Goal: Task Accomplishment & Management: Use online tool/utility

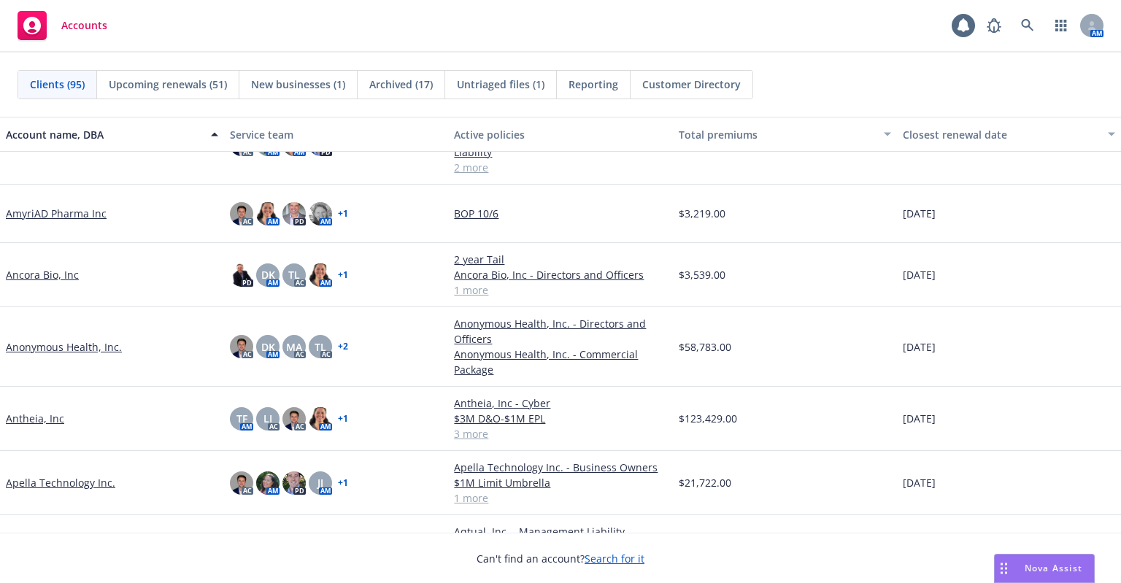
scroll to position [292, 0]
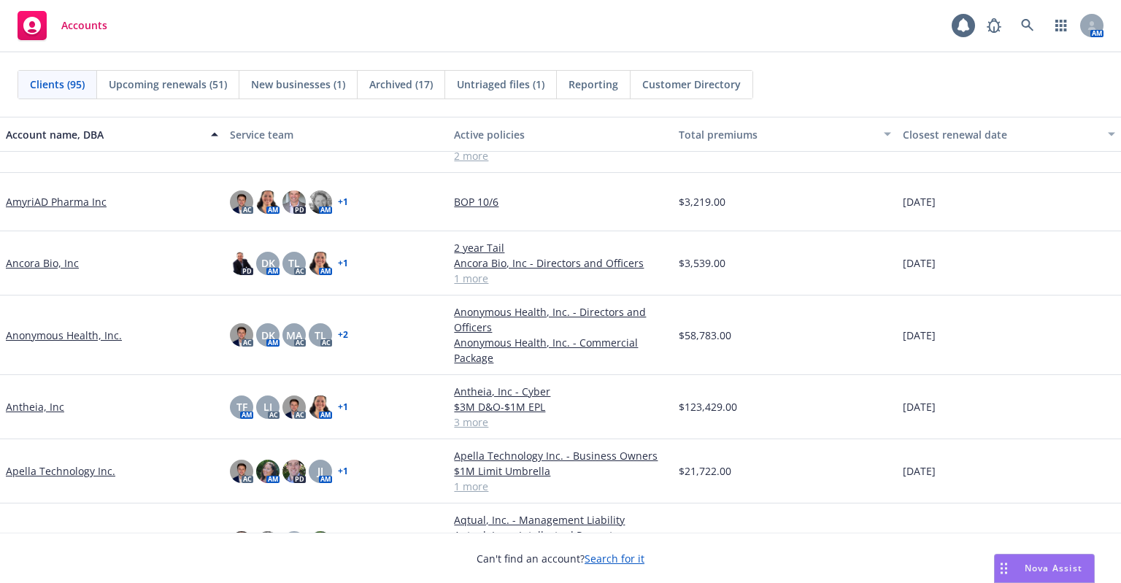
click at [40, 413] on link "Antheia, Inc" at bounding box center [35, 406] width 58 height 15
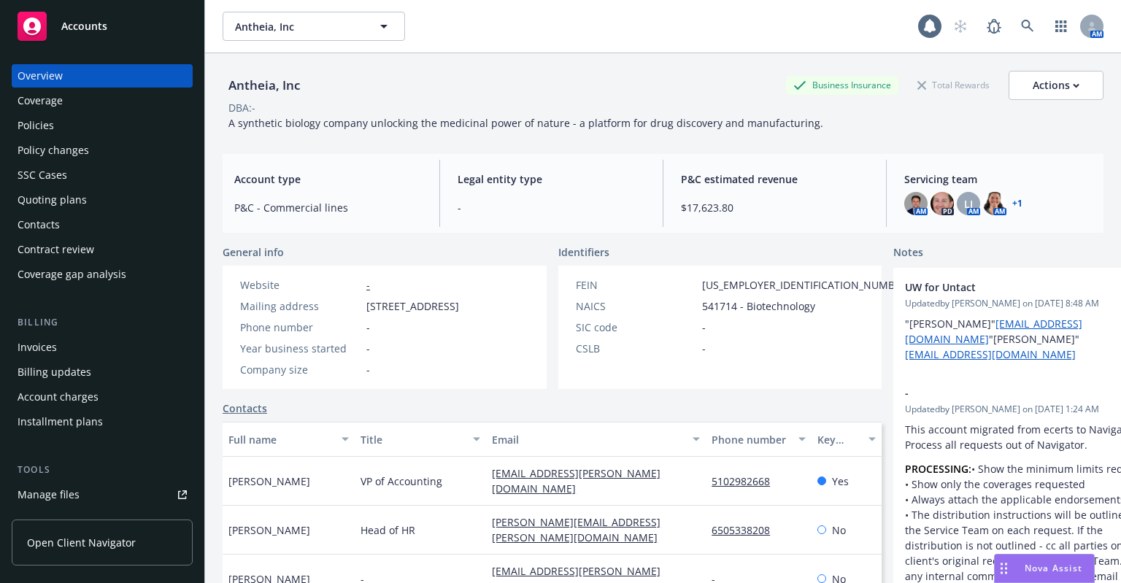
click at [58, 131] on div "Policies" at bounding box center [102, 125] width 169 height 23
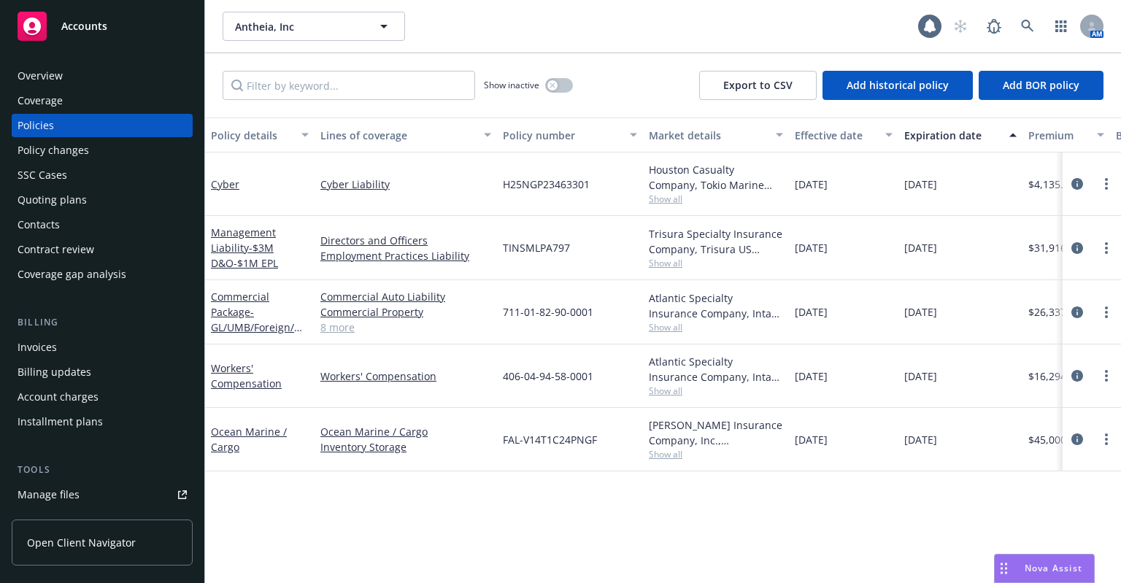
click at [91, 158] on div "Policy changes" at bounding box center [102, 150] width 169 height 23
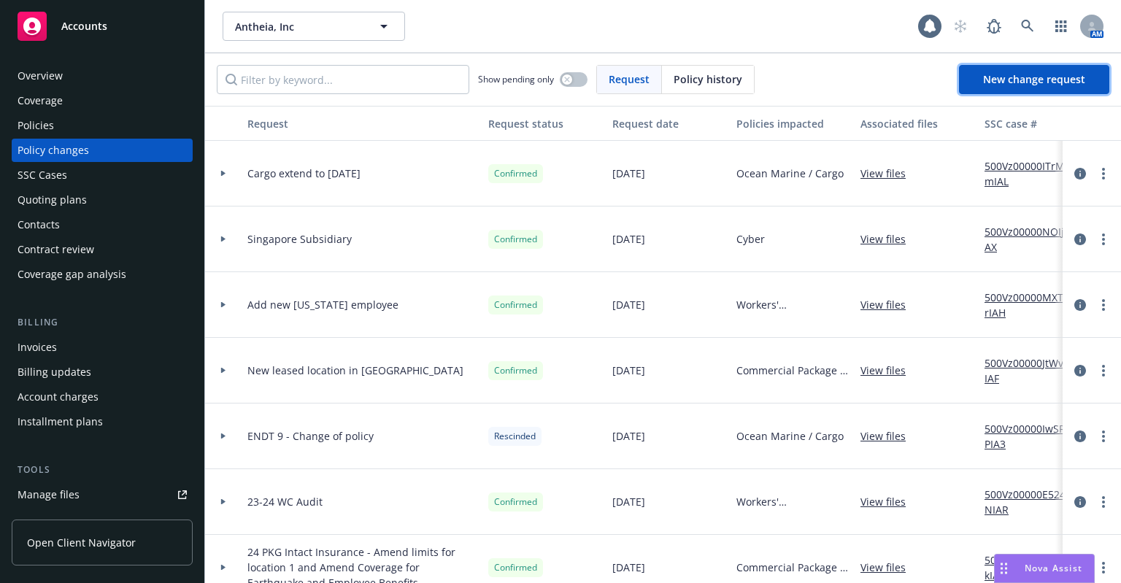
click at [990, 85] on span "New change request" at bounding box center [1034, 79] width 102 height 14
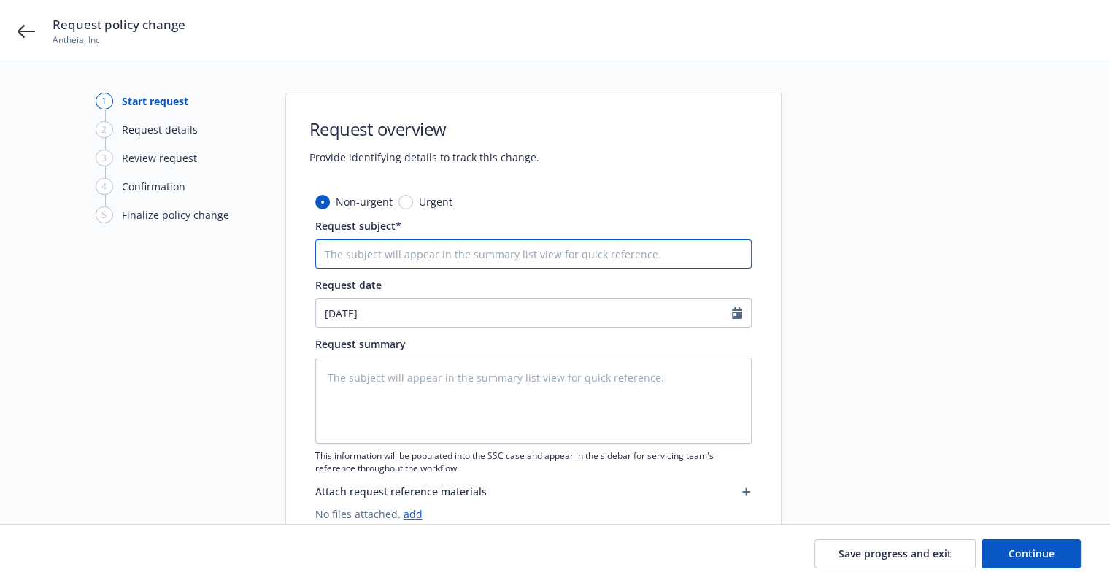
click at [385, 256] on input "Request subject*" at bounding box center [533, 253] width 436 height 29
type textarea "x"
type input "A"
type textarea "x"
type input "Ad"
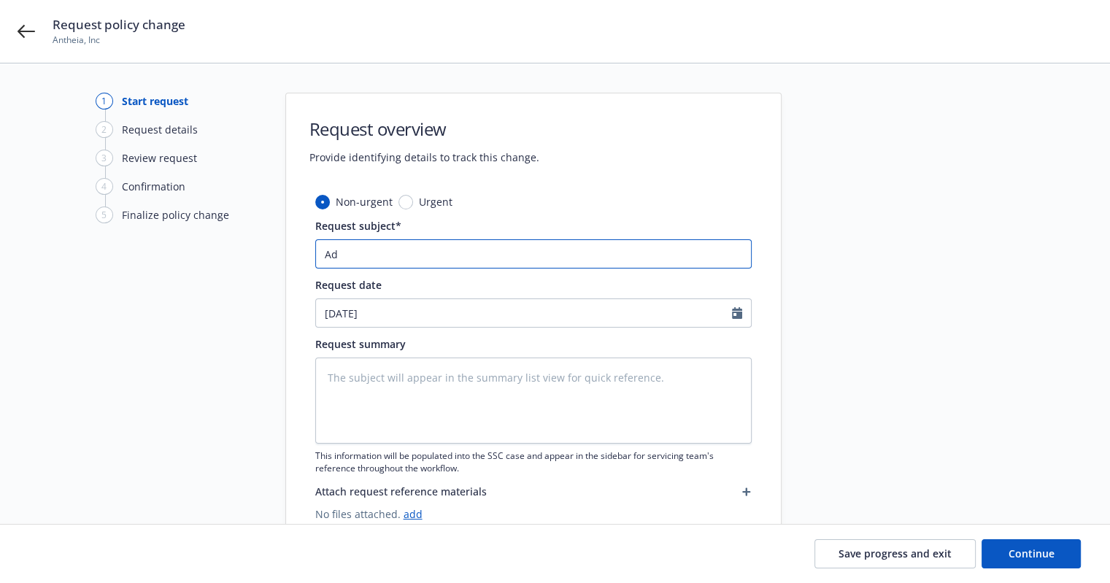
type textarea "x"
type input "Add"
type textarea "x"
type input "Add"
type textarea "x"
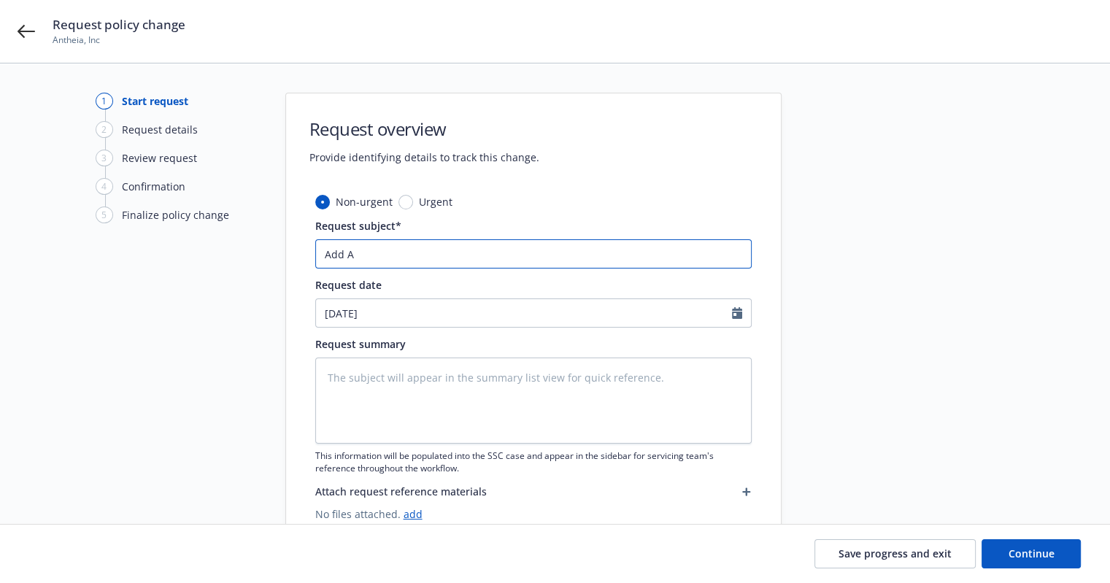
type input "Add AI"
type textarea "x"
type input "Add AI"
click at [399, 250] on input "Add AI" at bounding box center [533, 253] width 436 height 29
paste input "Hercules Capital, Inc"
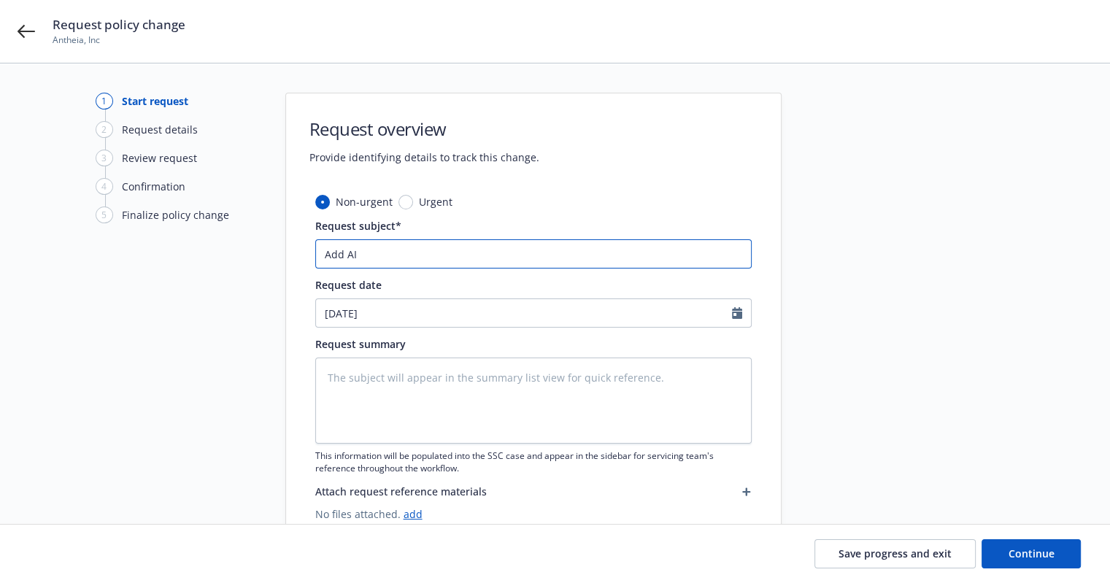
type textarea "x"
type input "Add AI Hercules Capital, Inc"
click at [358, 251] on input "Add AI Hercules Capital, Inc" at bounding box center [533, 253] width 436 height 29
type textarea "x"
type input "Add AI PHercules Capital, Inc"
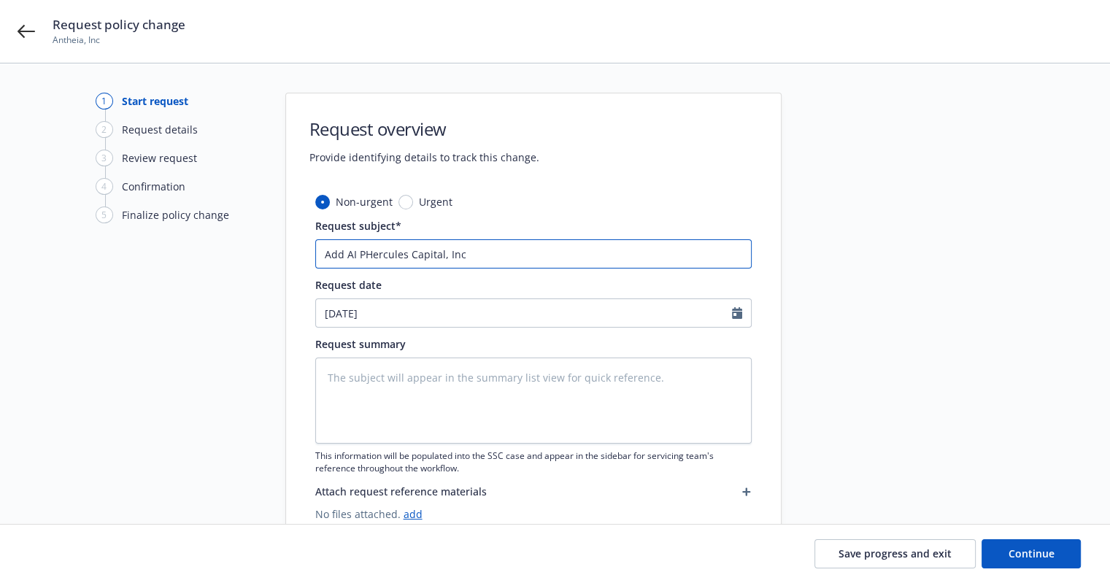
type textarea "x"
type input "Add AI PWHercules Capital, Inc"
type textarea "x"
type input "Add AI PW Hercules Capital, Inc"
type textarea "x"
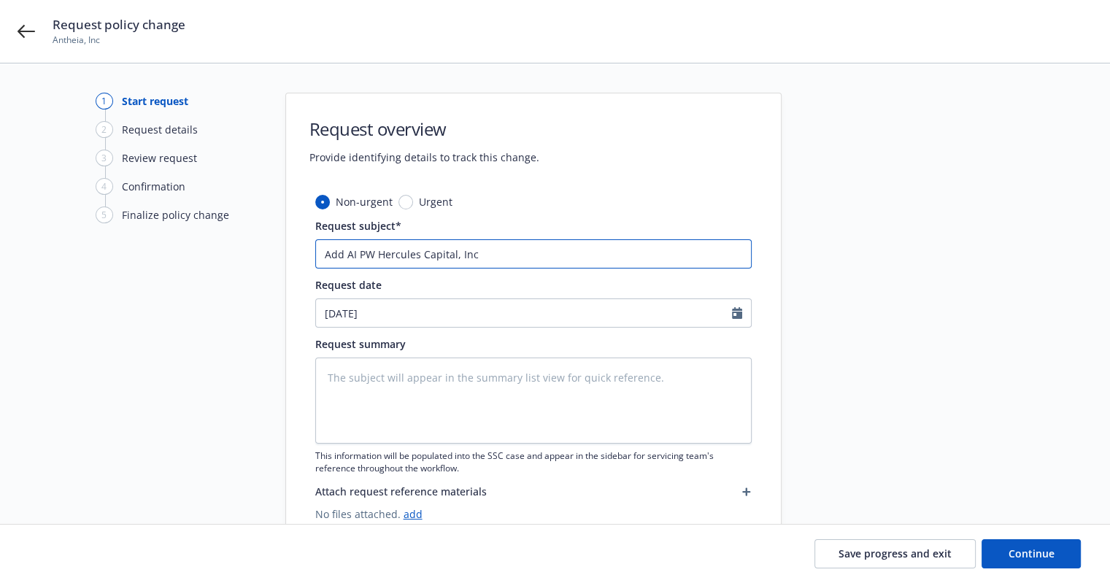
type input "Add AI PW WHercules Capital, Inc"
type textarea "x"
type input "Add AI PW WOHercules Capital, Inc"
type textarea "x"
type input "Add AI PW WOSHercules Capital, Inc"
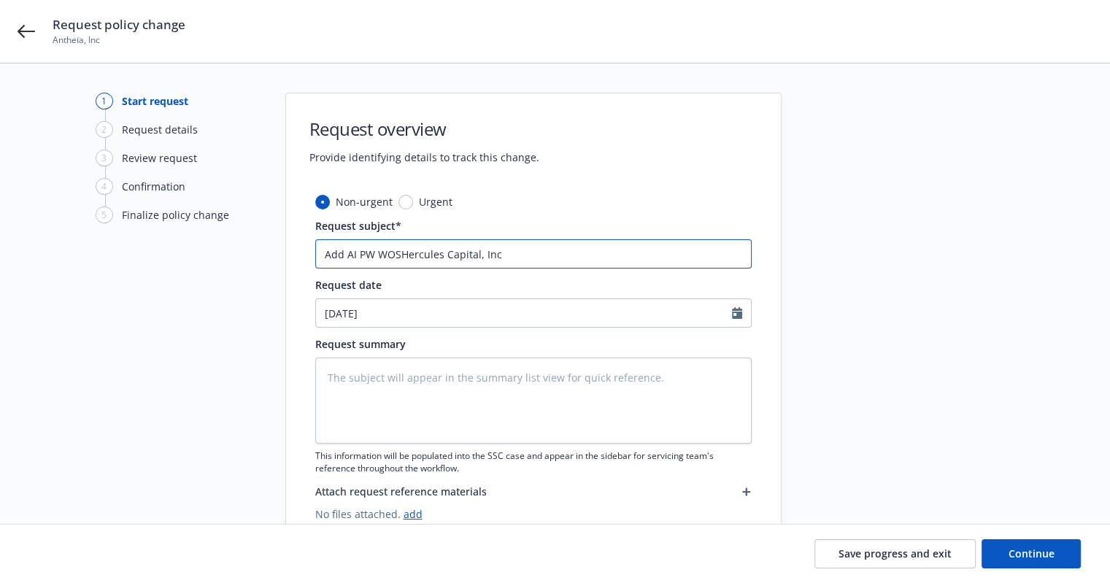
type textarea "x"
type input "Add AI [PERSON_NAME] Hercules Capital, Inc"
type textarea "x"
type input "Add AI [PERSON_NAME] LHercules Capital, Inc"
type textarea "x"
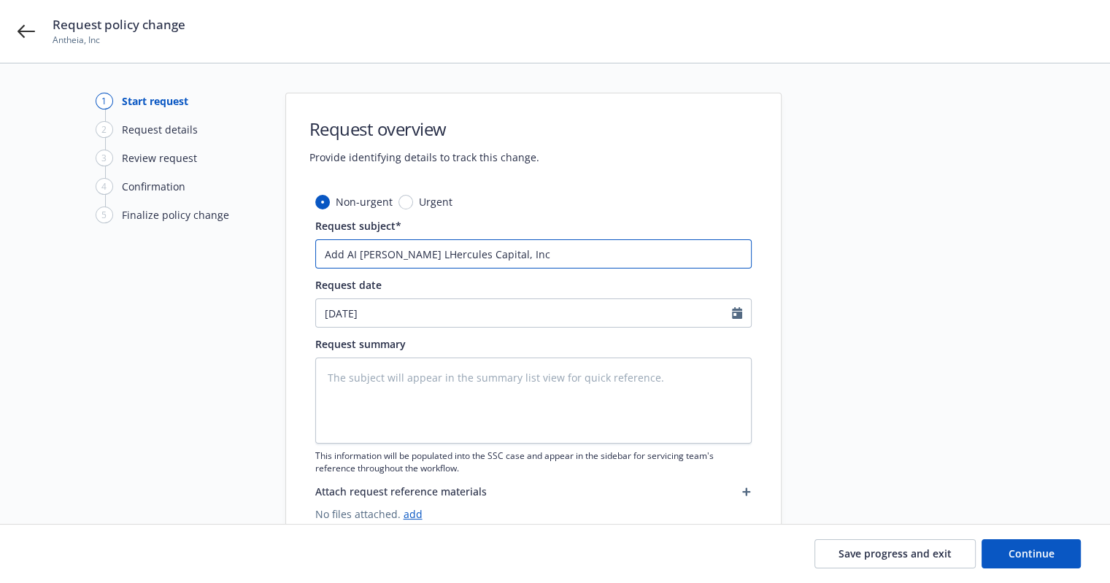
type input "Add AI [PERSON_NAME] LPHercules Capital, Inc"
type textarea "x"
type input "Add AI [PERSON_NAME] LP Hercules Capital, Inc"
click at [496, 407] on textarea at bounding box center [533, 401] width 436 height 86
paste textarea "Add AI [PERSON_NAME] LP Hercules Capital, Inc"
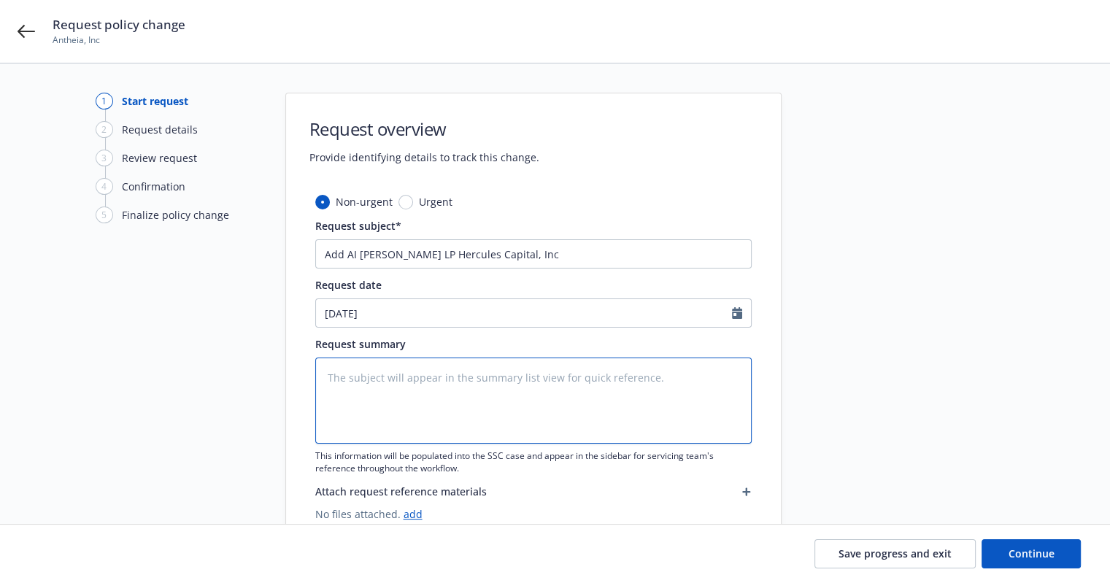
type textarea "x"
type textarea "Add AI [PERSON_NAME] LP Hercules Capital, Inc"
click at [1013, 557] on span "Continue" at bounding box center [1032, 554] width 46 height 14
type textarea "x"
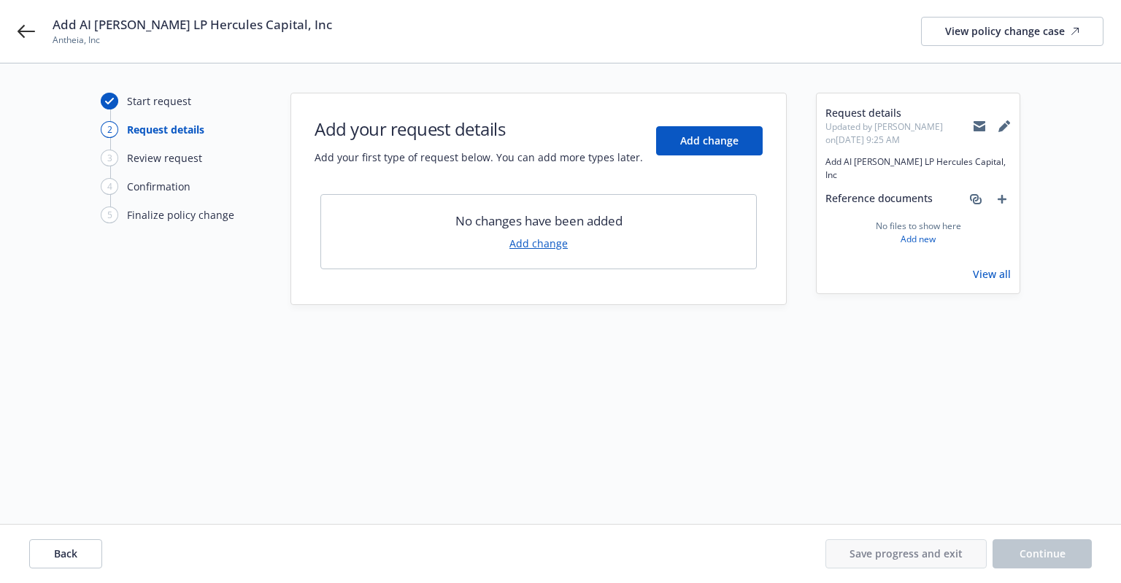
click at [526, 245] on link "Add change" at bounding box center [538, 243] width 58 height 15
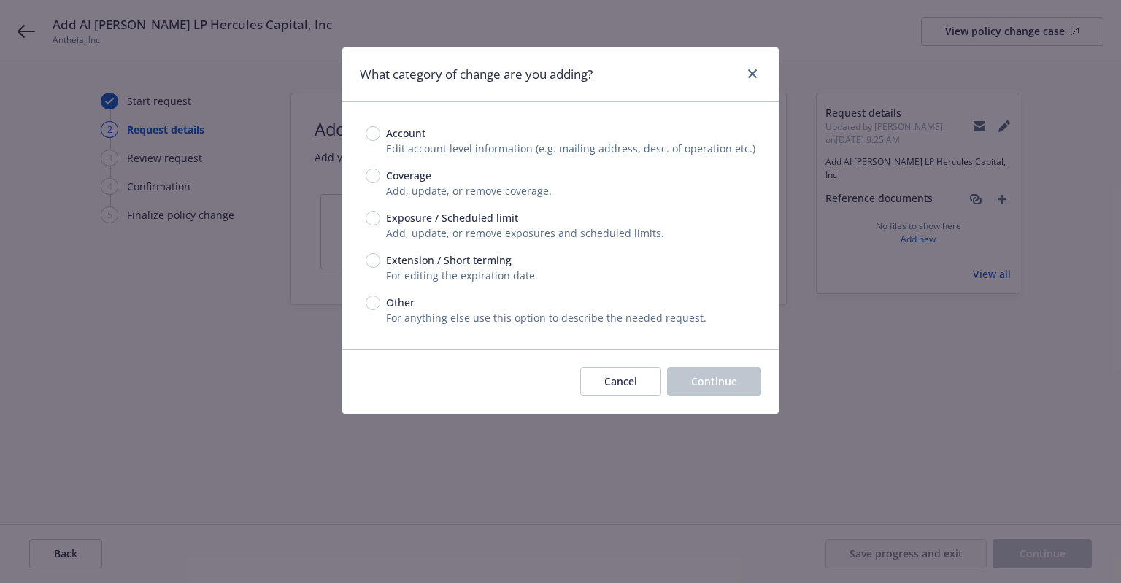
click at [403, 220] on span "Exposure / Scheduled limit" at bounding box center [452, 217] width 132 height 15
click at [380, 220] on input "Exposure / Scheduled limit" at bounding box center [373, 218] width 15 height 15
radio input "true"
click at [393, 306] on span "Other" at bounding box center [400, 302] width 28 height 15
click at [380, 306] on input "Other" at bounding box center [373, 303] width 15 height 15
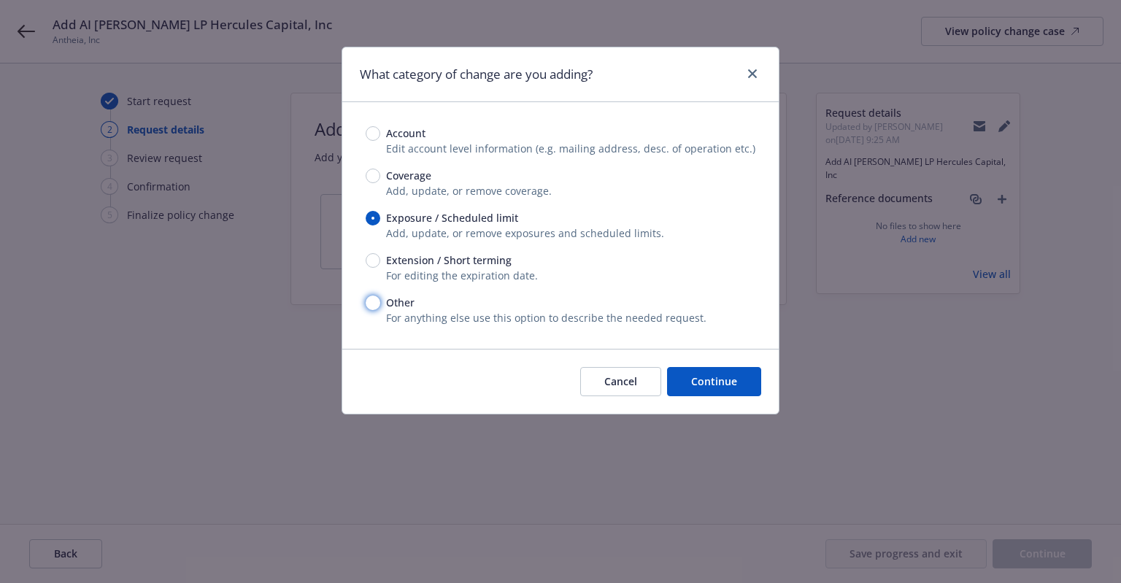
radio input "true"
click at [695, 375] on span "Continue" at bounding box center [714, 381] width 46 height 14
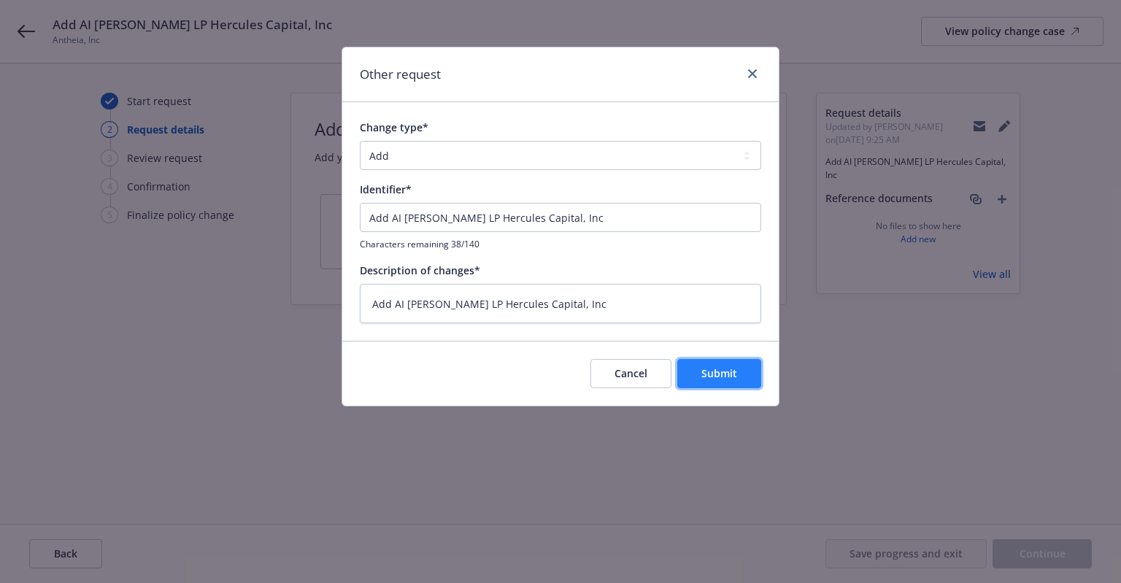
click at [727, 366] on span "Submit" at bounding box center [719, 373] width 36 height 14
type textarea "x"
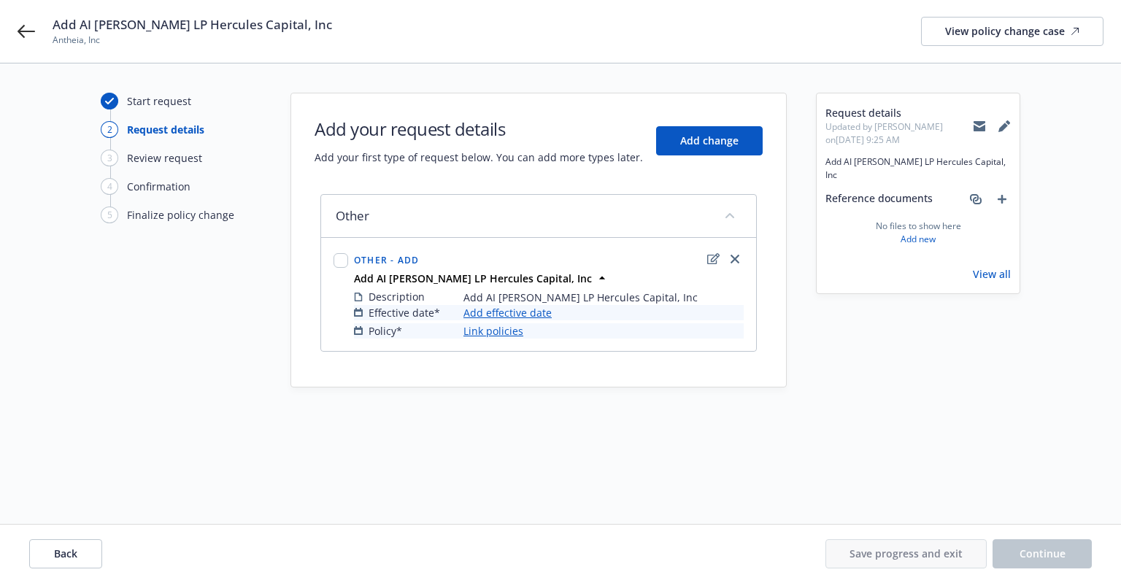
click at [536, 307] on link "Add effective date" at bounding box center [507, 312] width 88 height 15
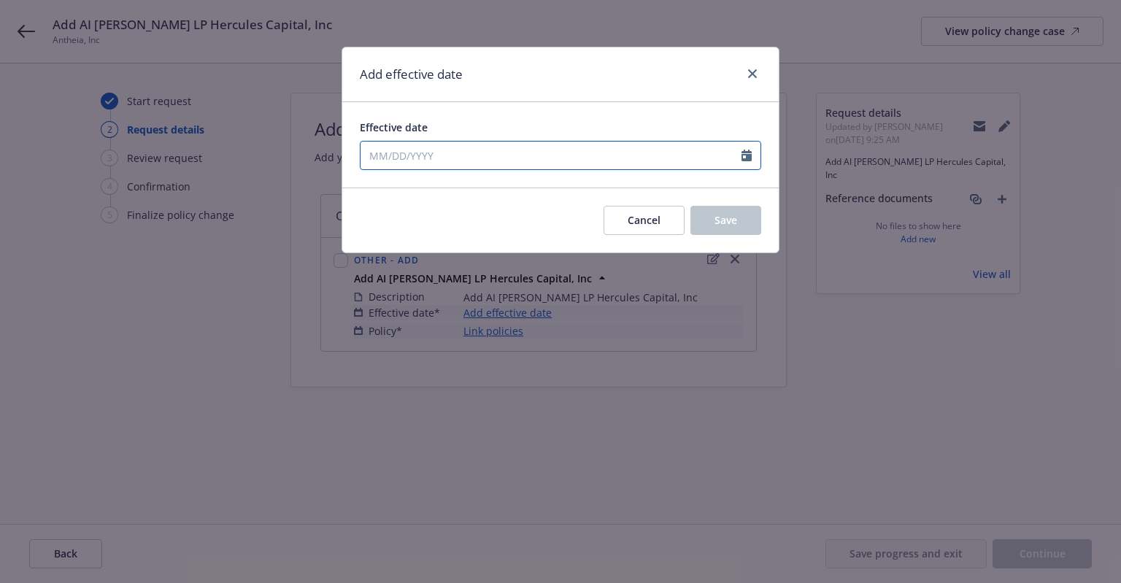
click at [501, 161] on input "Effective date" at bounding box center [551, 156] width 381 height 28
select select "8"
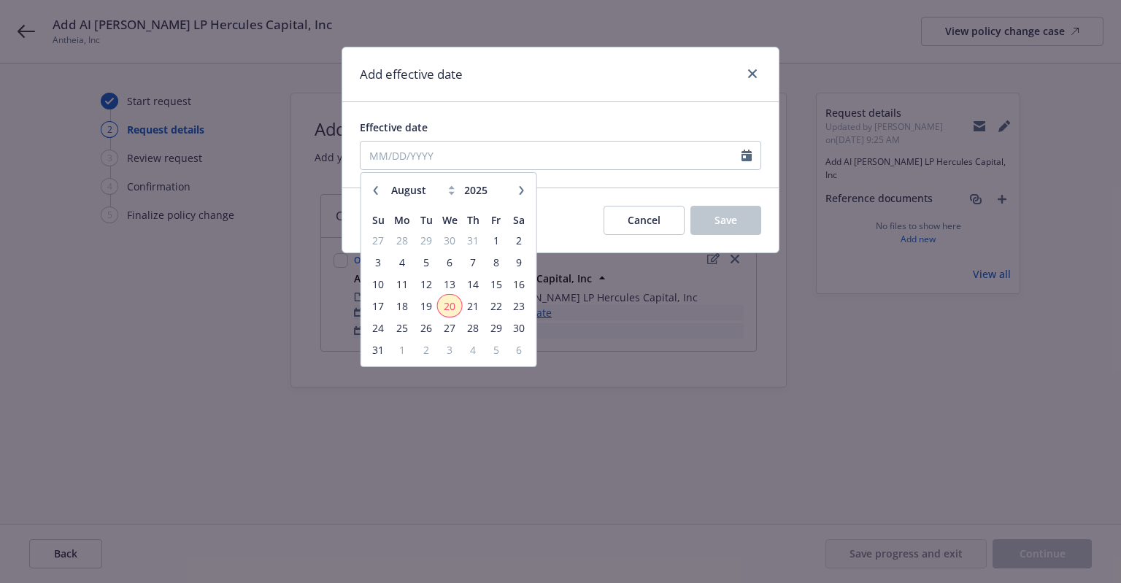
click at [447, 306] on span "20" at bounding box center [449, 306] width 21 height 18
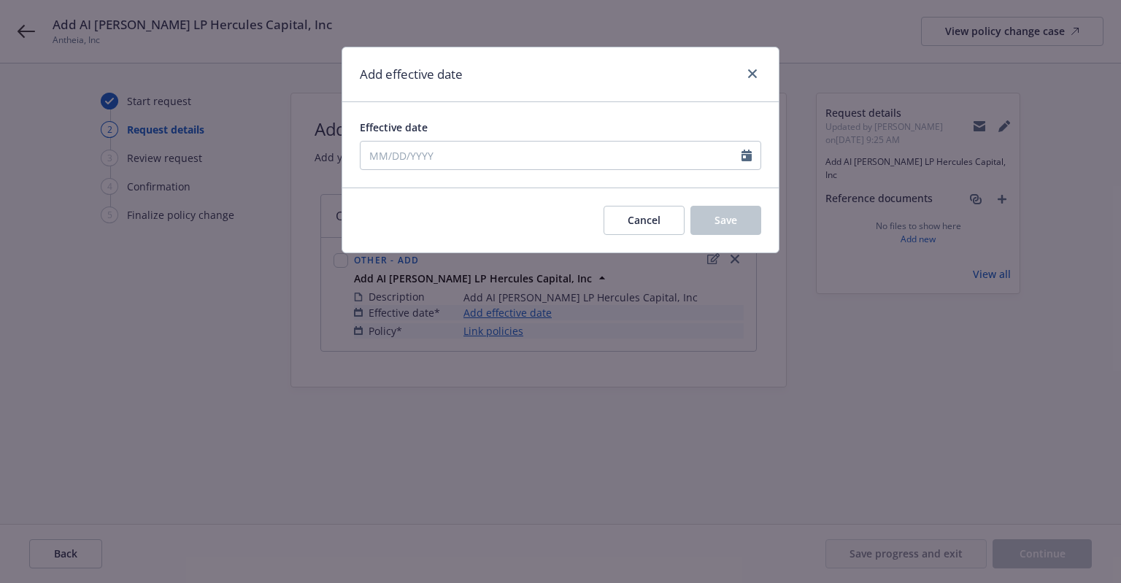
type input "[DATE]"
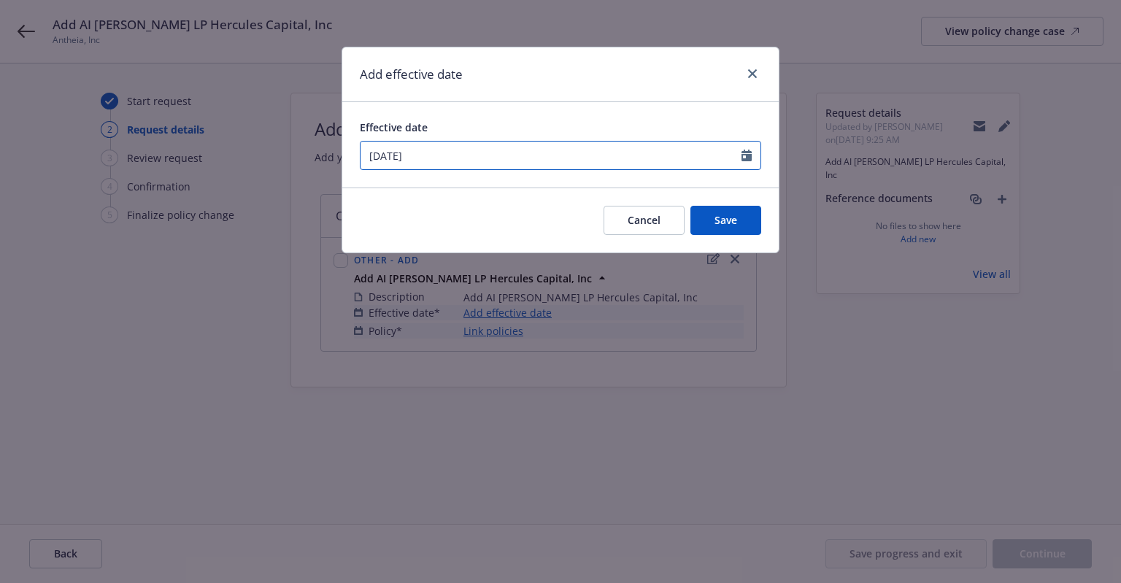
click at [583, 156] on input "[DATE]" at bounding box center [551, 156] width 381 height 28
select select "8"
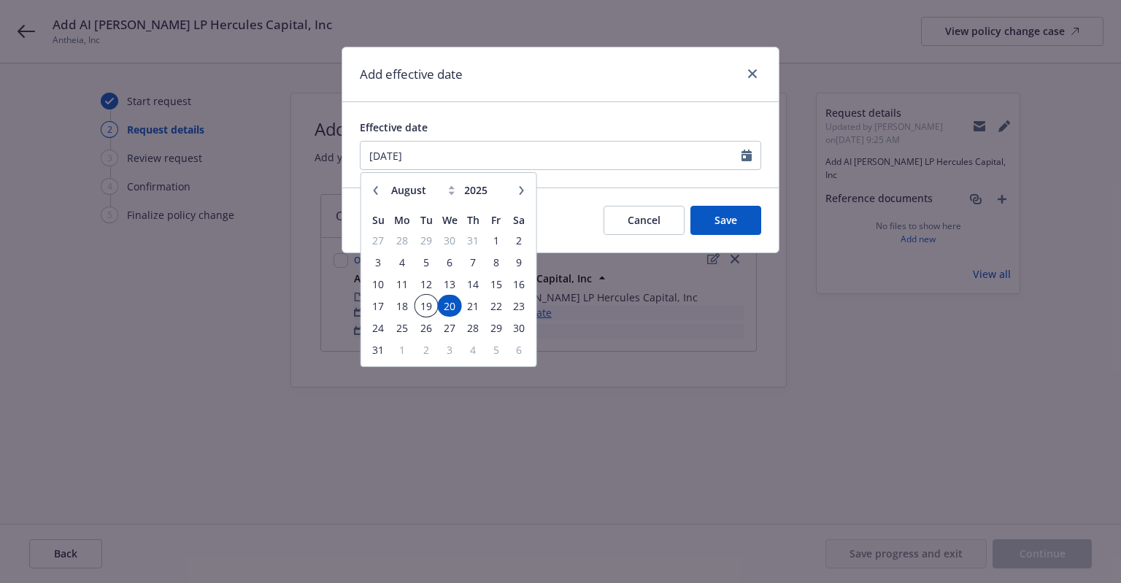
click at [431, 304] on span "19" at bounding box center [426, 306] width 20 height 18
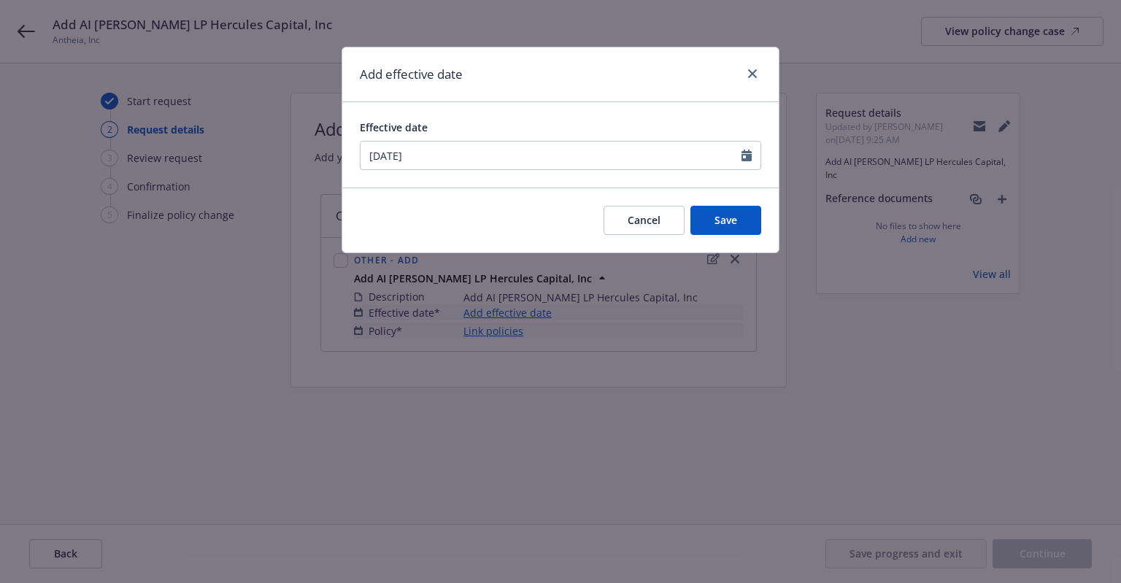
type input "[DATE]"
click at [712, 230] on button "Save" at bounding box center [725, 220] width 71 height 29
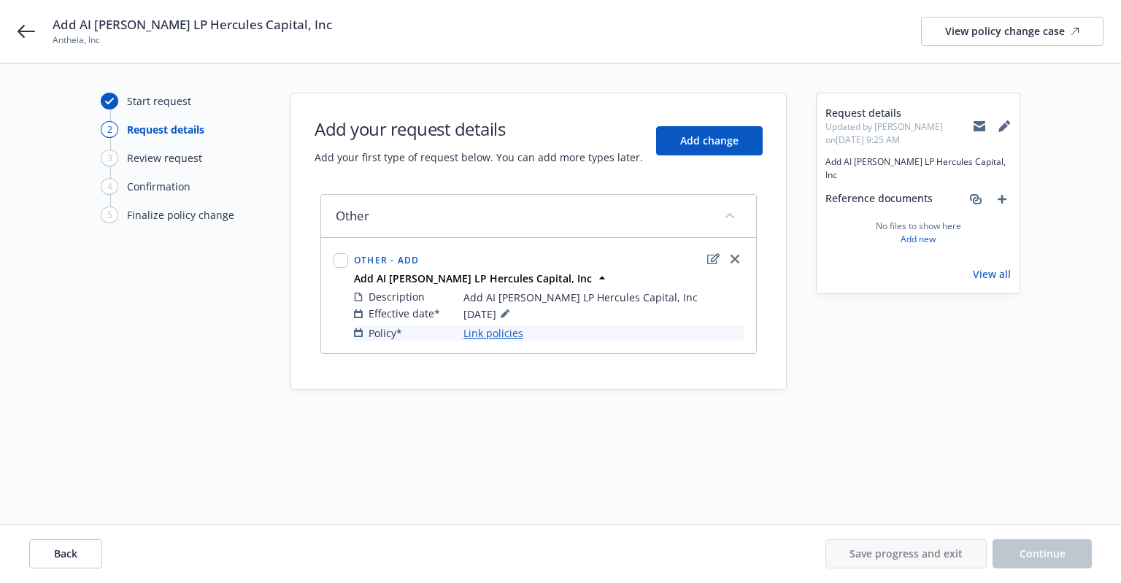
click at [496, 336] on link "Link policies" at bounding box center [493, 333] width 60 height 15
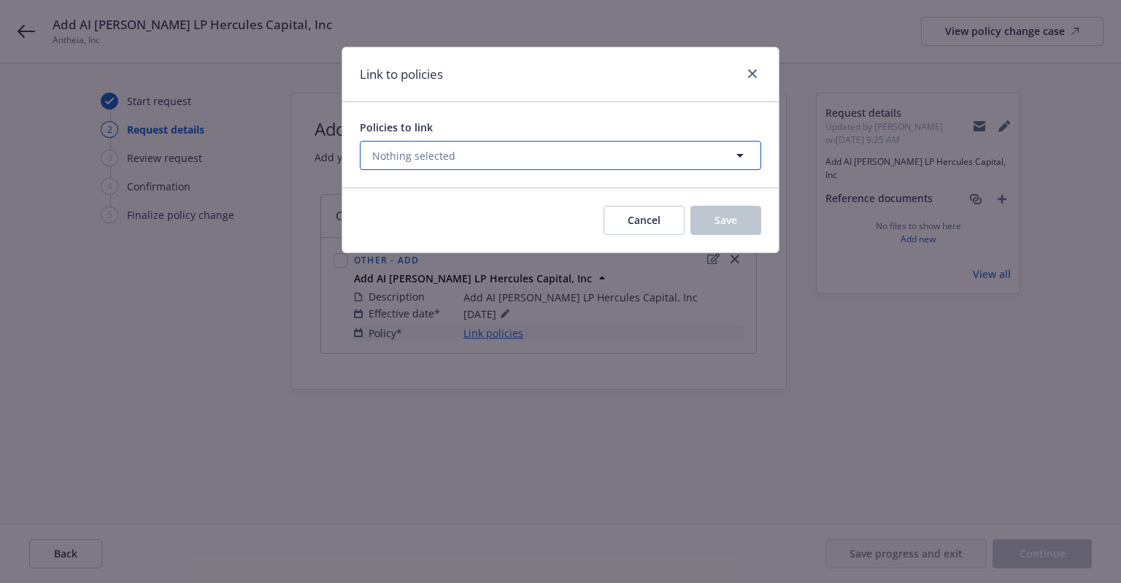
click at [512, 149] on button "Nothing selected" at bounding box center [560, 155] width 401 height 29
select select "ACTIVE"
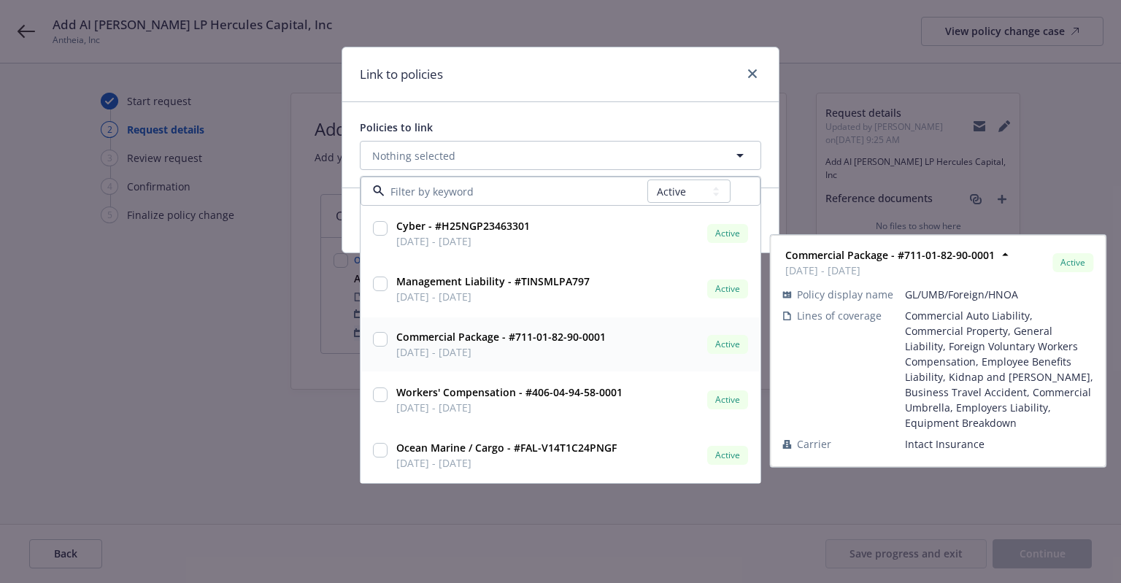
click at [376, 341] on input "checkbox" at bounding box center [380, 339] width 15 height 15
checkbox input "true"
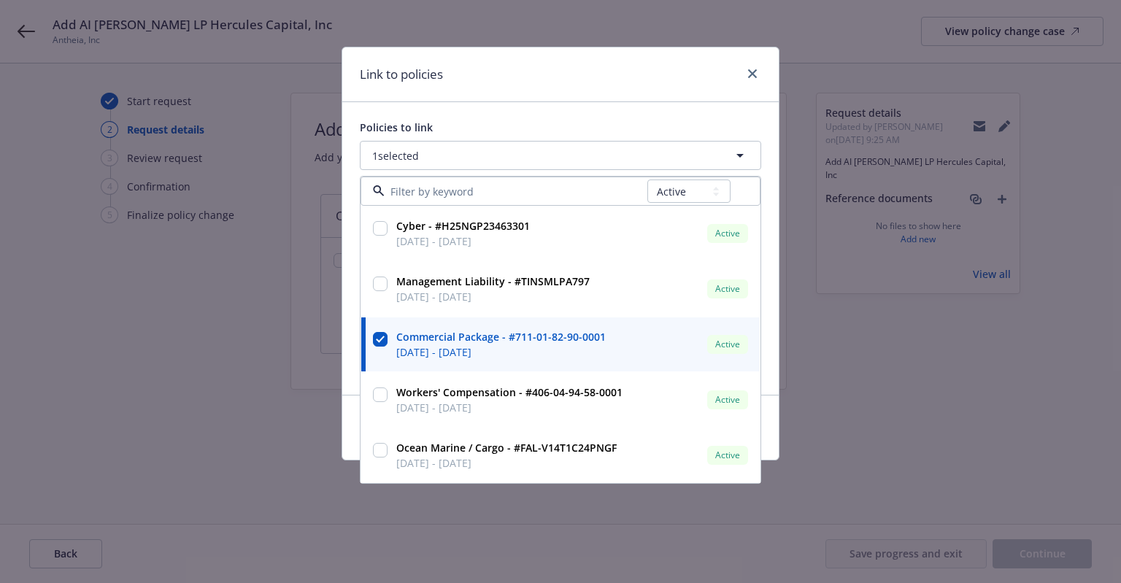
drag, startPoint x: 584, startPoint y: 66, endPoint x: 645, endPoint y: 257, distance: 200.8
click at [584, 66] on div "Link to policies" at bounding box center [560, 74] width 436 height 55
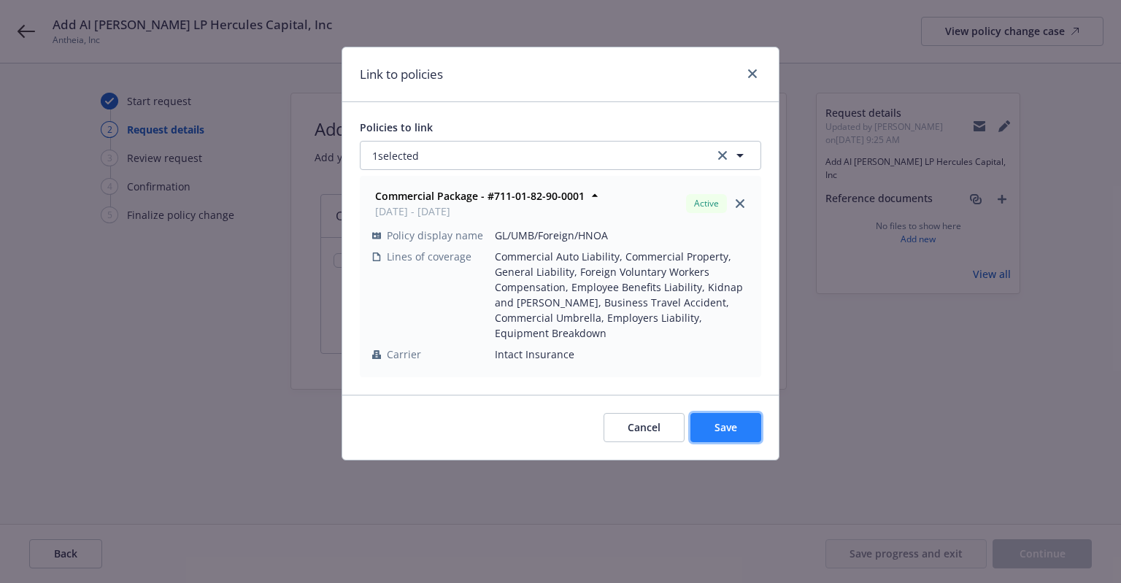
click at [721, 420] on span "Save" at bounding box center [726, 427] width 23 height 14
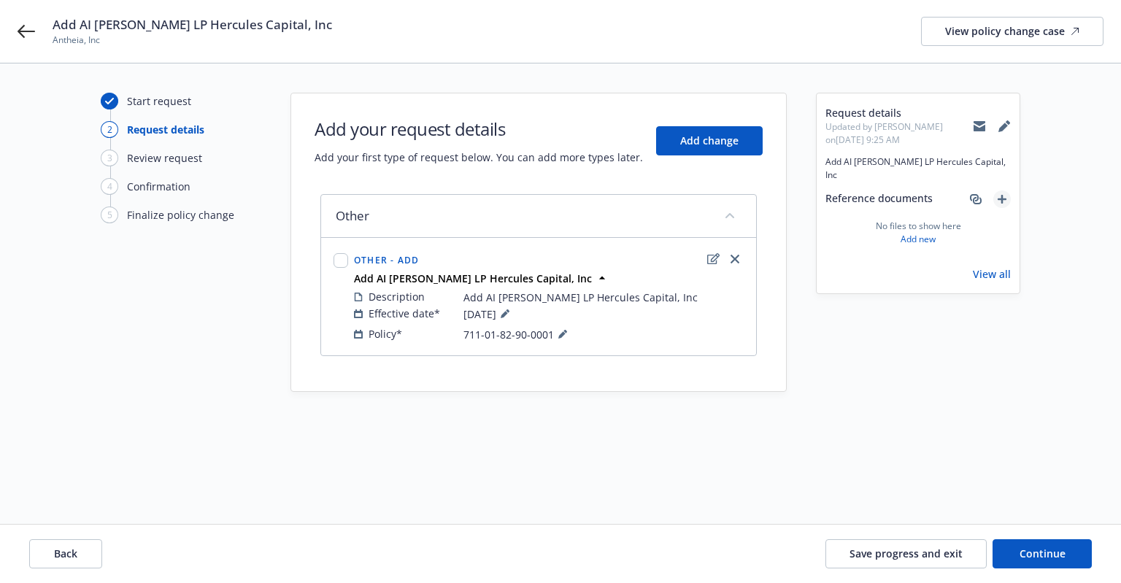
click at [1005, 195] on icon "add" at bounding box center [1002, 199] width 9 height 9
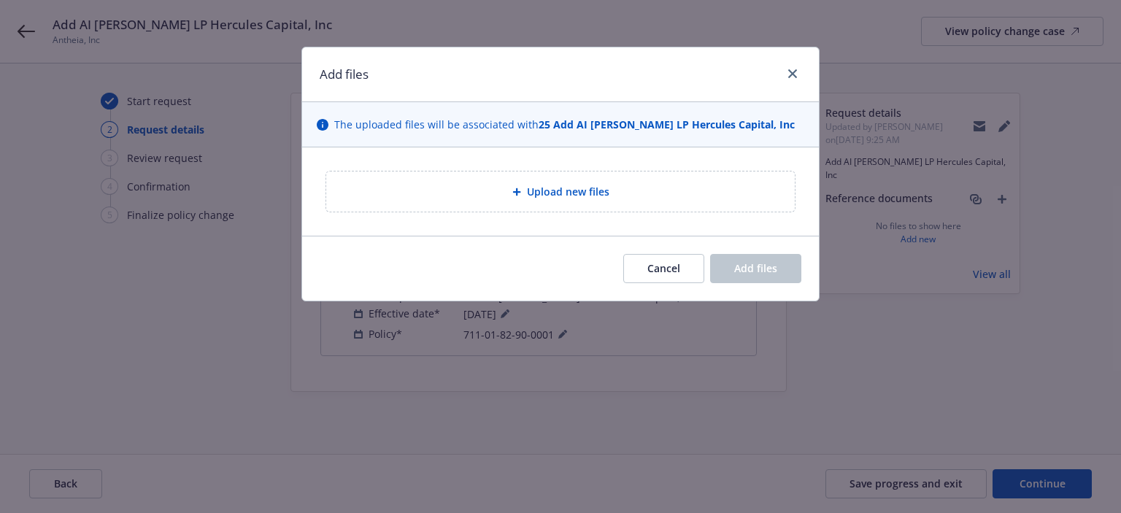
type textarea "x"
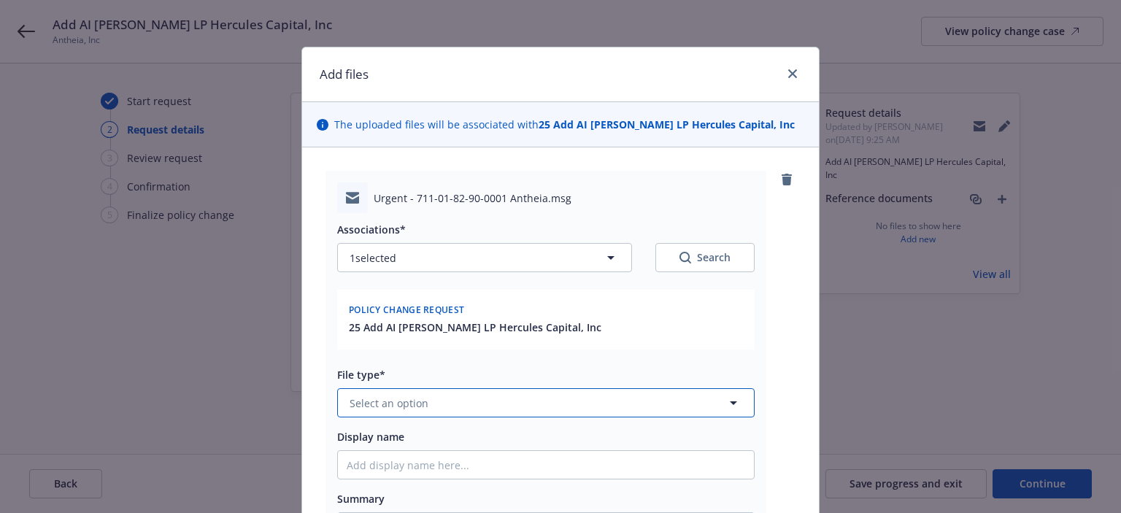
click at [453, 408] on button "Select an option" at bounding box center [545, 402] width 417 height 29
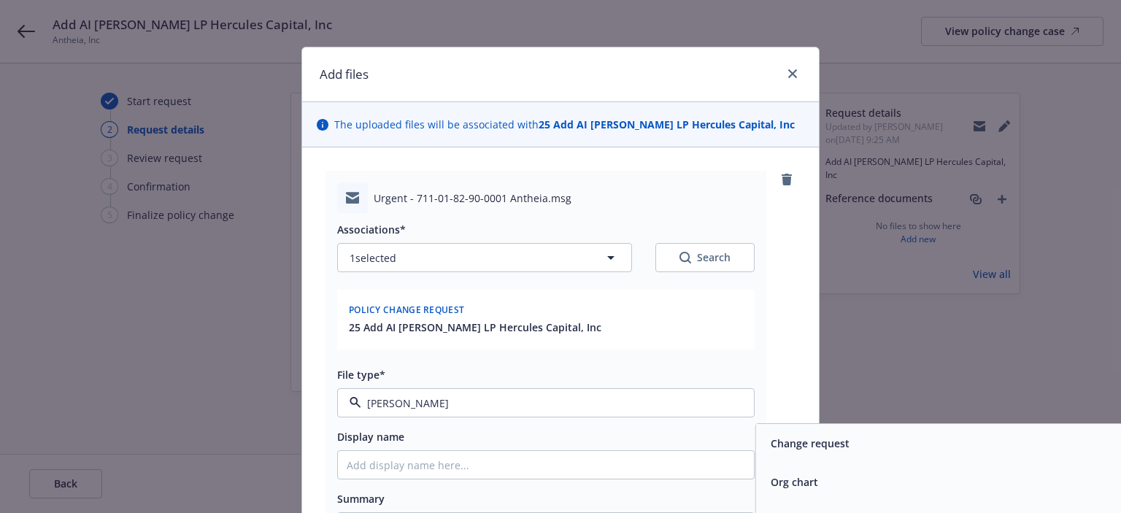
type input "change"
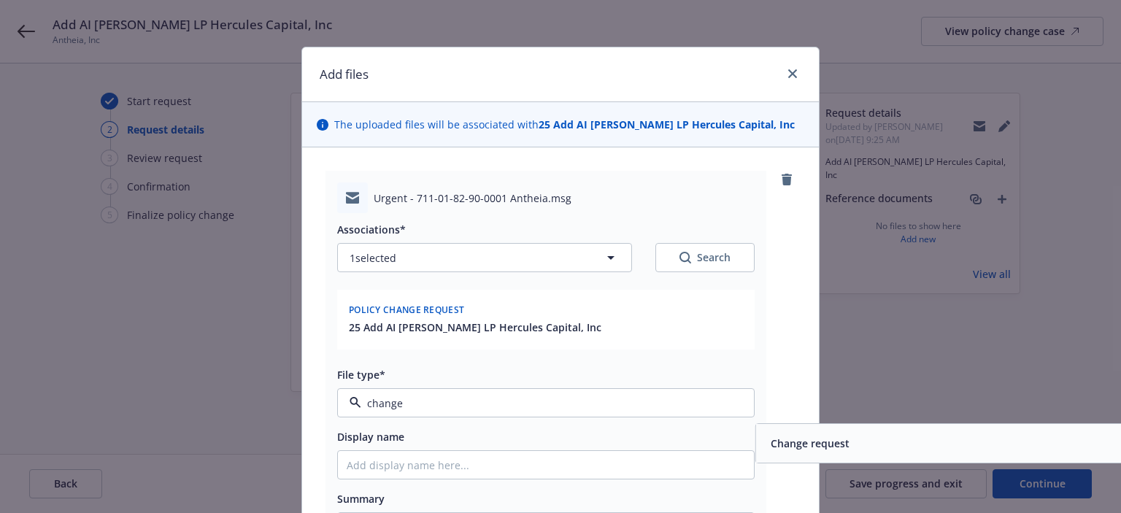
click at [789, 458] on div "Change request" at bounding box center [964, 443] width 416 height 39
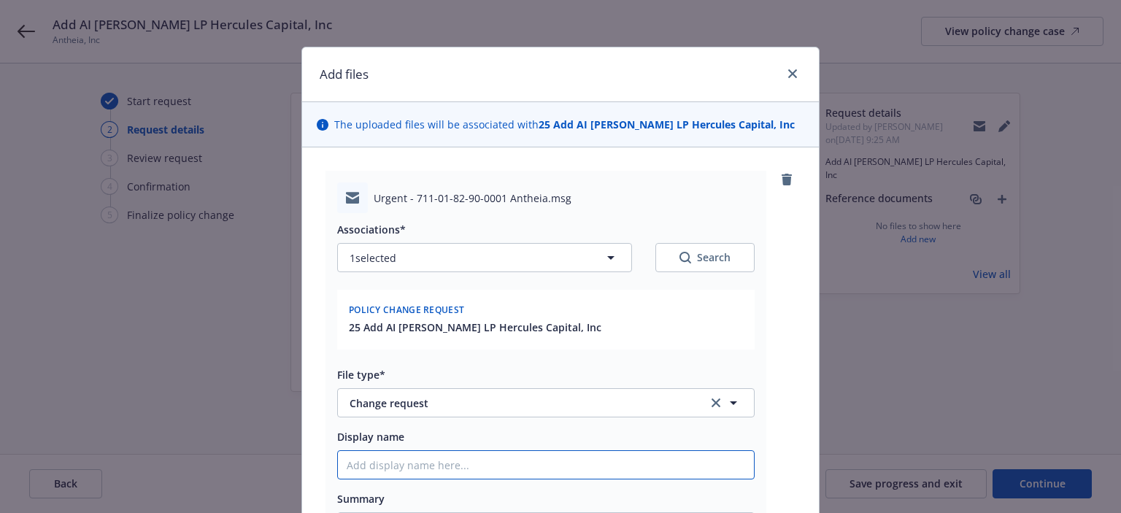
click at [603, 459] on input "Display name" at bounding box center [546, 465] width 416 height 28
type textarea "x"
type input "2"
type textarea "x"
type input "20"
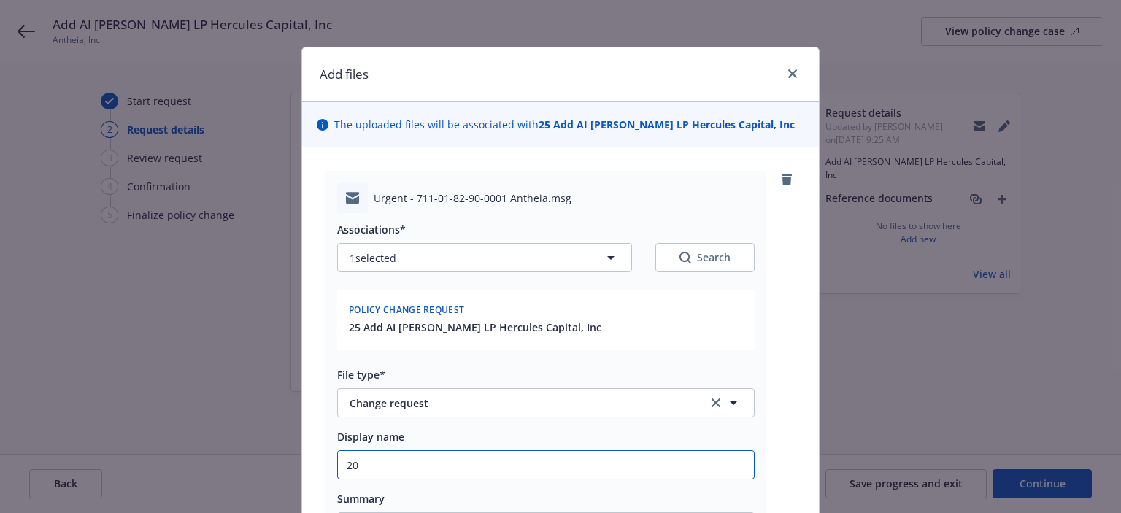
type textarea "x"
type input "202"
type textarea "x"
type input "2025"
type textarea "x"
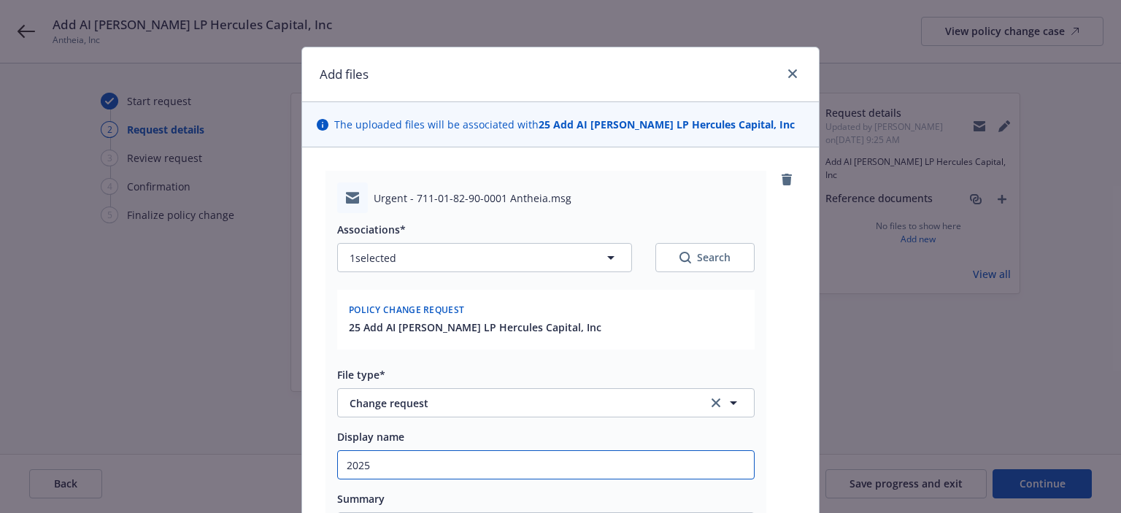
type input "2025"
type textarea "x"
type input "2025 P"
type textarea "x"
type input "2025 Pck"
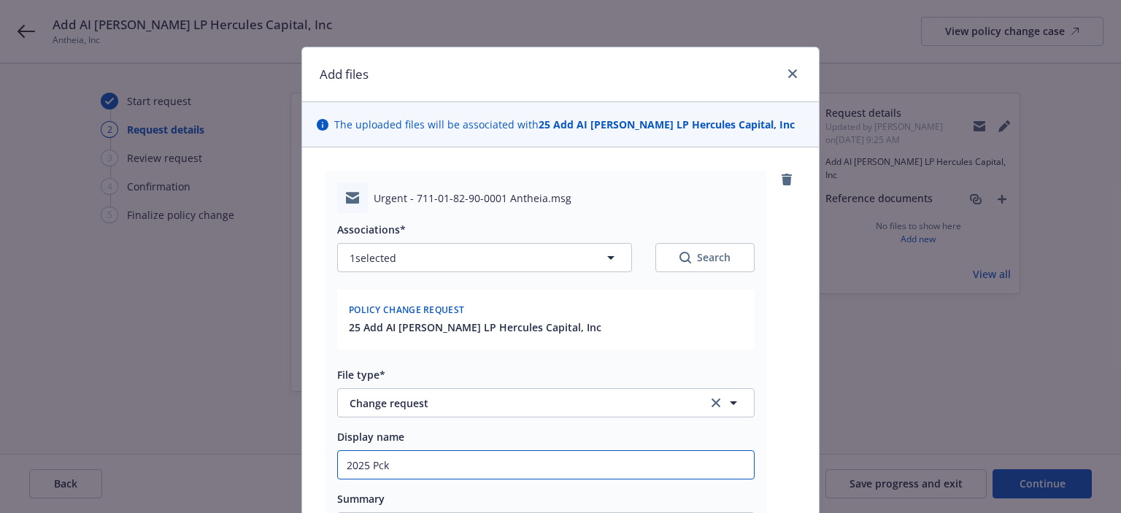
type textarea "x"
type input "2025 Pckg"
type textarea "x"
type input "2025 Pckg"
paste input "Add AI [PERSON_NAME] LP Hercules Capital, Inc"
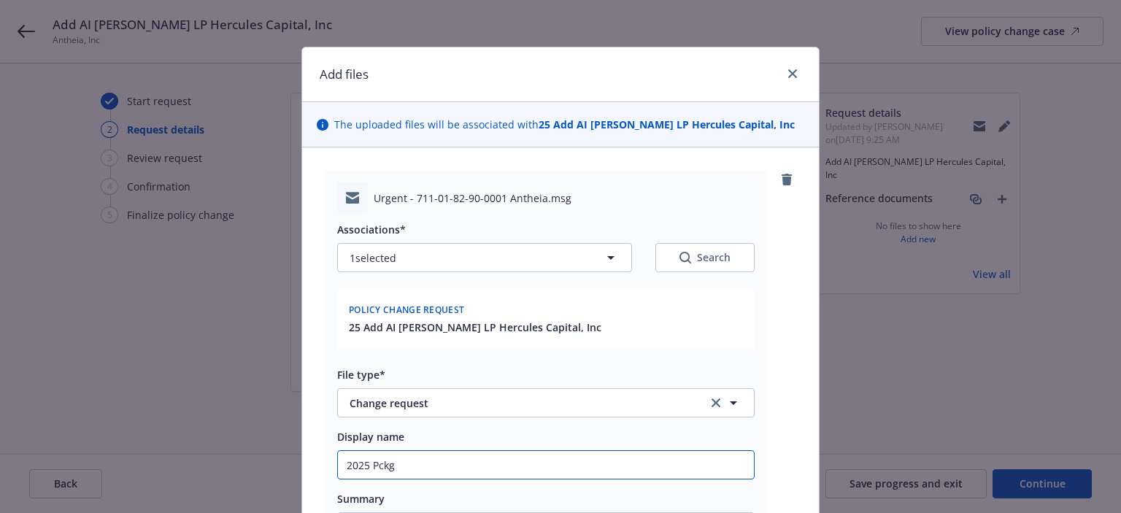
type textarea "x"
type input "2025 Pckg Add AI [PERSON_NAME] LP Hercules Capital, Inc"
type textarea "x"
type input "2025 Pckg Add AI [PERSON_NAME] LP Hercules Capital, In"
type textarea "x"
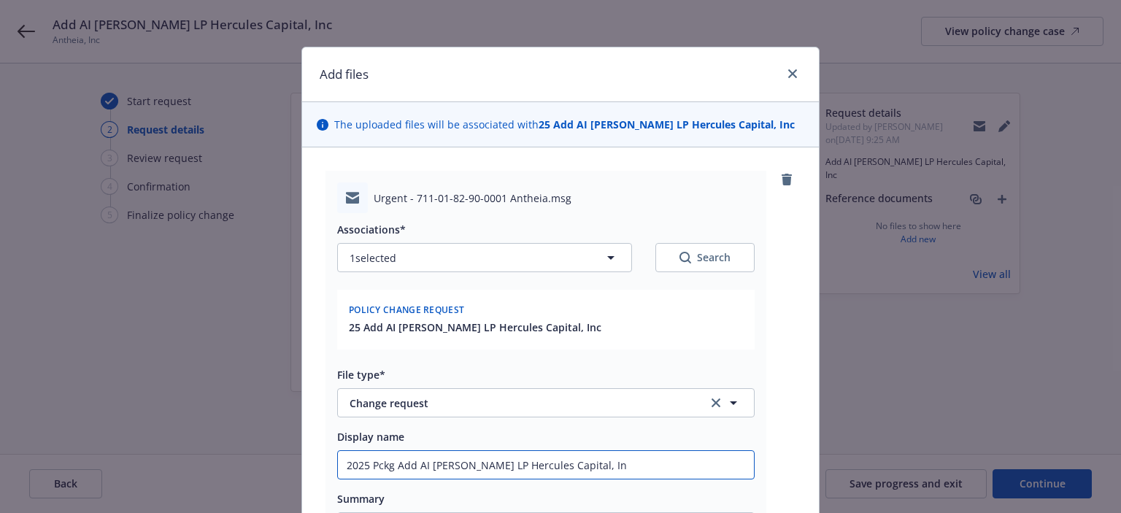
type input "2025 Pckg Add AI [PERSON_NAME] LP Hercules Capital, I"
type textarea "x"
type input "2025 Pckg Add AI [PERSON_NAME] LP Hercules Capital,"
type textarea "x"
type input "2025 Pckg Add AI [PERSON_NAME] LP Hercules Capital,"
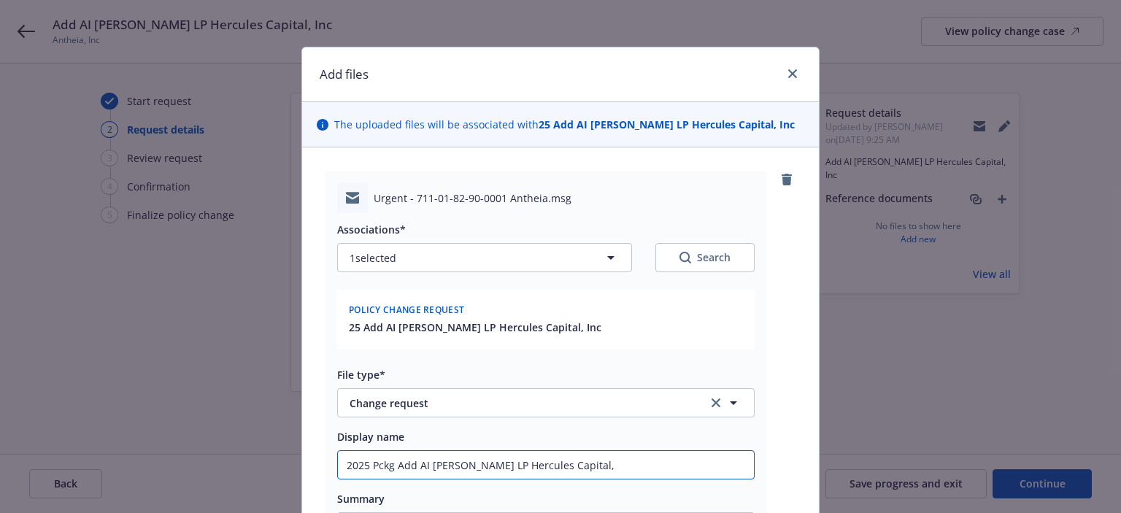
type textarea "x"
type input "2025 Pckg Add AI [PERSON_NAME] LP Hercules Capital"
type textarea "x"
type input "2025 Pckg Add AI [PERSON_NAME] LP Hercules Capital"
type textarea "x"
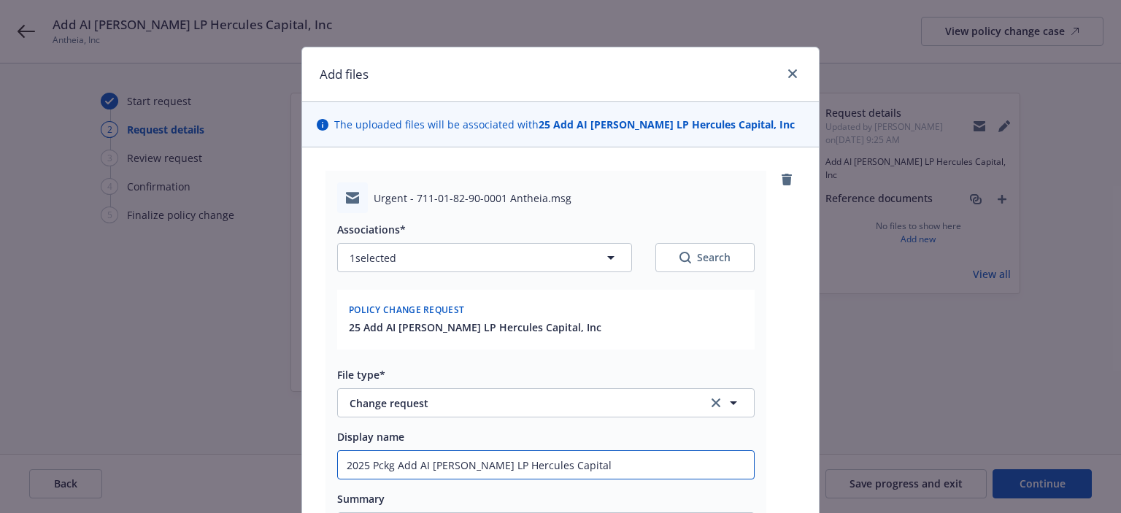
type input "2025 Pckg Add AI [PERSON_NAME] LP Hercules Capital e"
type textarea "x"
type input "2025 Pckg Add AI [PERSON_NAME] LP Hercules Capital em"
type textarea "x"
type input "2025 Pckg Add AI [PERSON_NAME] LP Hercules Capital em"
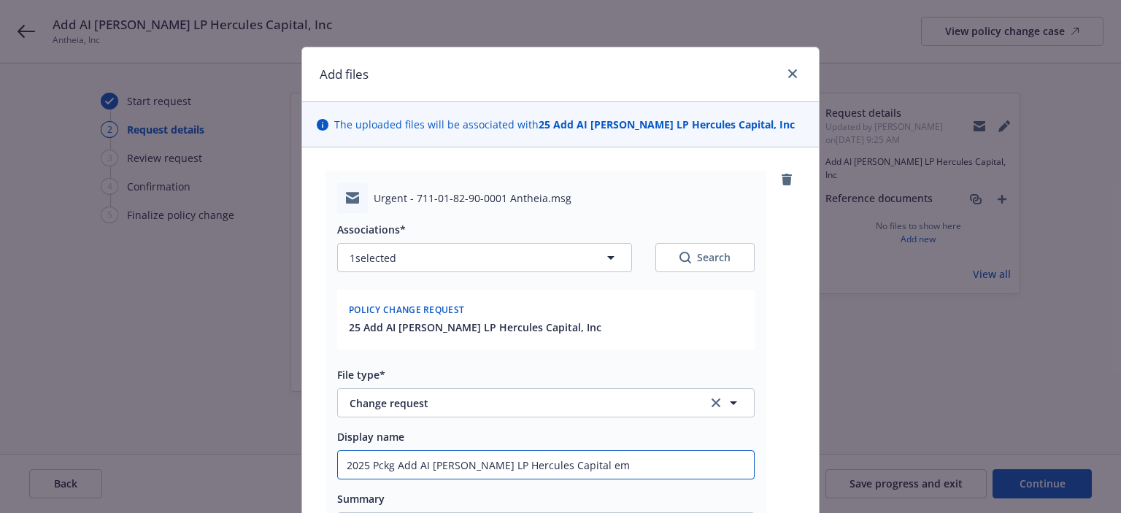
type textarea "x"
type input "2025 Pckg Add AI [PERSON_NAME] LP Hercules Capital em to"
type textarea "x"
type input "2025 Pckg Add AI [PERSON_NAME] LP Hercules Capital em to"
type textarea "x"
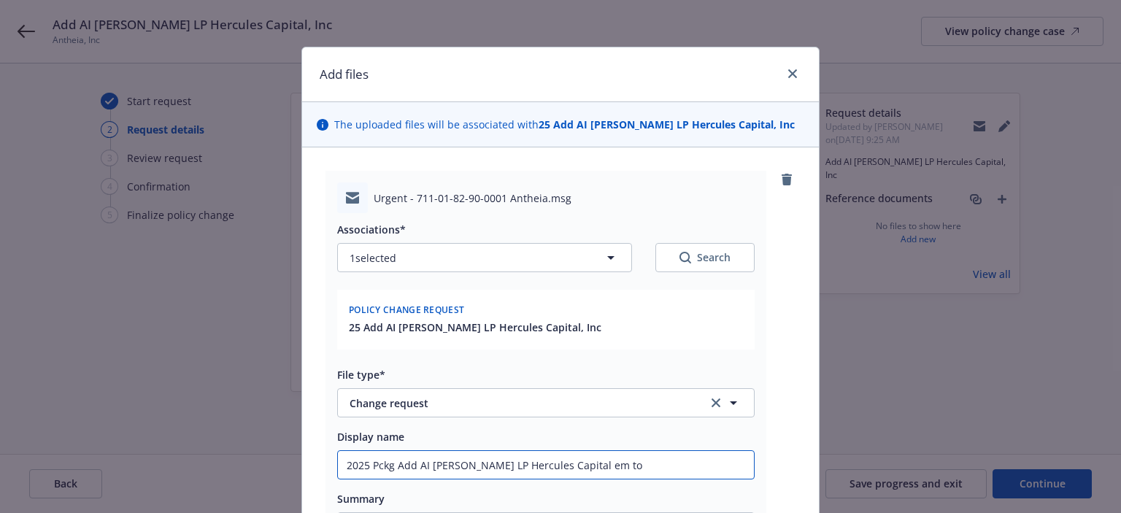
type input "2025 Pckg Add AI [PERSON_NAME] LP Hercules Capital em to I"
type textarea "x"
type input "2025 Pckg Add AI [PERSON_NAME] LP Hercules Capital em to In"
type textarea "x"
type input "2025 Pckg Add AI [PERSON_NAME] LP Hercules Capital em to Int"
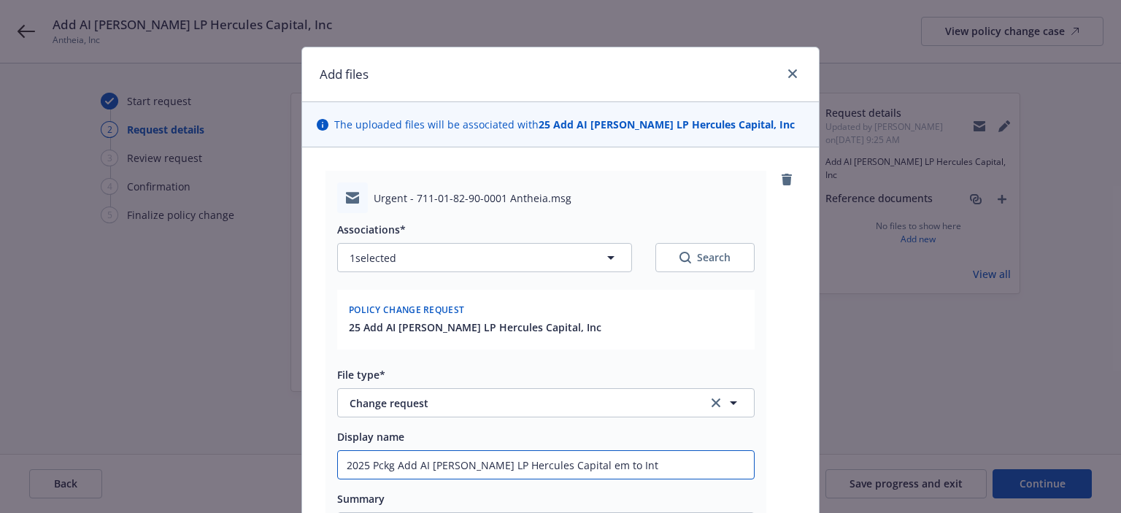
type textarea "x"
type input "2025 Pckg Add AI [PERSON_NAME] LP Hercules Capital em to Inta"
type textarea "x"
type input "2025 Pckg Add AI [PERSON_NAME] LP Hercules Capital em to Intac"
type textarea "x"
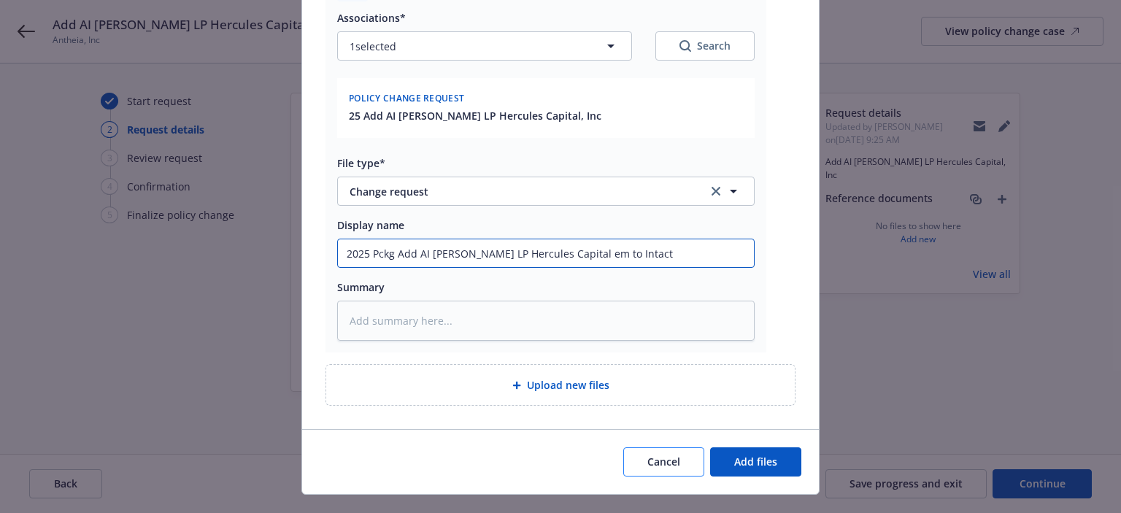
scroll to position [239, 0]
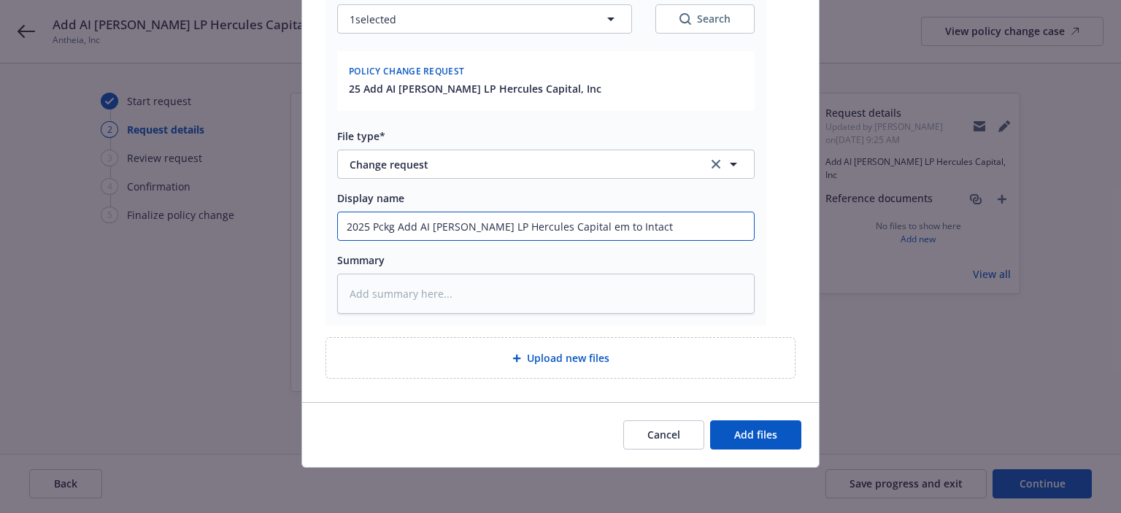
type input "2025 Pckg Add AI [PERSON_NAME] LP Hercules Capital em to Intact"
type textarea "x"
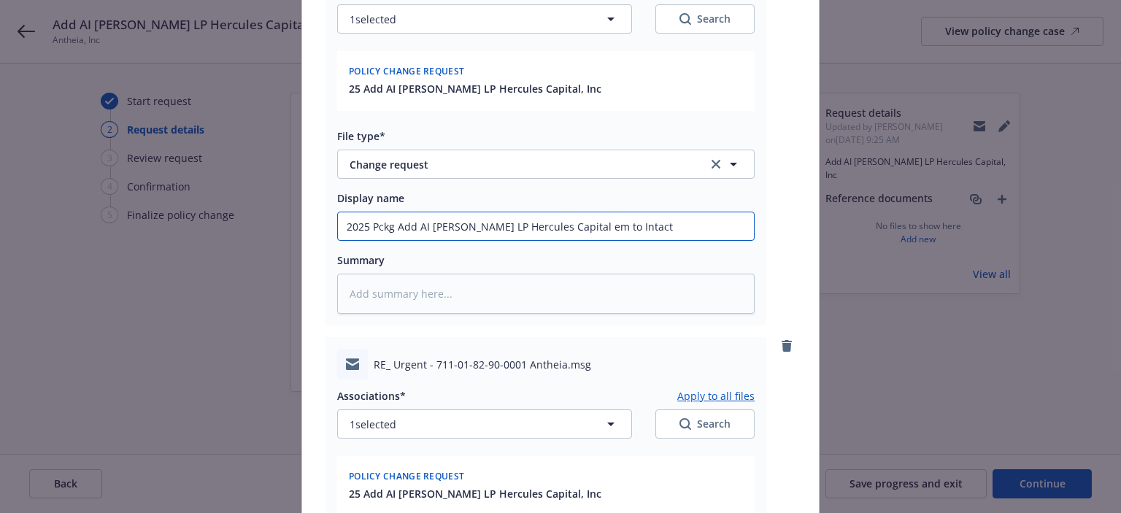
scroll to position [385, 0]
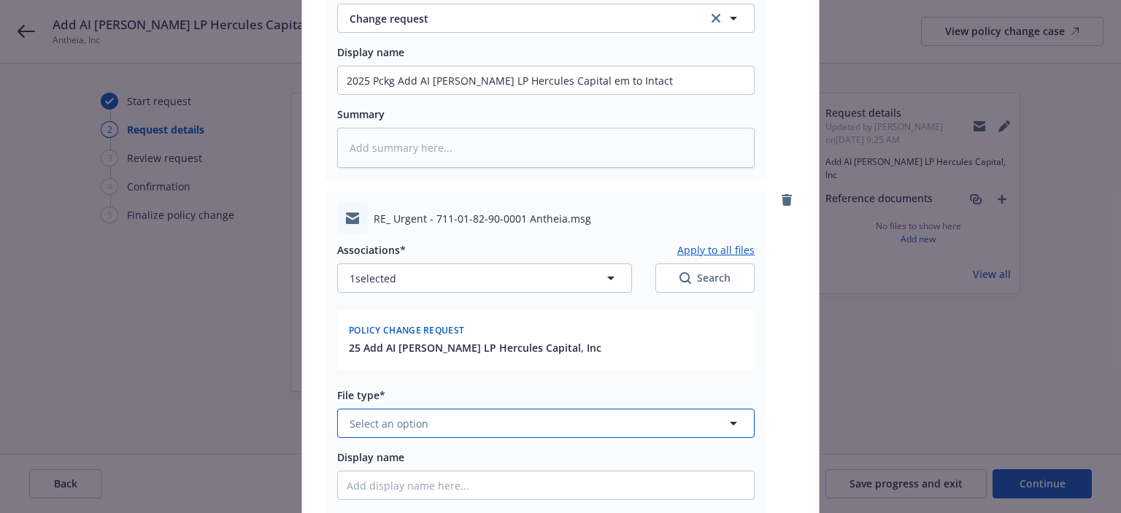
click at [444, 417] on button "Select an option" at bounding box center [545, 423] width 417 height 29
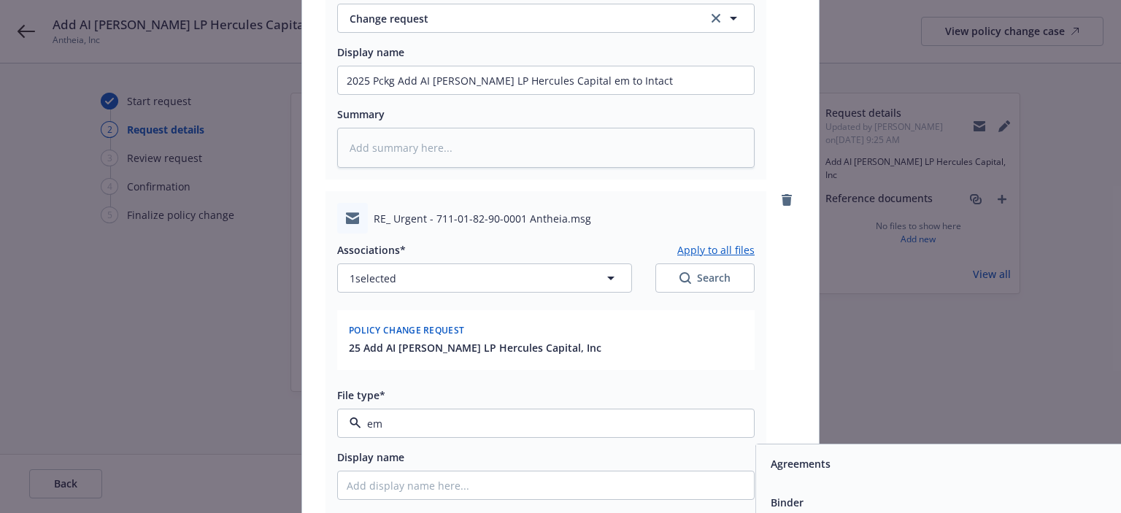
type input "ema"
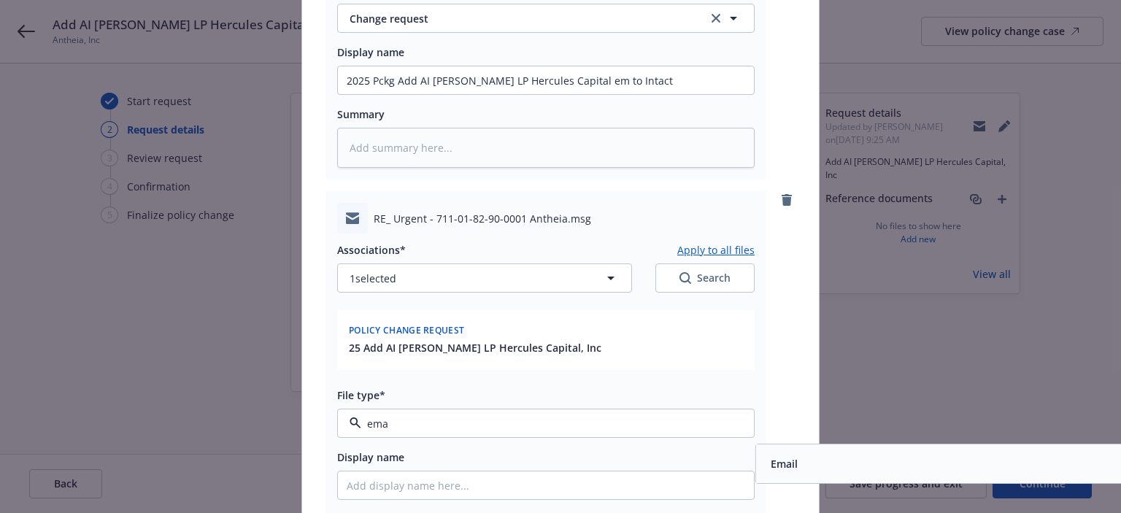
click at [788, 467] on span "Email" at bounding box center [784, 463] width 27 height 15
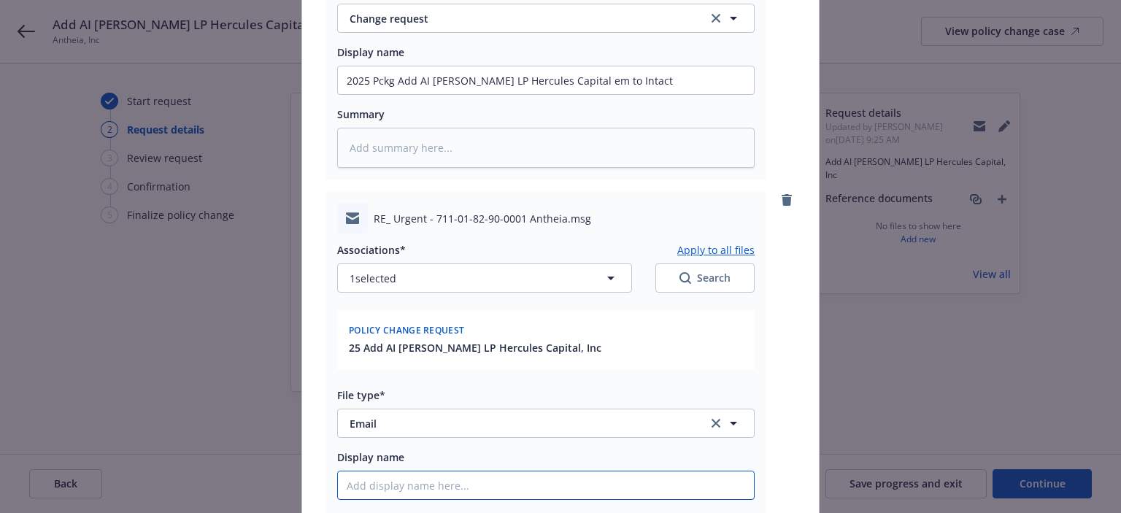
click at [628, 94] on input "Display name" at bounding box center [546, 80] width 416 height 28
paste input "Add AI [PERSON_NAME] LP Hercules Capital, Inc"
type textarea "x"
type input "Add AI [PERSON_NAME] LP Hercules Capital, Inc"
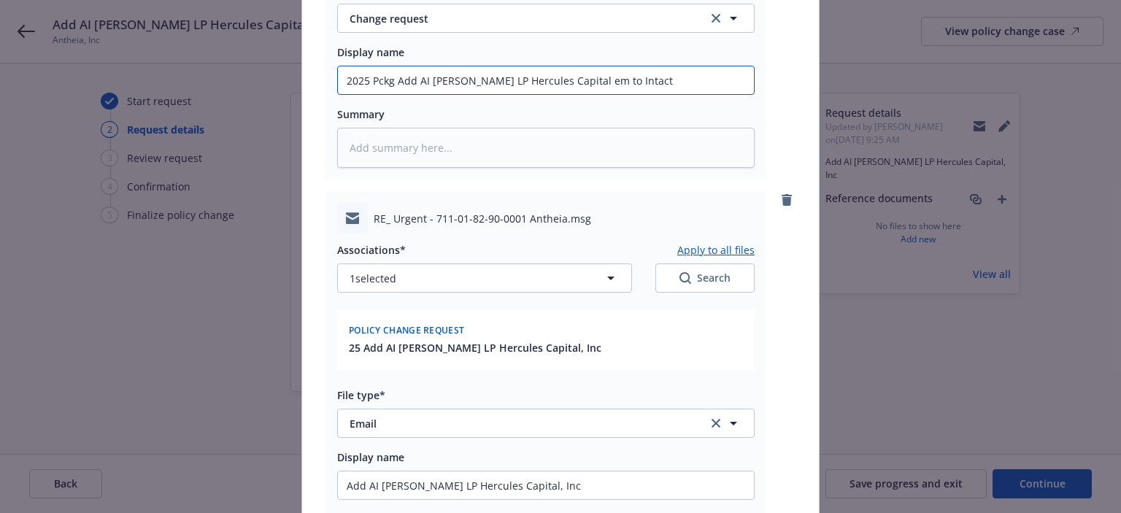
drag, startPoint x: 631, startPoint y: 86, endPoint x: 258, endPoint y: 62, distance: 373.7
click at [258, 62] on div "Add files The uploaded files will be associated with 25 Add AI [PERSON_NAME] LP…" at bounding box center [560, 256] width 1121 height 513
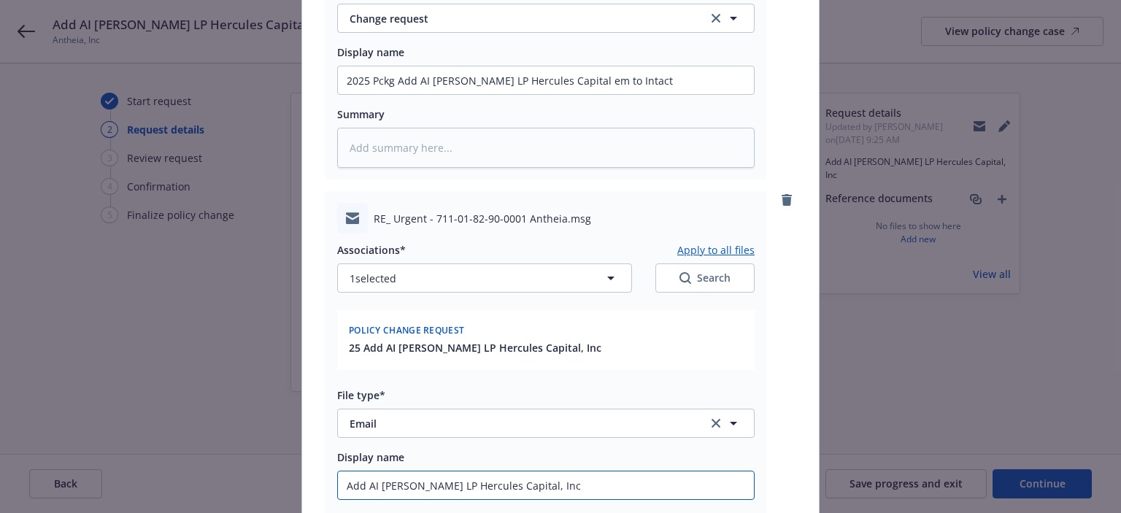
drag, startPoint x: 566, startPoint y: 486, endPoint x: 175, endPoint y: 468, distance: 391.6
click at [175, 468] on div "Add files The uploaded files will be associated with 25 Add AI [PERSON_NAME] LP…" at bounding box center [560, 256] width 1121 height 513
paste input "2025 Pckg Add AI [PERSON_NAME] LP Hercules Capital em to Intact"
type textarea "x"
type input "2025 Pckg Add AI [PERSON_NAME] LP Hercules Capital em to Intact"
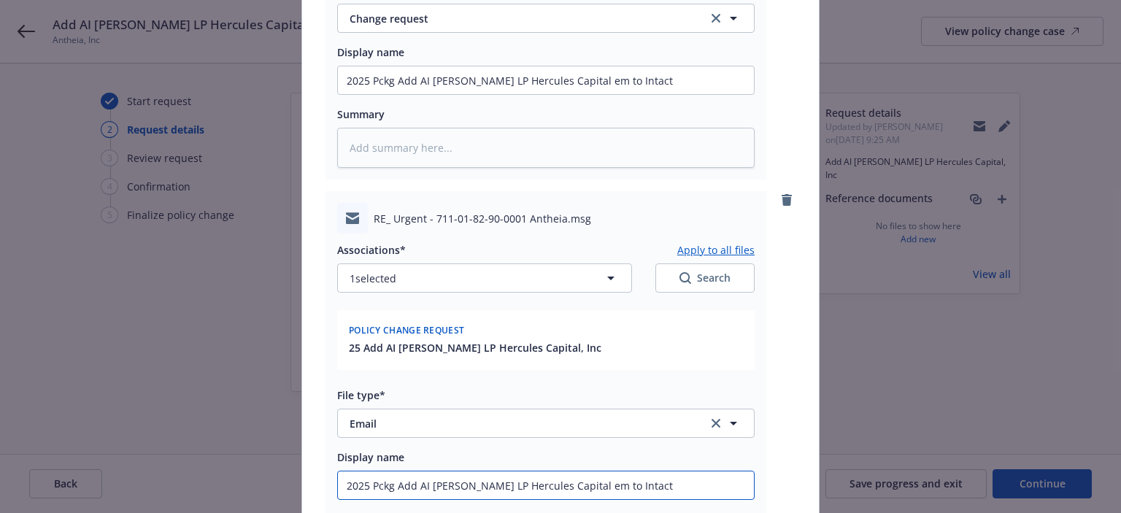
type textarea "x"
type input "2025 Pckg Add AI [PERSON_NAME] LP Hercules Capital em t Intact"
type textarea "x"
type input "2025 Pckg Add AI [PERSON_NAME] LP Hercules Capital em Intact"
type textarea "x"
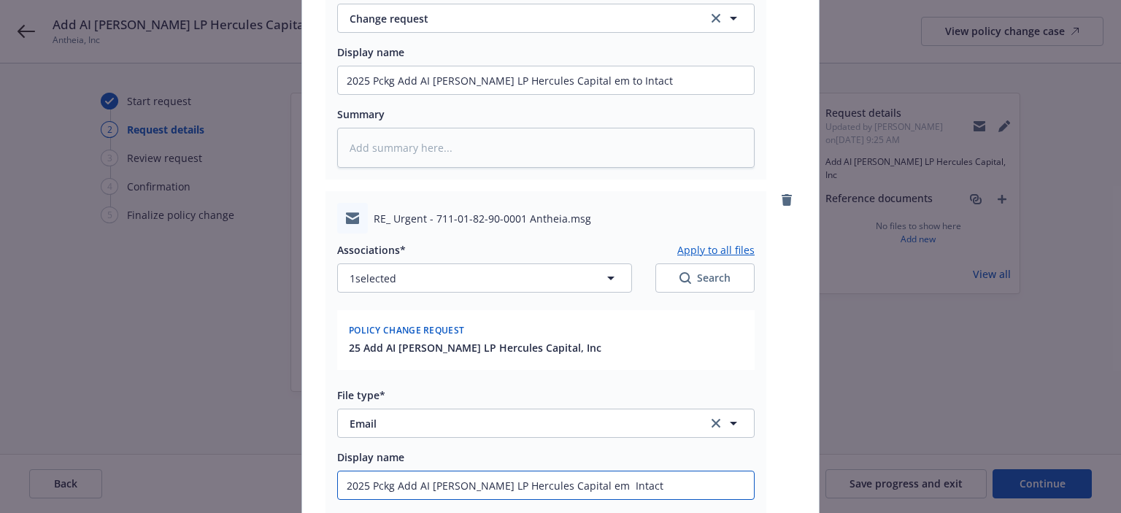
type input "2025 Pckg Add AI [PERSON_NAME] LP Hercules Capital em r Intact"
type textarea "x"
type input "2025 Pckg Add AI [PERSON_NAME] LP Hercules Capital em Intact"
type textarea "x"
type input "2025 Pckg Add AI [PERSON_NAME] LP Hercules Capital em f Intact"
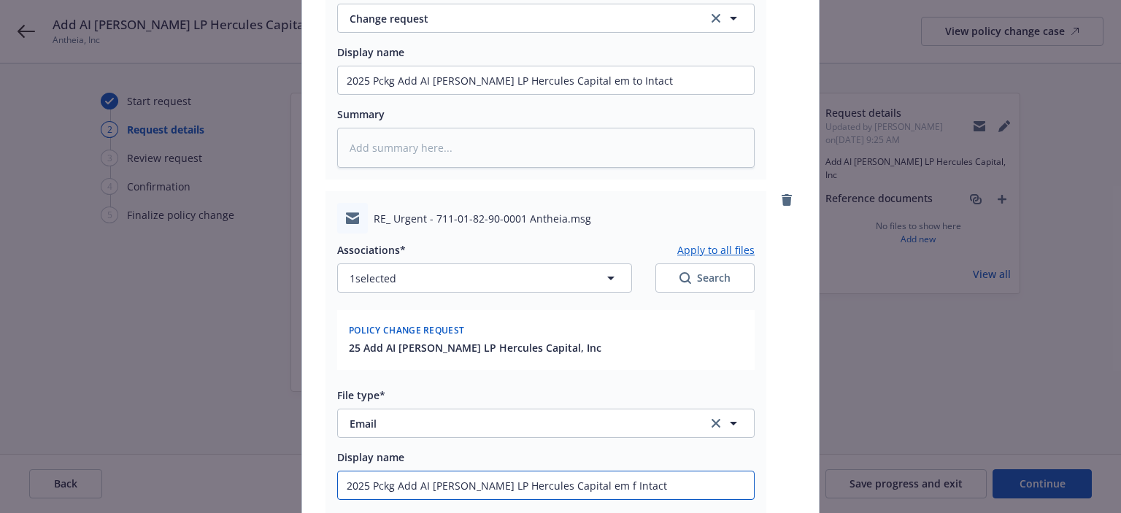
type textarea "x"
type input "2025 Pckg Add AI [PERSON_NAME] LP Hercules Capital em fr Intact"
type textarea "x"
type input "2025 Pckg Add AI [PERSON_NAME] LP Hercules Capital em frm Intact"
type textarea "x"
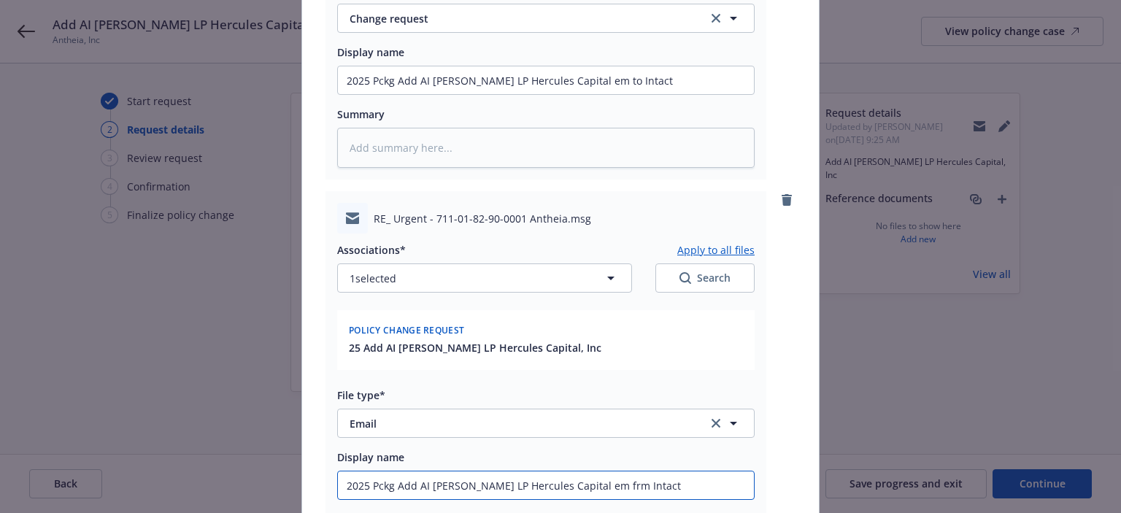
type input "2025 Pckg Add AI [PERSON_NAME] LP Hercules Capital em frm Intact"
type textarea "x"
type input "2025 Pckg Add AI [PERSON_NAME] LP Hercules Capital r em frm Intact"
type textarea "x"
type input "2025 Pckg Add AI [PERSON_NAME] LP Hercules Capital re em frm Intact"
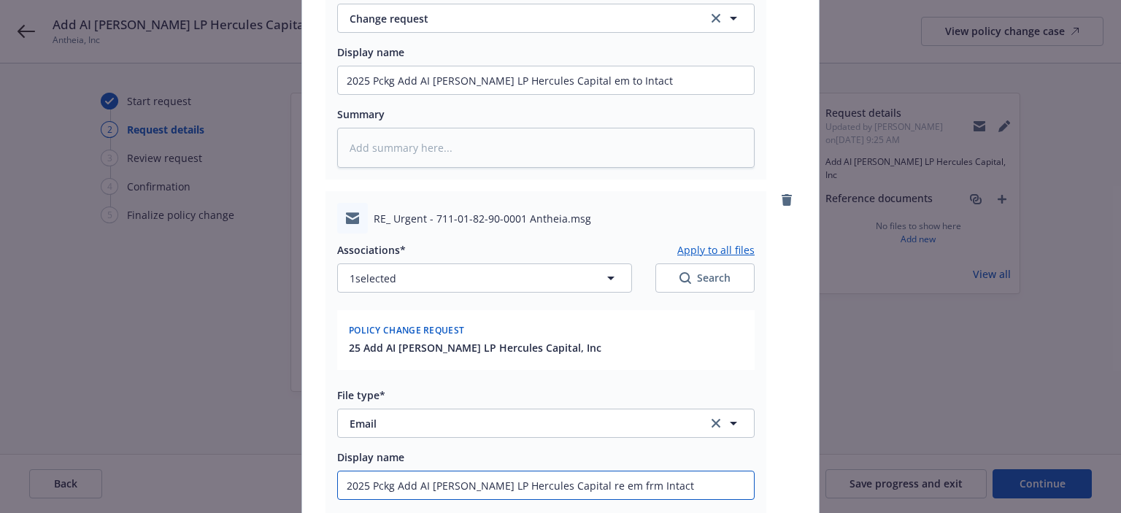
type textarea "x"
type input "2025 Pckg Add AI [PERSON_NAME] LP Hercules Capital req em frm Intact"
type textarea "x"
type input "2025 Pckg Add AI [PERSON_NAME] LP Hercules Capital req em frm Intact"
type textarea "x"
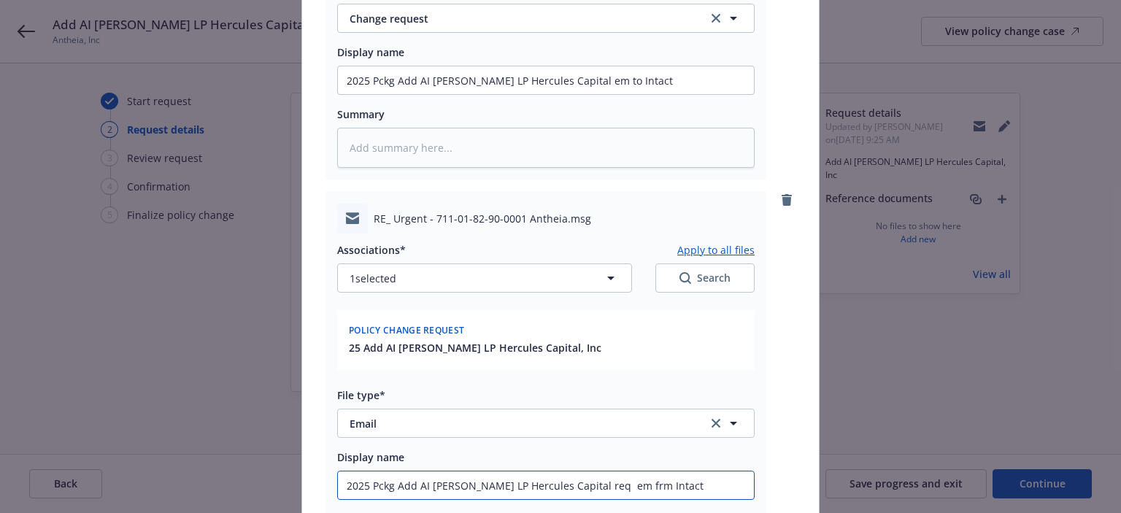
type input "2025 Pckg Add AI [PERSON_NAME] LP Hercules Capital req r em frm Intact"
type textarea "x"
type input "2025 Pckg Add AI [PERSON_NAME] LP Hercules Capital req re em frm Intact"
type textarea "x"
type input "2025 Pckg Add AI [PERSON_NAME] LP Hercules Capital req rec em frm Intact"
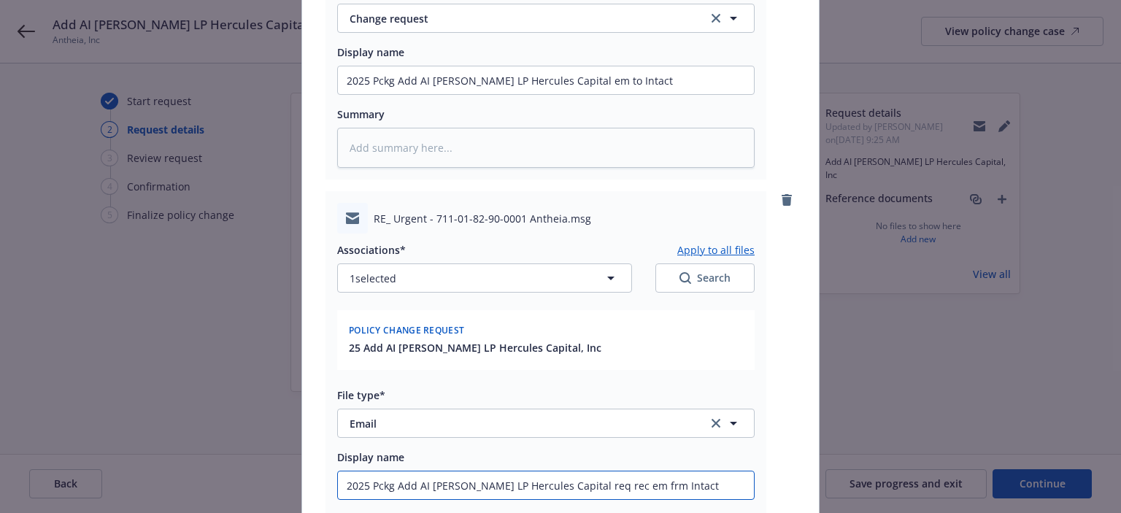
type textarea "x"
type input "2025 Pckg Add AI [PERSON_NAME] LP Hercules Capital req rece em frm Intact"
type textarea "x"
type input "2025 Pckg Add AI [PERSON_NAME] LP Hercules Capital req recei em frm Intact"
type textarea "x"
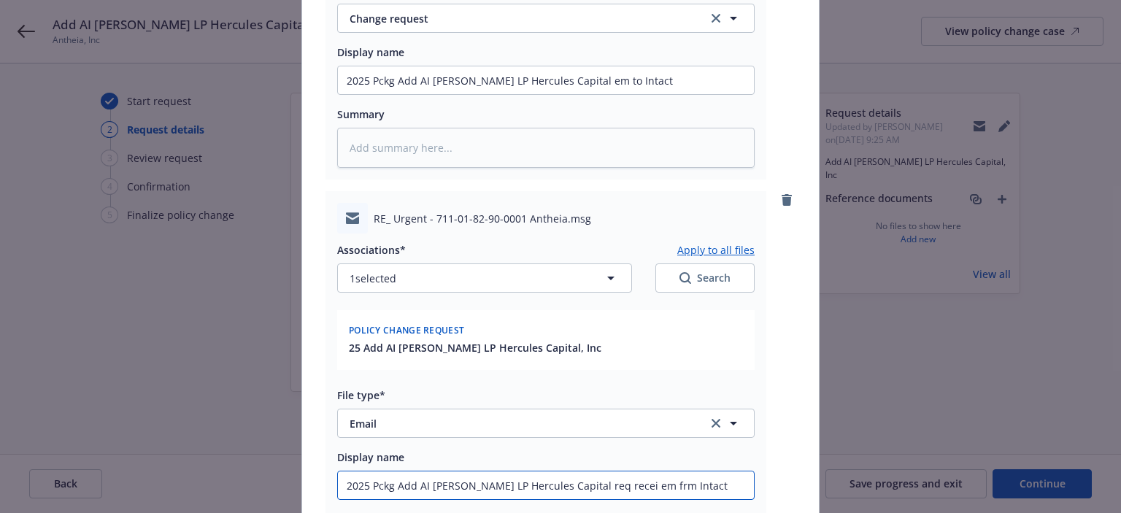
type input "2025 Pckg Add AI [PERSON_NAME] LP Hercules Capital req receiv em frm Intact"
type textarea "x"
type input "2025 Pckg Add AI [PERSON_NAME] LP Hercules Capital req receive em frm Intact"
type textarea "x"
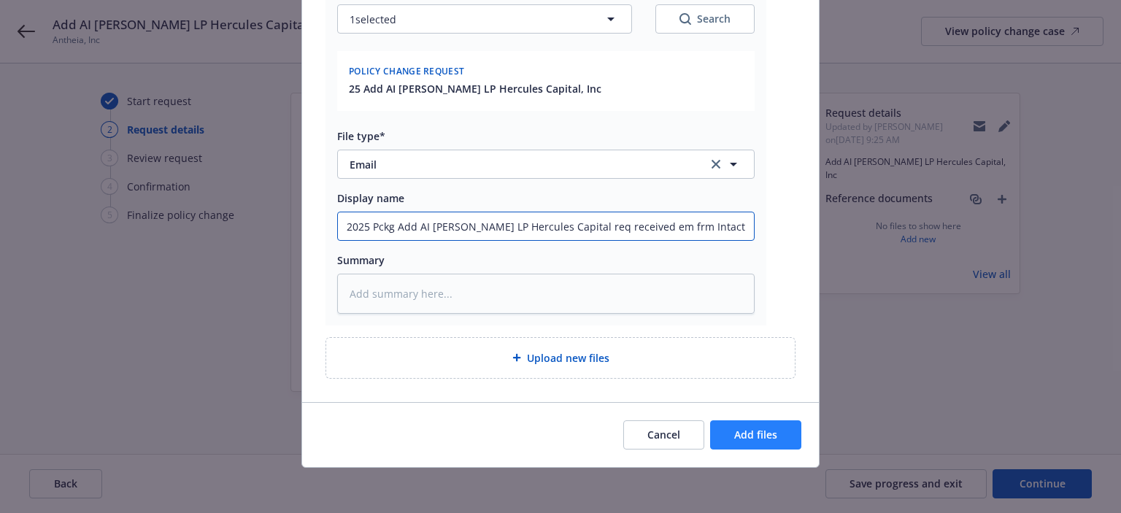
type input "2025 Pckg Add AI [PERSON_NAME] LP Hercules Capital req received em frm Intact"
click at [747, 420] on button "Add files" at bounding box center [755, 434] width 91 height 29
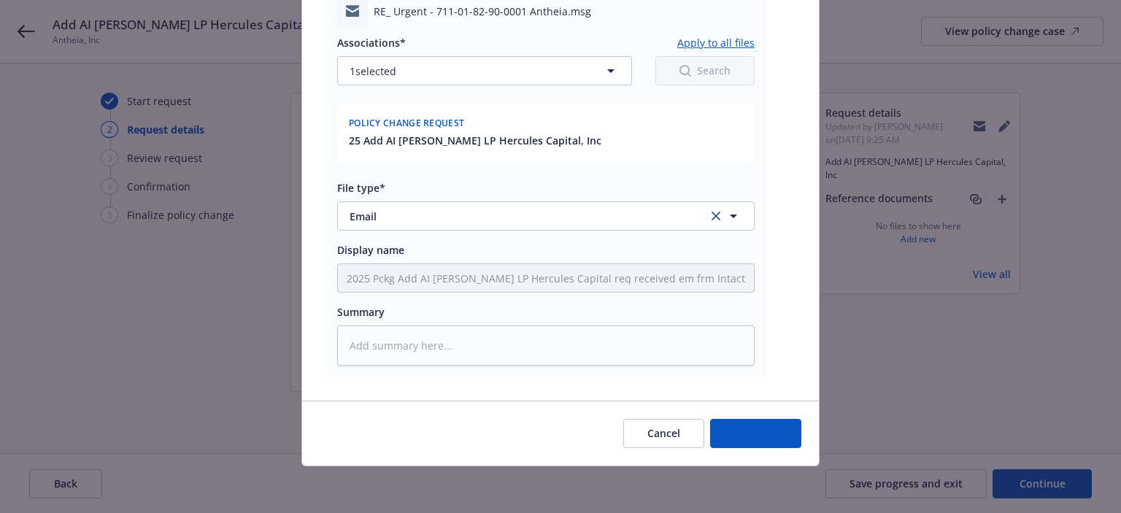
scroll to position [590, 0]
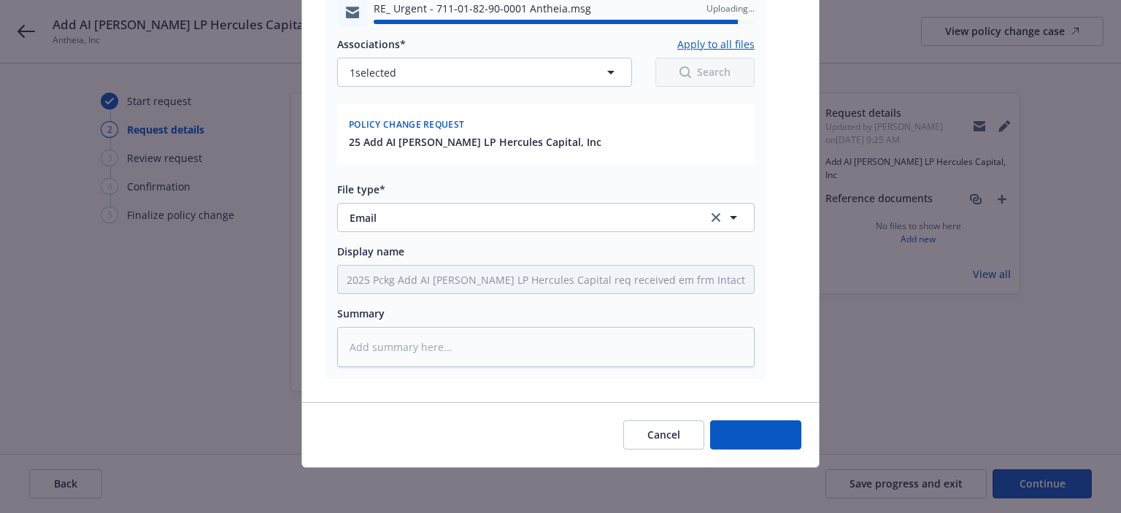
type textarea "x"
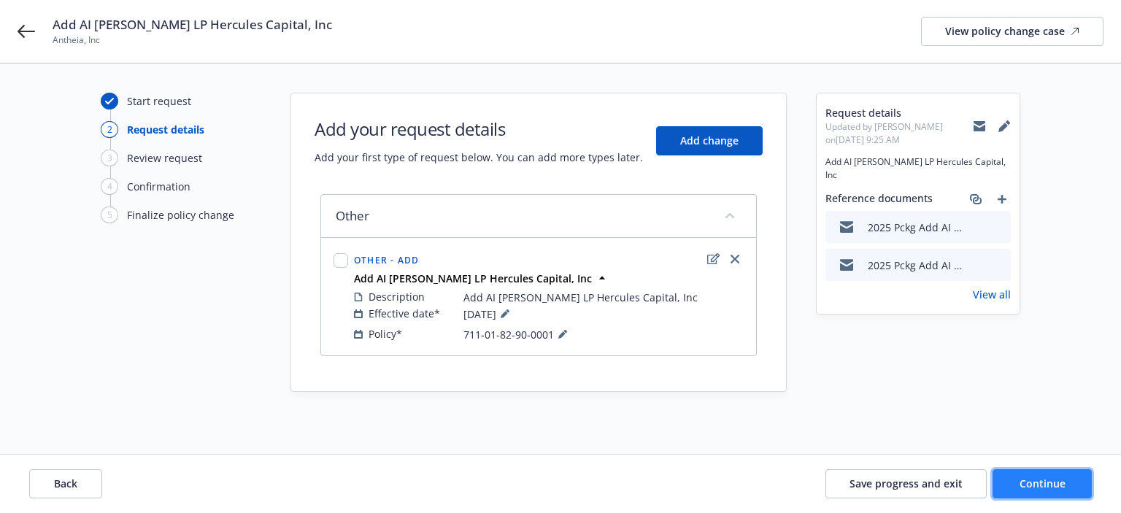
click at [1001, 481] on button "Continue" at bounding box center [1042, 483] width 99 height 29
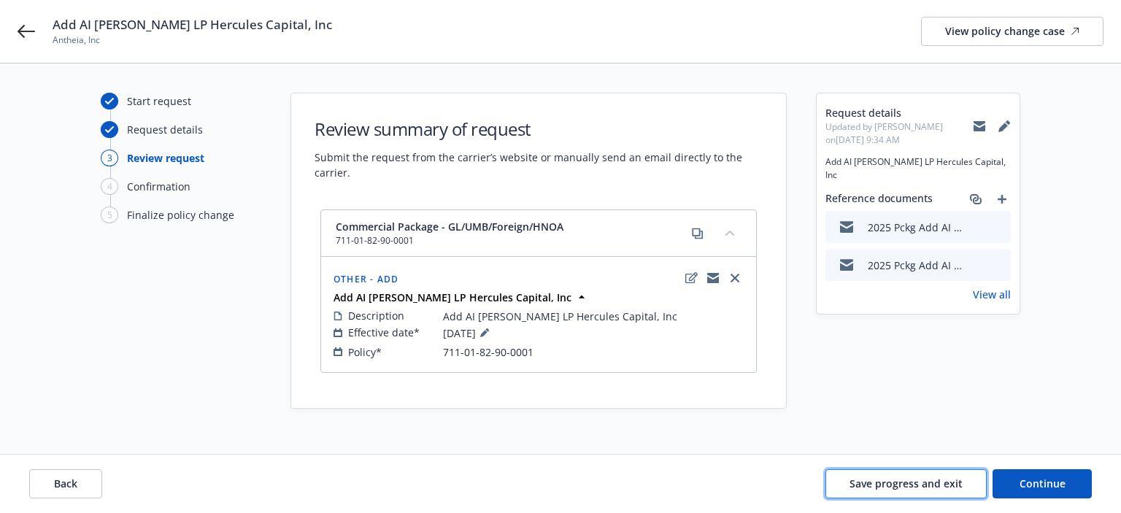
click at [935, 472] on button "Save progress and exit" at bounding box center [905, 483] width 161 height 29
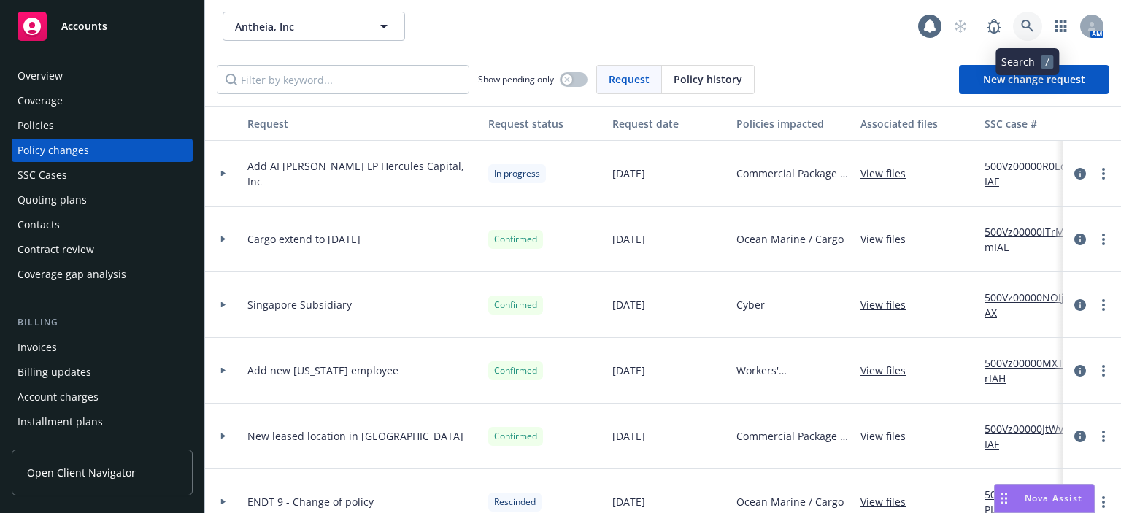
click at [1021, 26] on icon at bounding box center [1027, 26] width 13 height 13
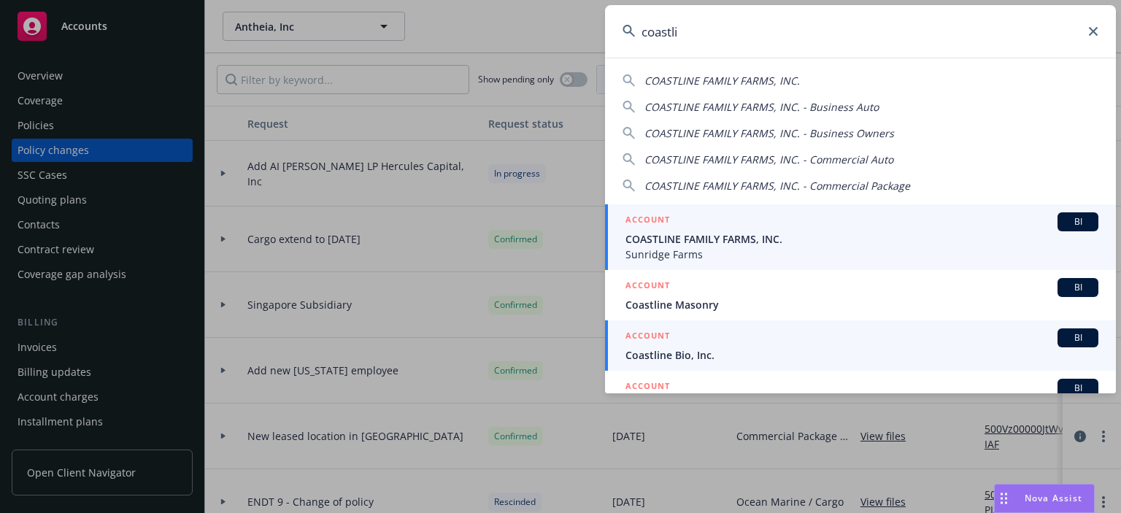
type input "coastli"
click at [707, 361] on span "Coastline Bio, Inc." at bounding box center [861, 354] width 473 height 15
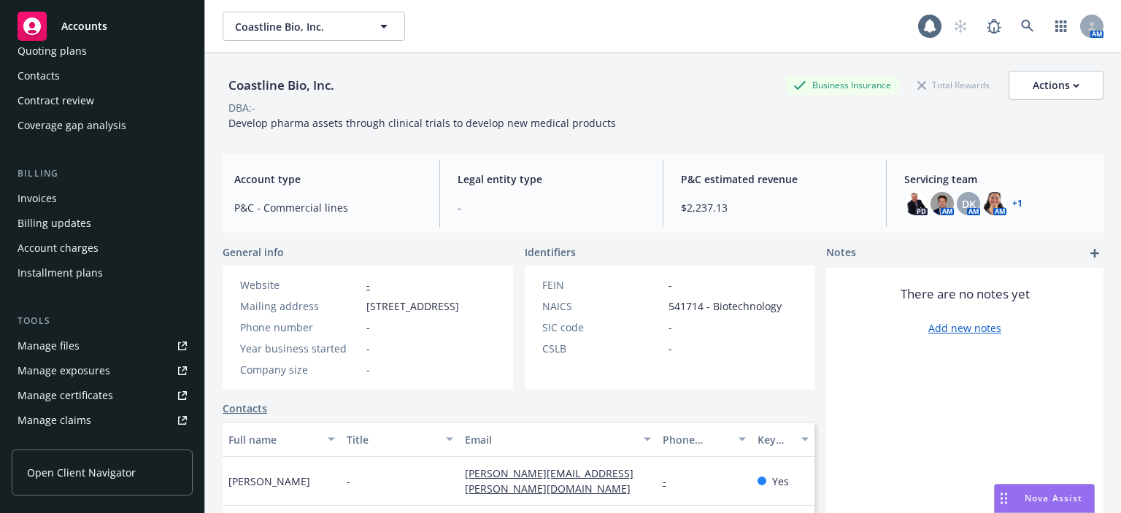
scroll to position [292, 0]
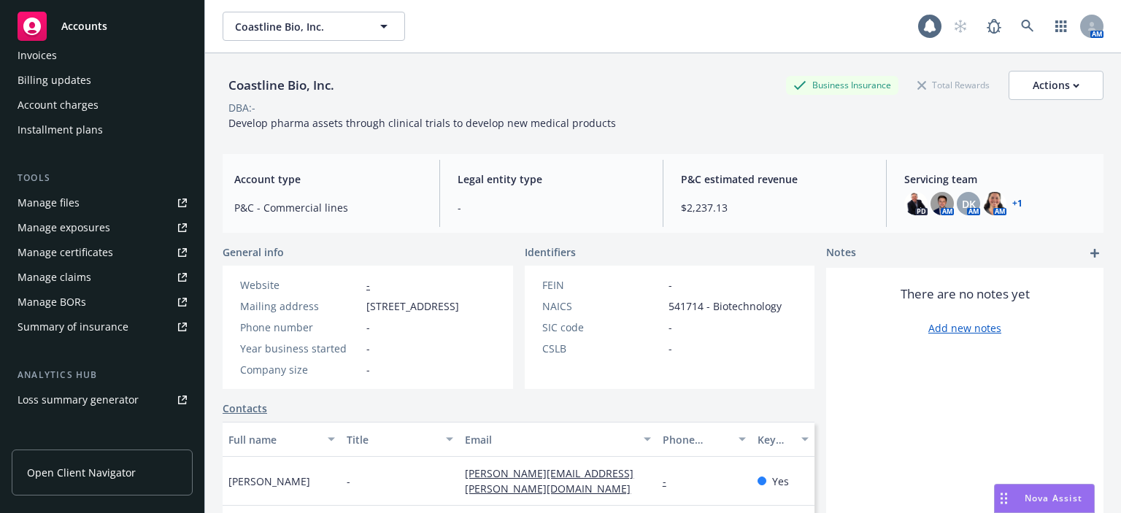
click at [74, 210] on div "Manage files" at bounding box center [49, 202] width 62 height 23
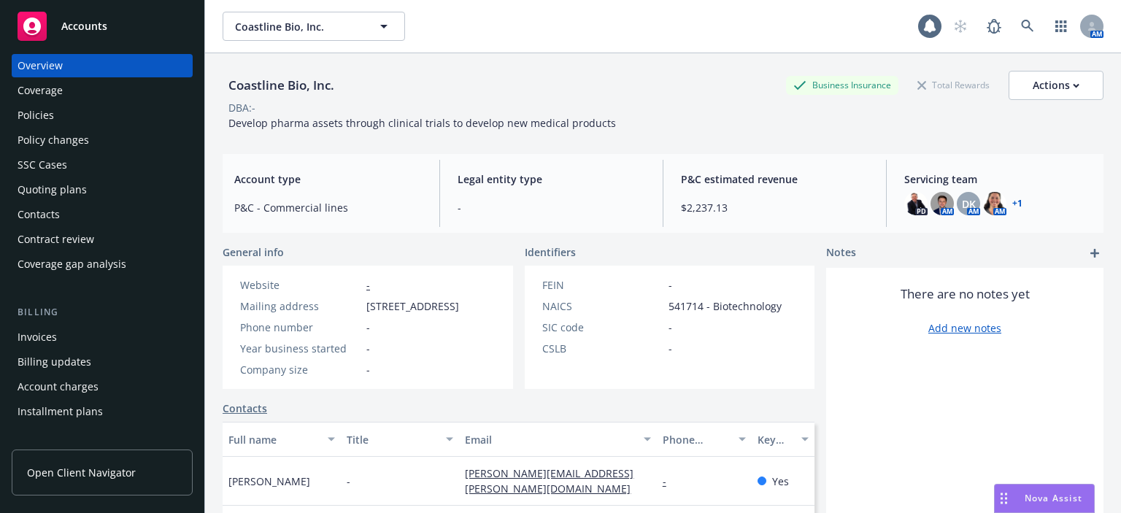
scroll to position [0, 0]
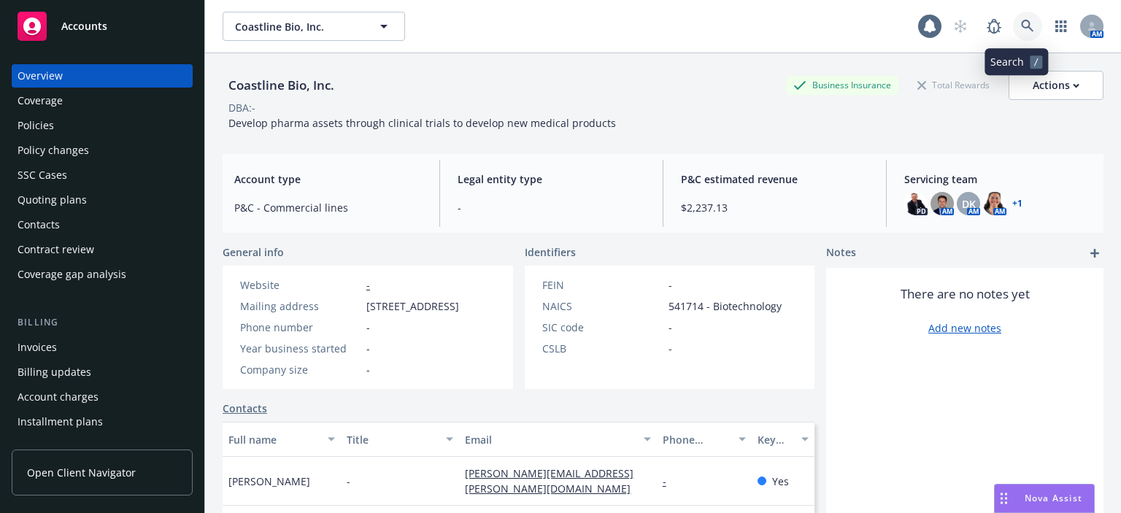
click at [1021, 20] on icon at bounding box center [1027, 26] width 13 height 13
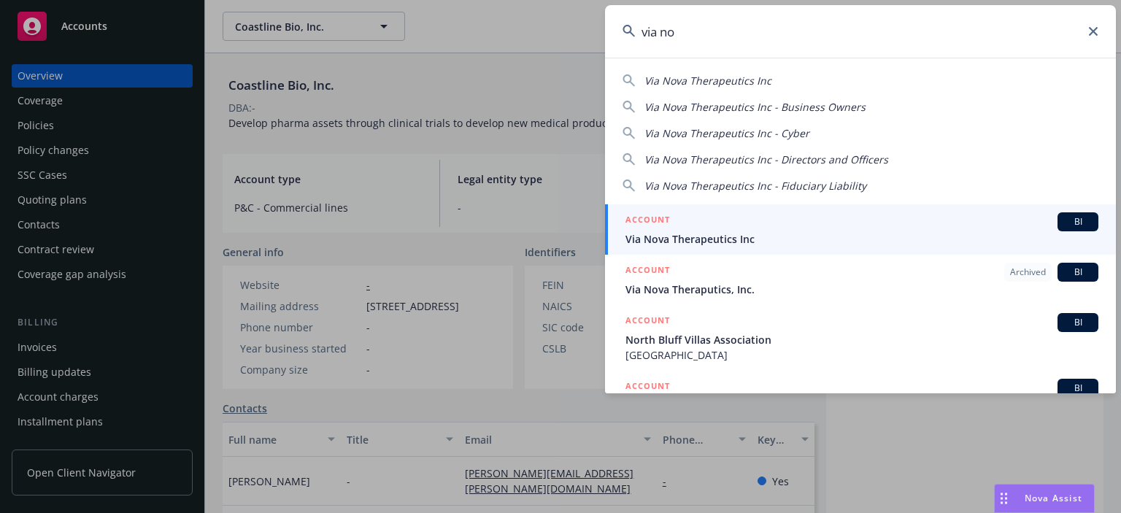
type input "via no"
click at [698, 234] on span "Via Nova Therapeutics Inc" at bounding box center [861, 238] width 473 height 15
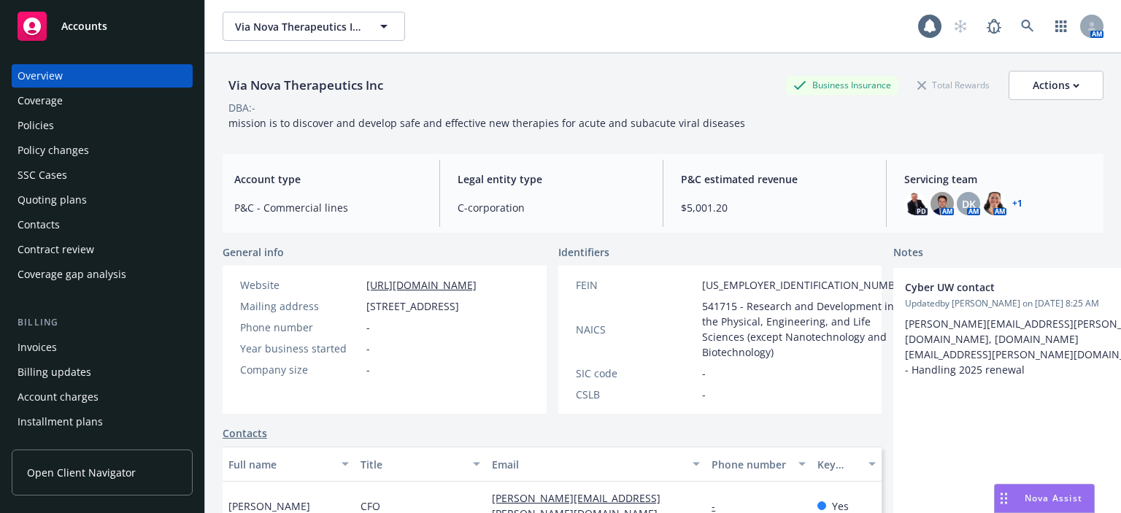
click at [112, 128] on div "Policies" at bounding box center [102, 125] width 169 height 23
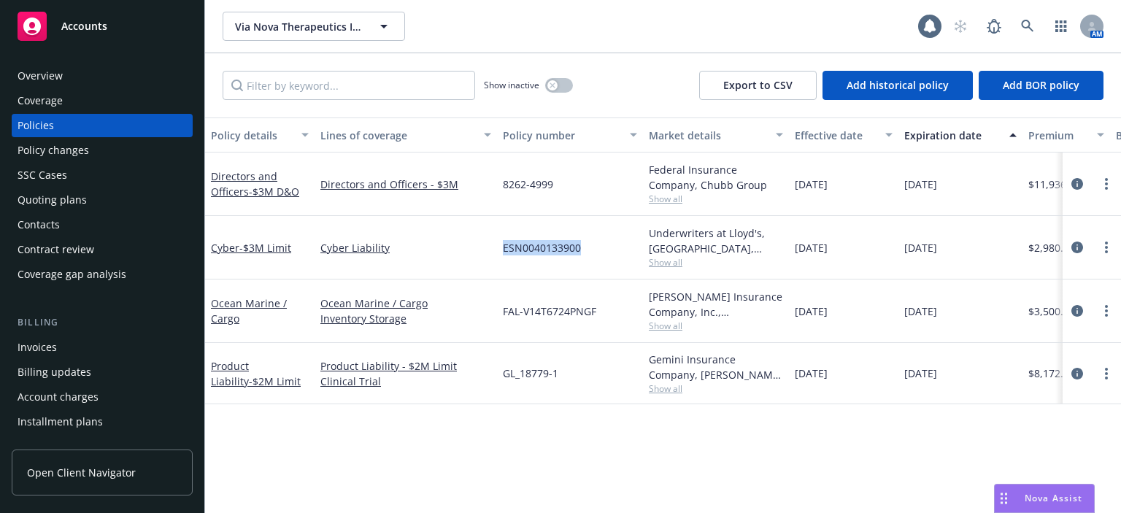
drag, startPoint x: 593, startPoint y: 246, endPoint x: 504, endPoint y: 252, distance: 89.2
click at [504, 252] on div "ESN0040133900" at bounding box center [570, 247] width 146 height 63
copy span "ESN0040133900"
click at [1024, 20] on link at bounding box center [1027, 26] width 29 height 29
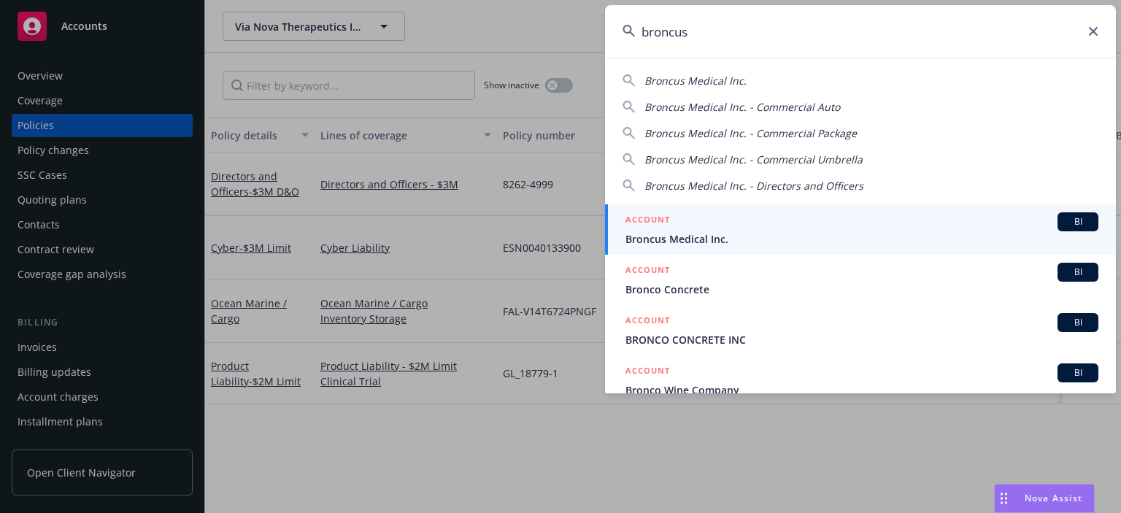
type input "broncus"
drag, startPoint x: 678, startPoint y: 239, endPoint x: 689, endPoint y: 226, distance: 17.1
click at [678, 240] on span "Broncus Medical Inc." at bounding box center [861, 238] width 473 height 15
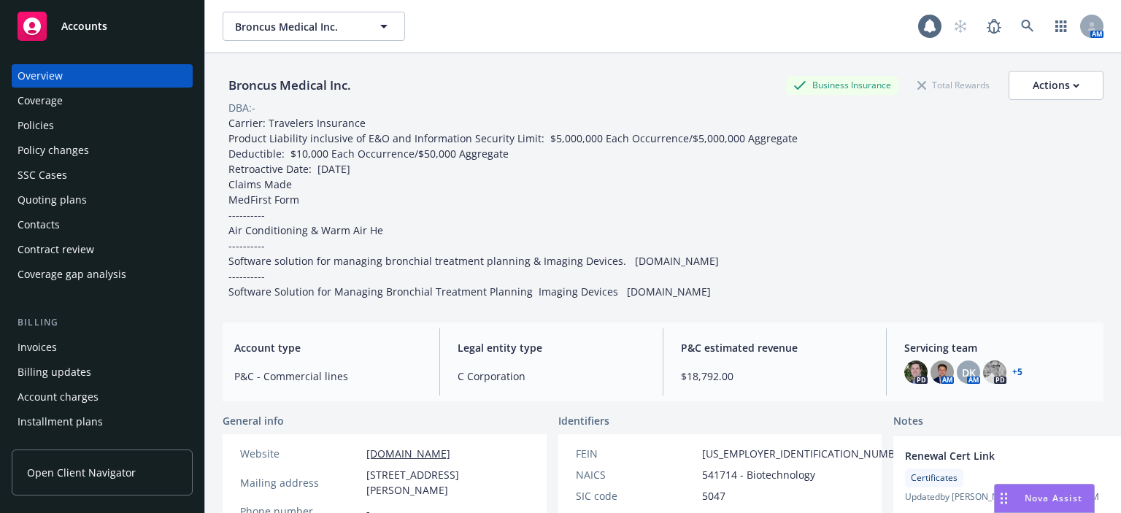
click at [70, 136] on div "Policies" at bounding box center [102, 125] width 169 height 23
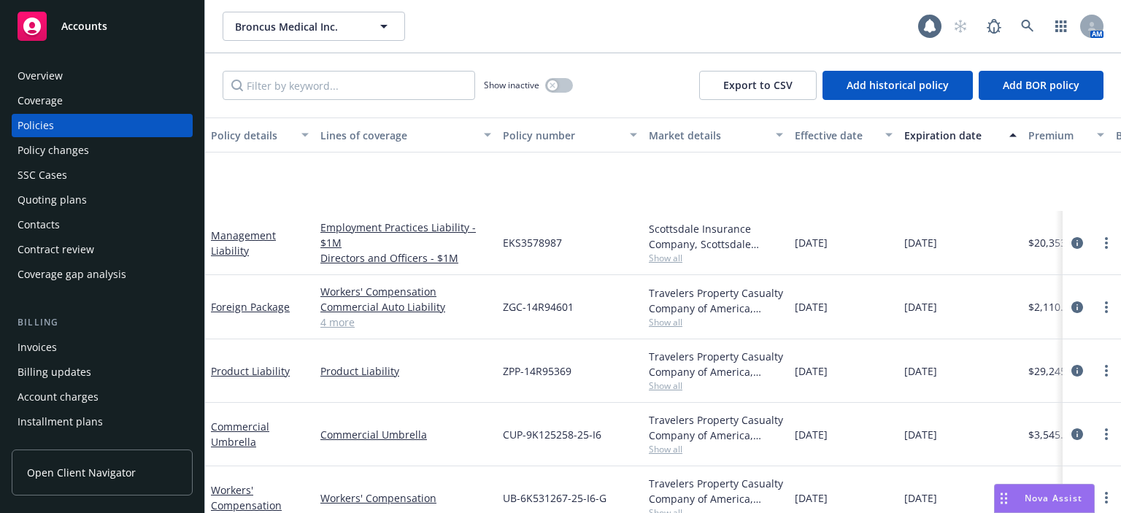
scroll to position [146, 0]
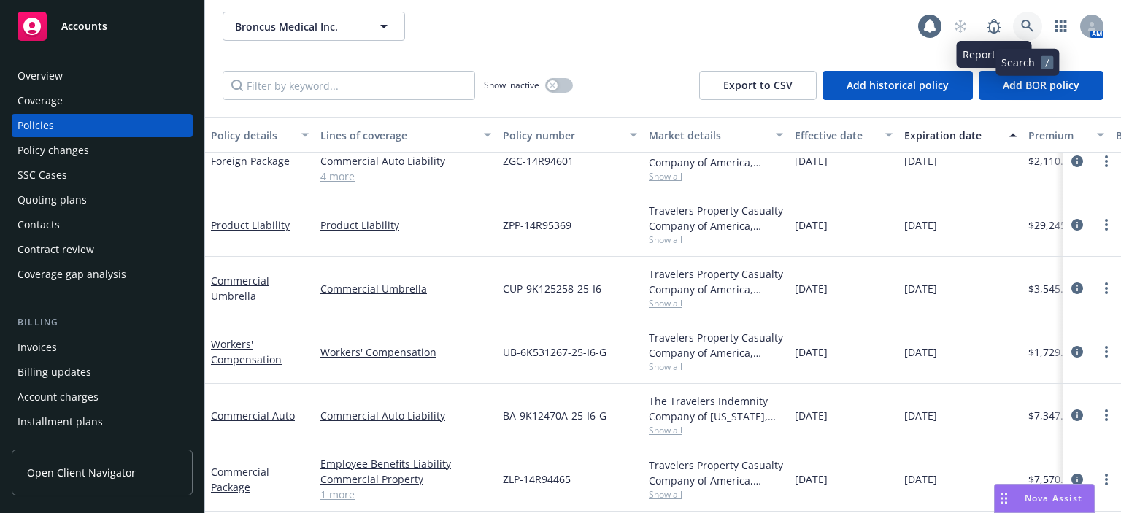
click at [1025, 25] on icon at bounding box center [1027, 26] width 13 height 13
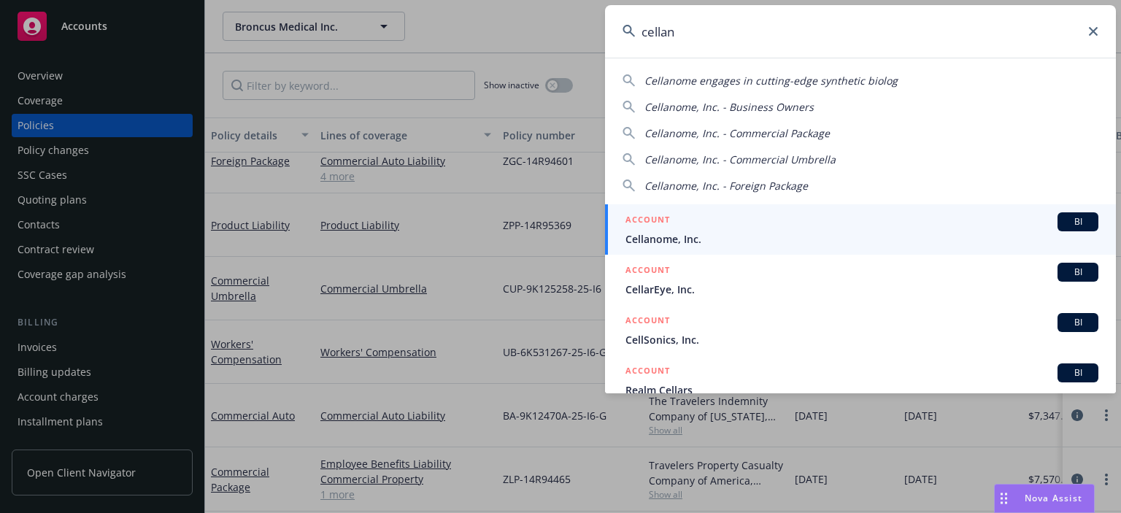
type input "cellan"
drag, startPoint x: 700, startPoint y: 240, endPoint x: 683, endPoint y: 236, distance: 17.3
click at [699, 240] on span "Cellanome, Inc." at bounding box center [861, 238] width 473 height 15
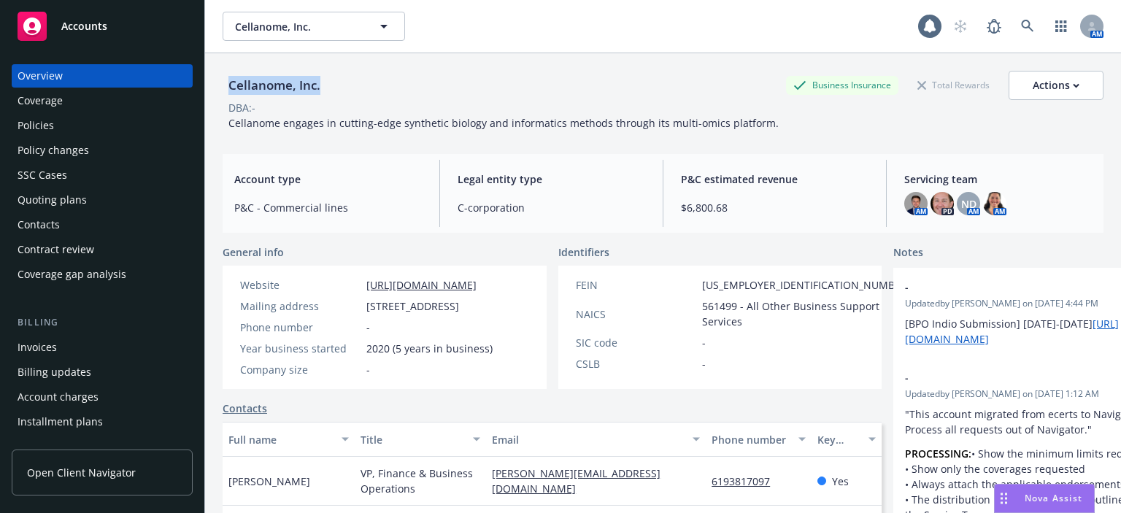
drag, startPoint x: 327, startPoint y: 77, endPoint x: 212, endPoint y: 81, distance: 114.6
click at [212, 81] on div "Cellanome, Inc. Business Insurance Total Rewards Actions DBA: - Cellanome engag…" at bounding box center [663, 309] width 916 height 513
copy div "Cellanome, Inc."
drag, startPoint x: 725, startPoint y: 281, endPoint x: 656, endPoint y: 285, distance: 68.7
click at [656, 285] on div "FEIN [US_EMPLOYER_IDENTIFICATION_NUMBER]" at bounding box center [743, 284] width 347 height 15
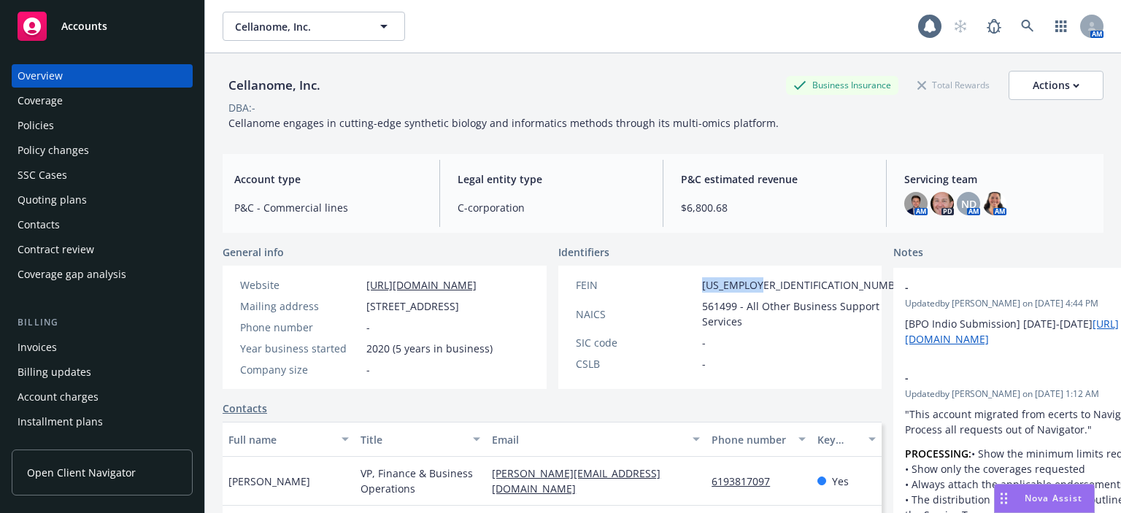
copy div "[US_EMPLOYER_IDENTIFICATION_NUMBER]"
drag, startPoint x: 397, startPoint y: 335, endPoint x: 367, endPoint y: 305, distance: 42.3
click at [367, 305] on span "[STREET_ADDRESS]" at bounding box center [412, 306] width 93 height 15
copy span "[STREET_ADDRESS]"
click at [1021, 28] on icon at bounding box center [1027, 26] width 13 height 13
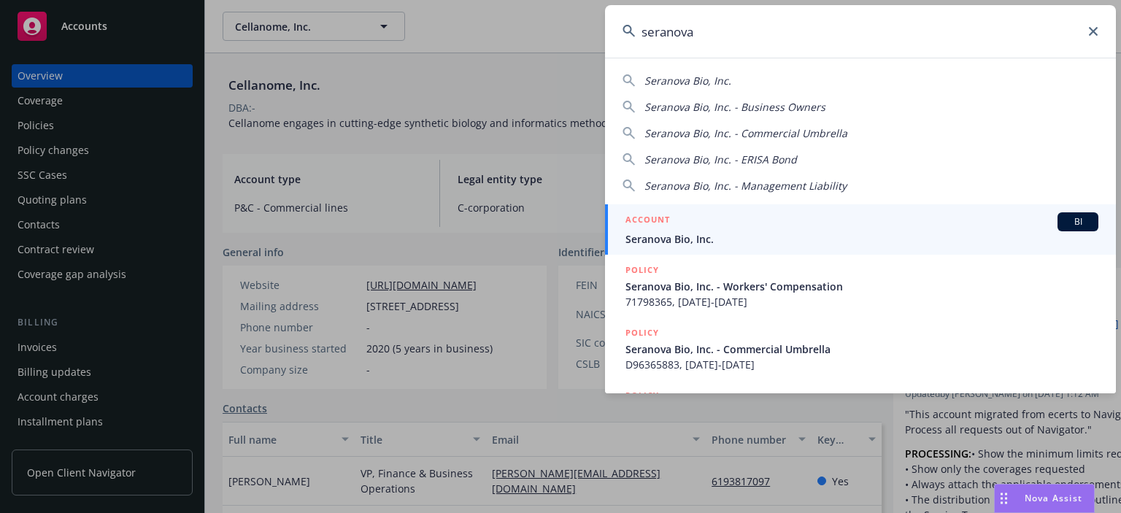
type input "seranova"
click at [663, 232] on span "Seranova Bio, Inc." at bounding box center [861, 238] width 473 height 15
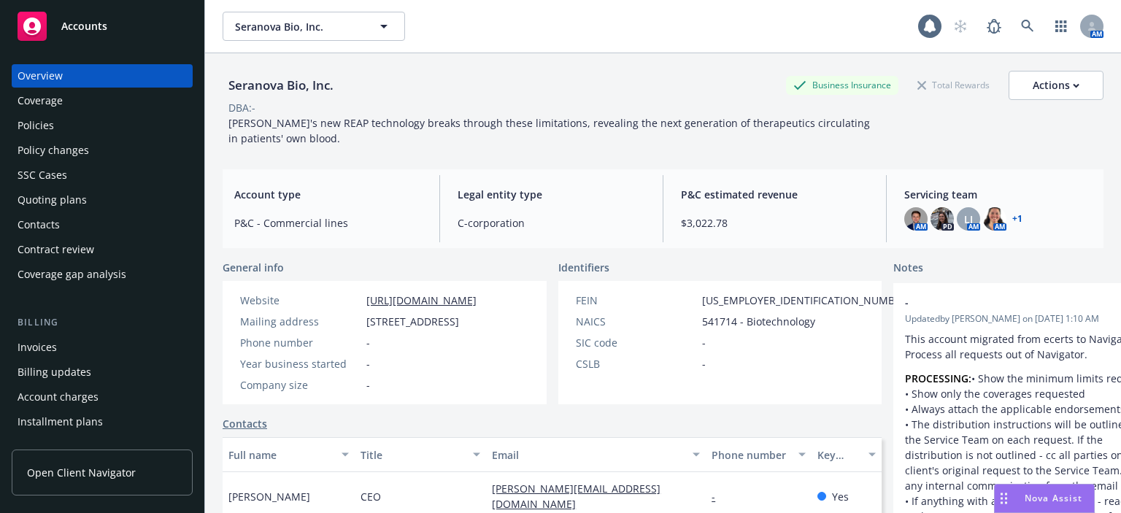
click at [60, 128] on div "Policies" at bounding box center [102, 125] width 169 height 23
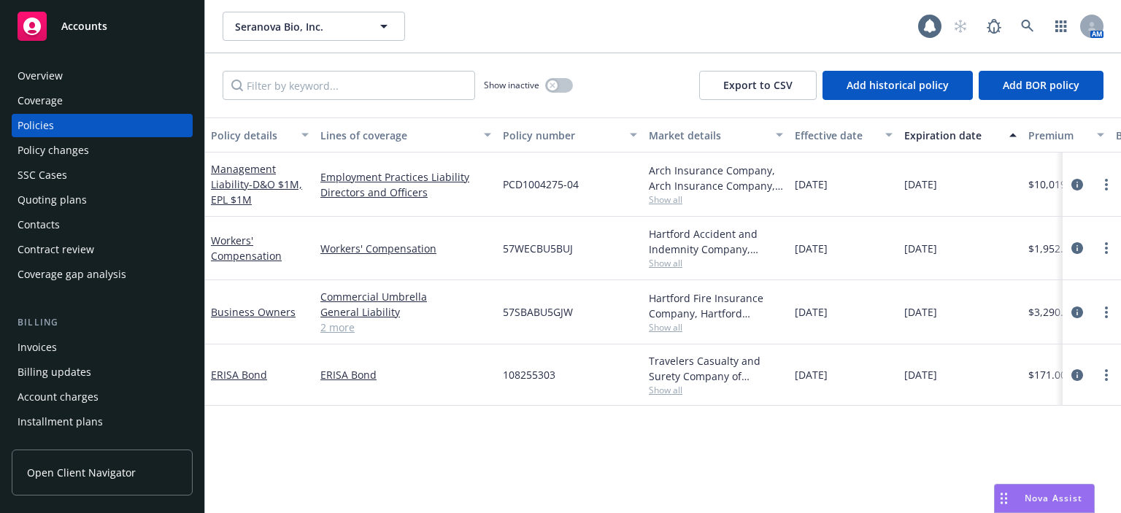
click at [328, 326] on link "2 more" at bounding box center [405, 327] width 171 height 15
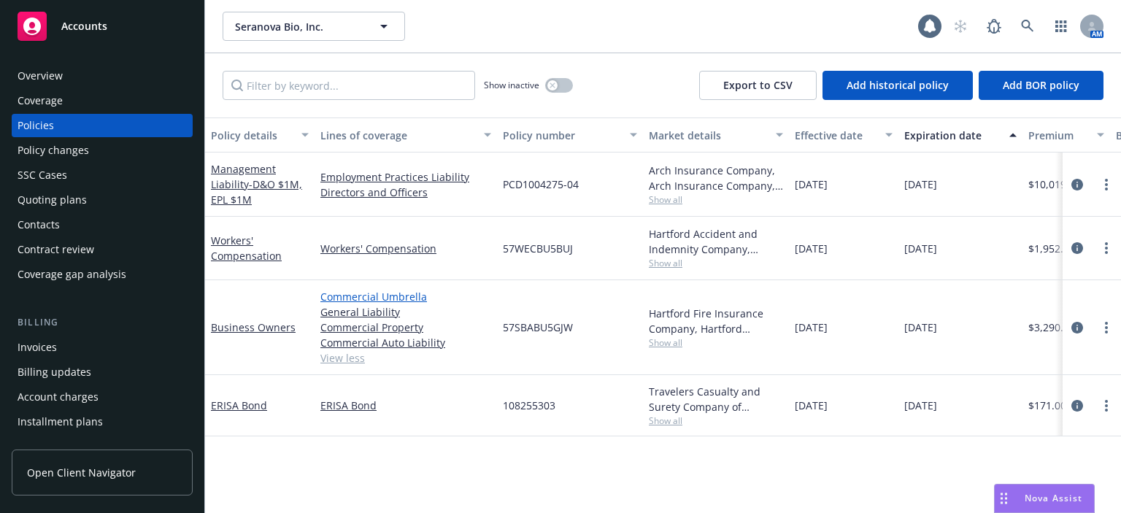
click at [404, 299] on link "Commercial Umbrella" at bounding box center [405, 296] width 171 height 15
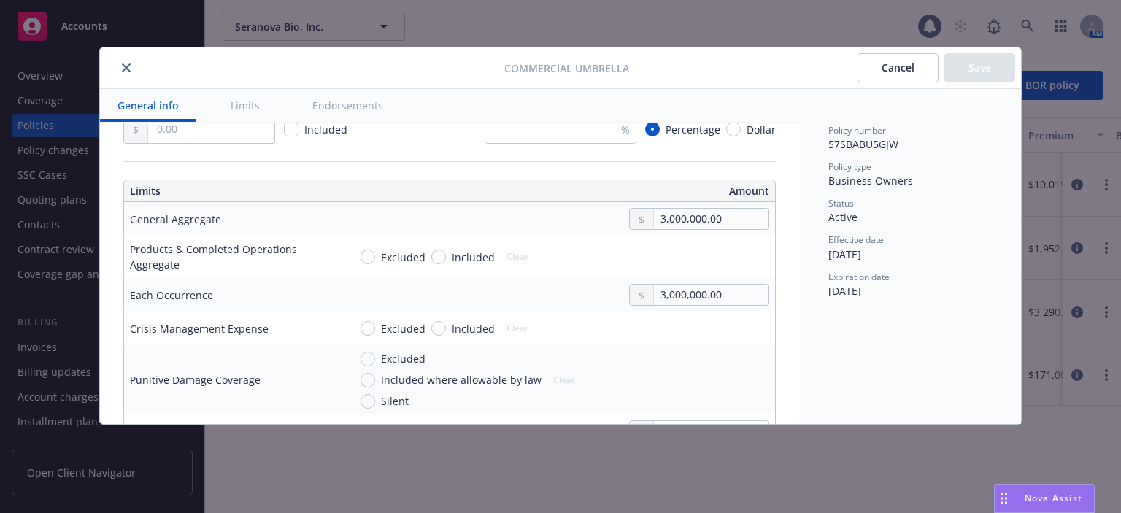
type textarea "x"
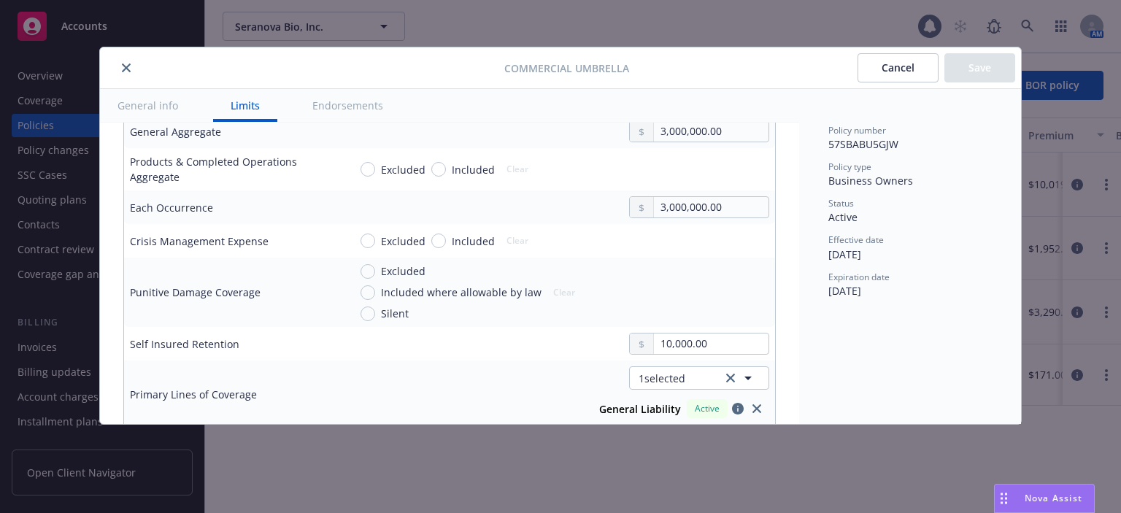
click at [893, 73] on button "Cancel" at bounding box center [898, 67] width 81 height 29
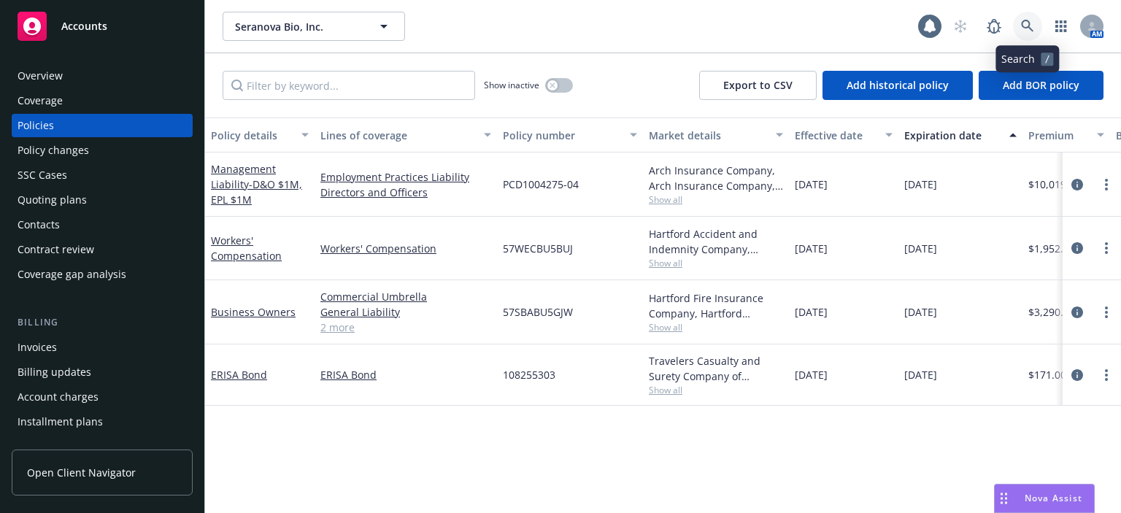
click at [1025, 22] on icon at bounding box center [1027, 26] width 13 height 13
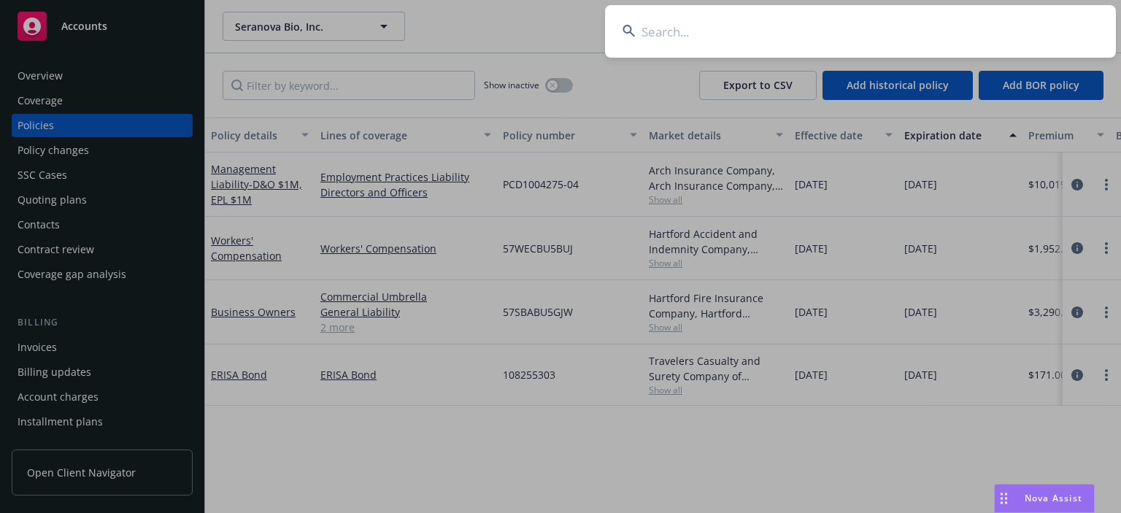
click at [659, 31] on input at bounding box center [860, 31] width 511 height 53
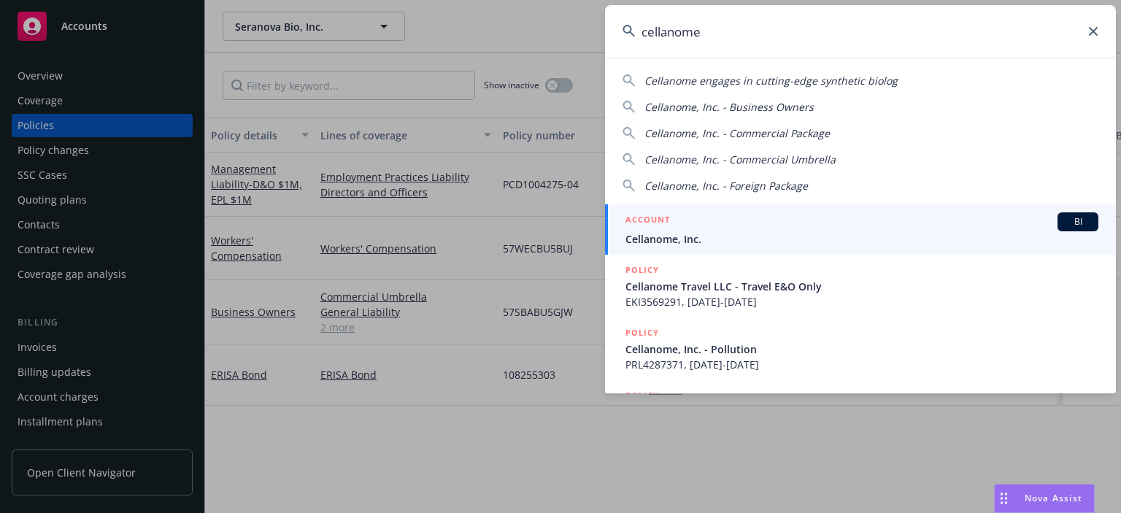
type input "cellanome"
click at [666, 230] on div "ACCOUNT BI" at bounding box center [861, 221] width 473 height 19
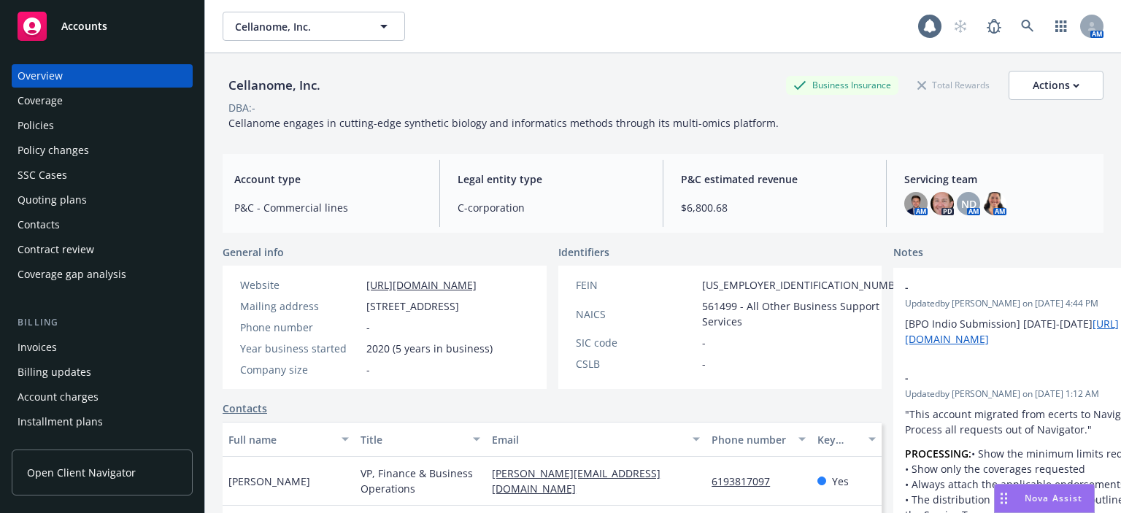
click at [54, 131] on div "Policies" at bounding box center [102, 125] width 169 height 23
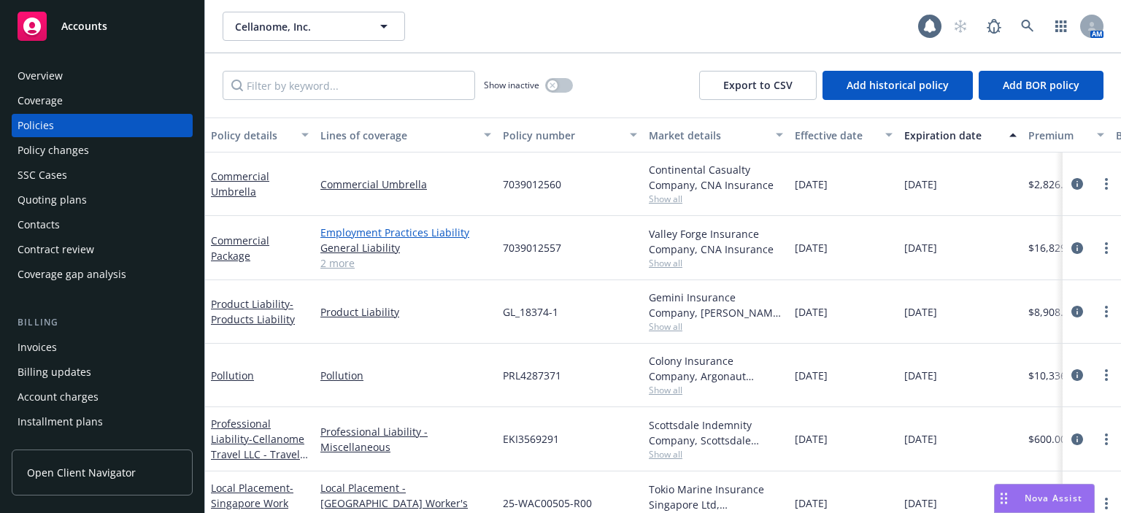
click at [445, 233] on link "Employment Practices Liability" at bounding box center [405, 232] width 171 height 15
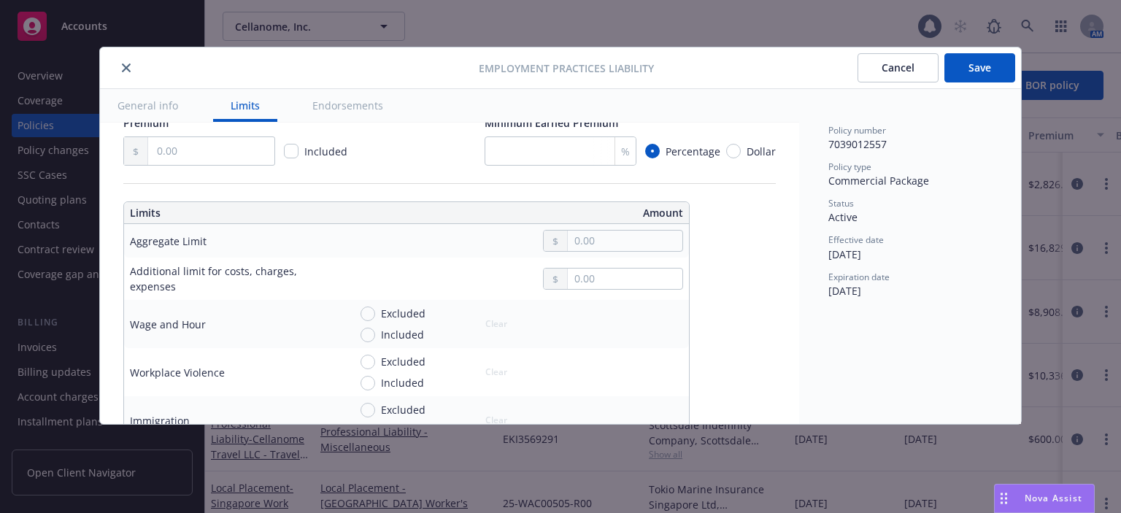
type textarea "x"
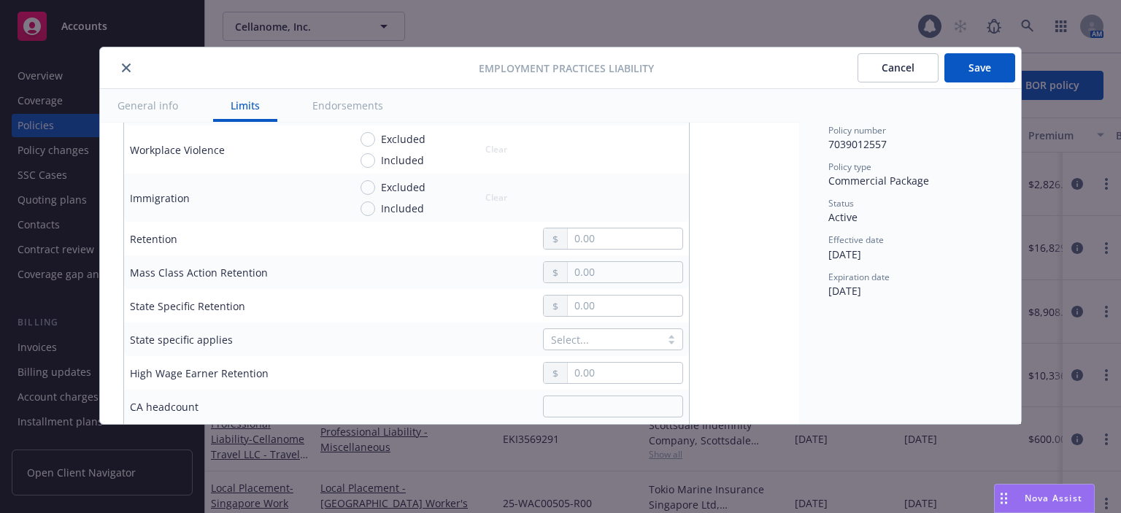
scroll to position [730, 0]
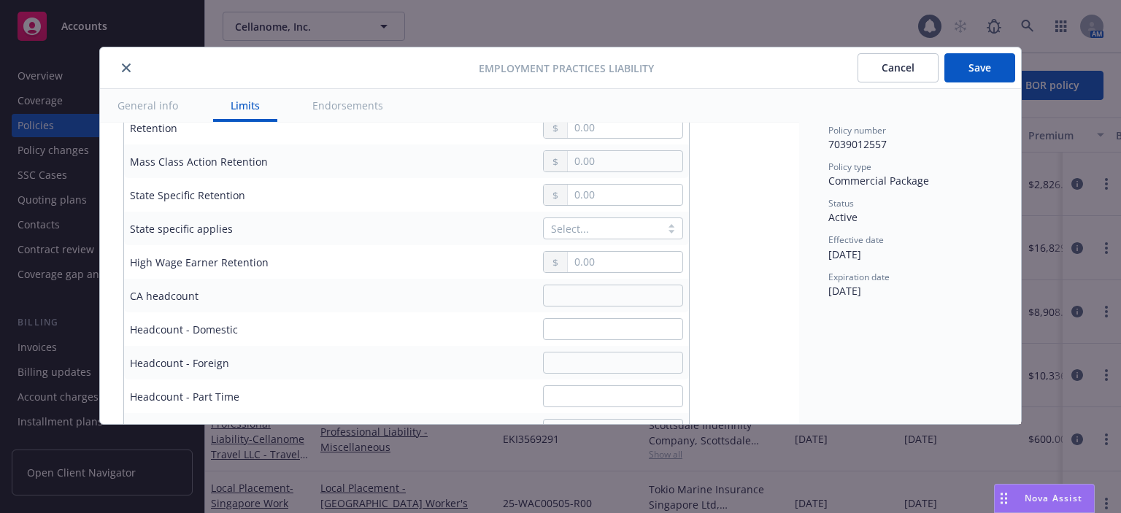
click at [896, 71] on button "Cancel" at bounding box center [898, 67] width 81 height 29
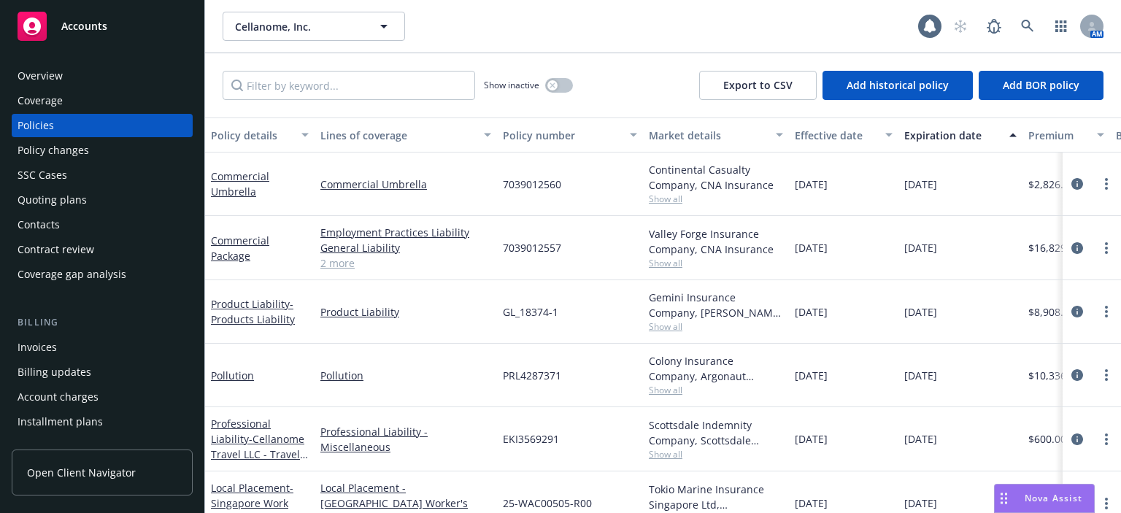
click at [236, 262] on div "Commercial Package" at bounding box center [260, 248] width 98 height 31
click at [236, 258] on link "Commercial Package" at bounding box center [240, 248] width 58 height 29
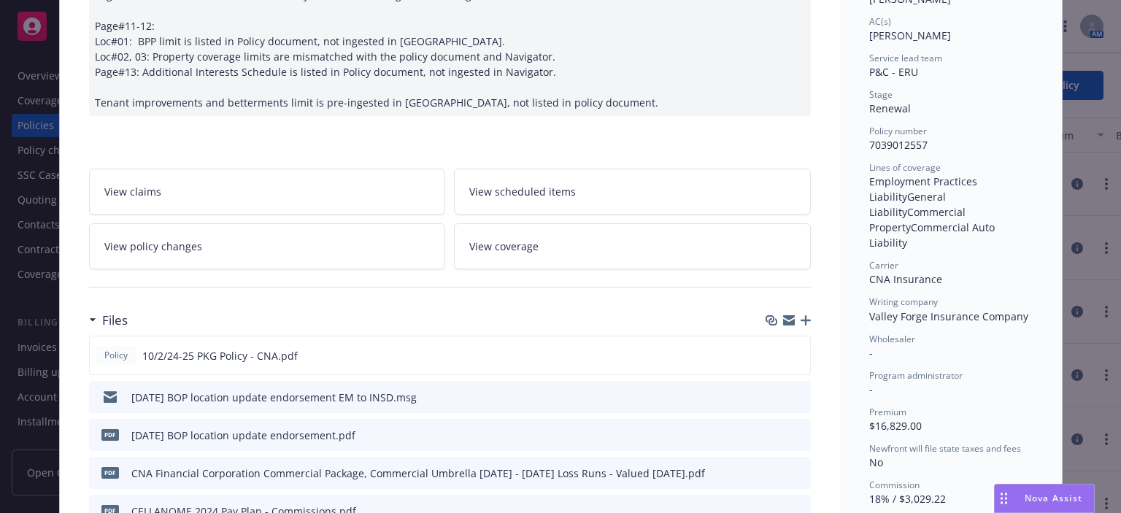
scroll to position [292, 0]
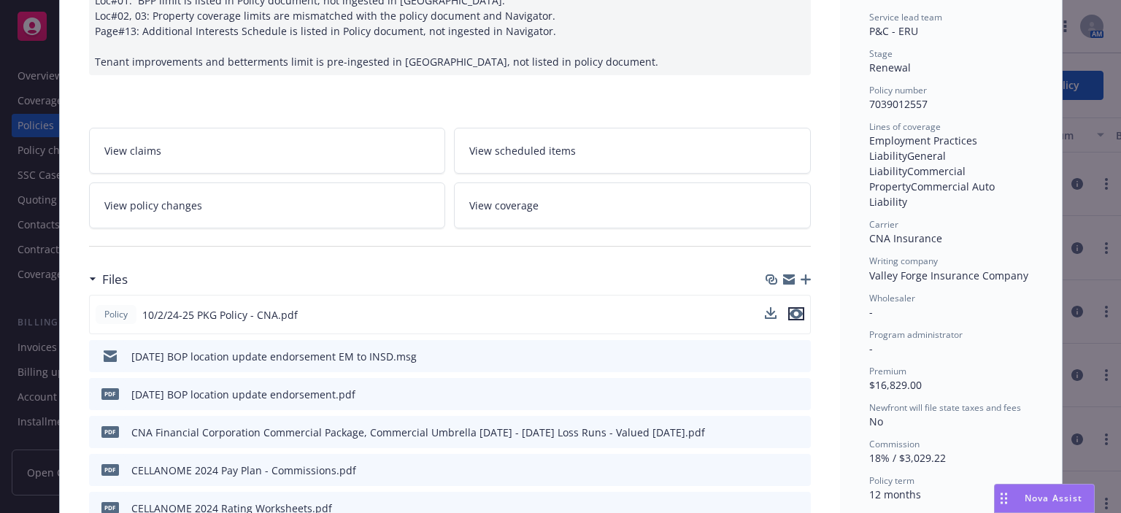
click at [797, 315] on button "preview file" at bounding box center [796, 313] width 16 height 13
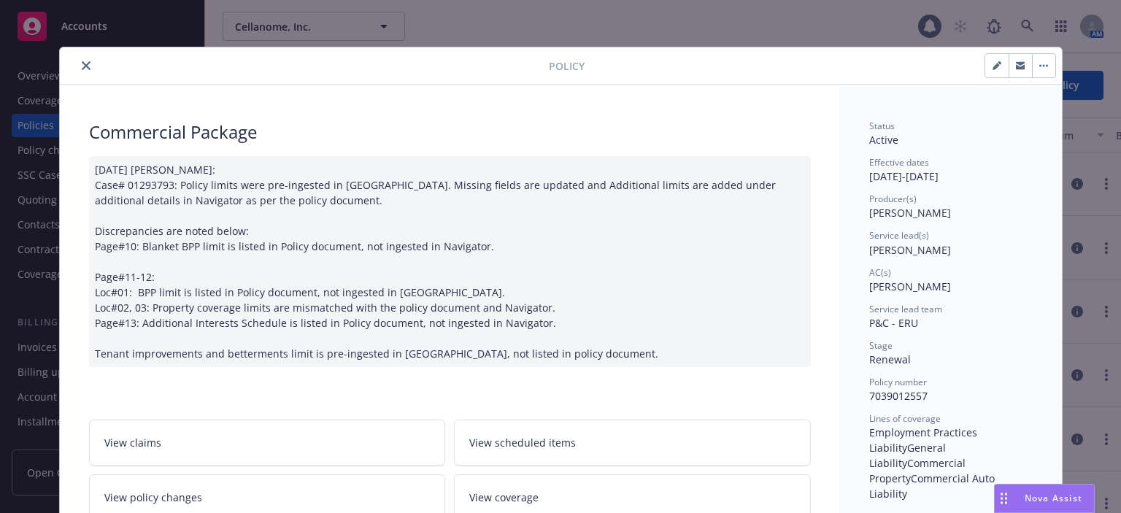
click at [76, 74] on div "Policy" at bounding box center [561, 65] width 1002 height 37
click at [80, 70] on button "close" at bounding box center [86, 66] width 18 height 18
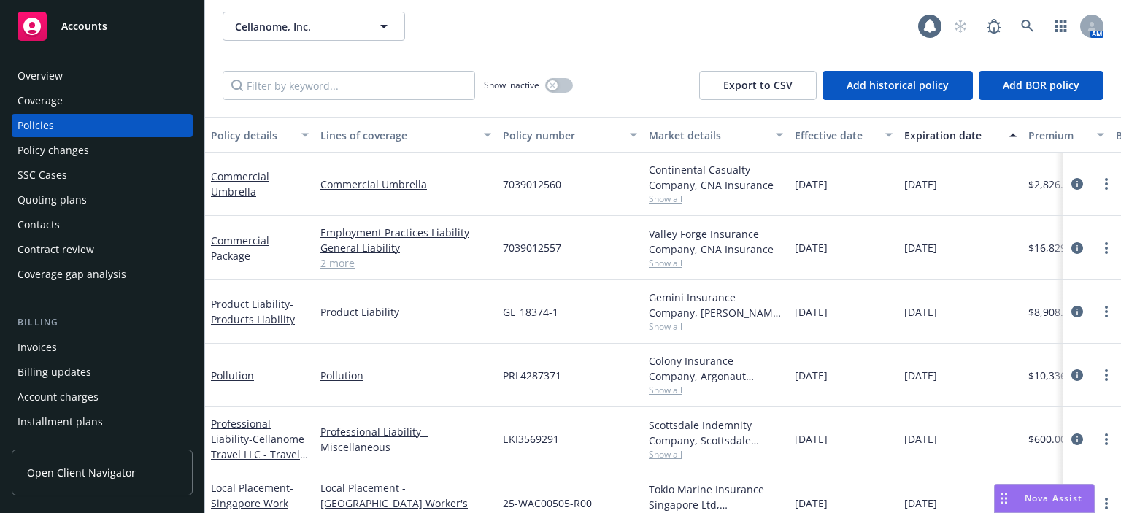
click at [88, 209] on div "Quoting plans" at bounding box center [102, 199] width 169 height 23
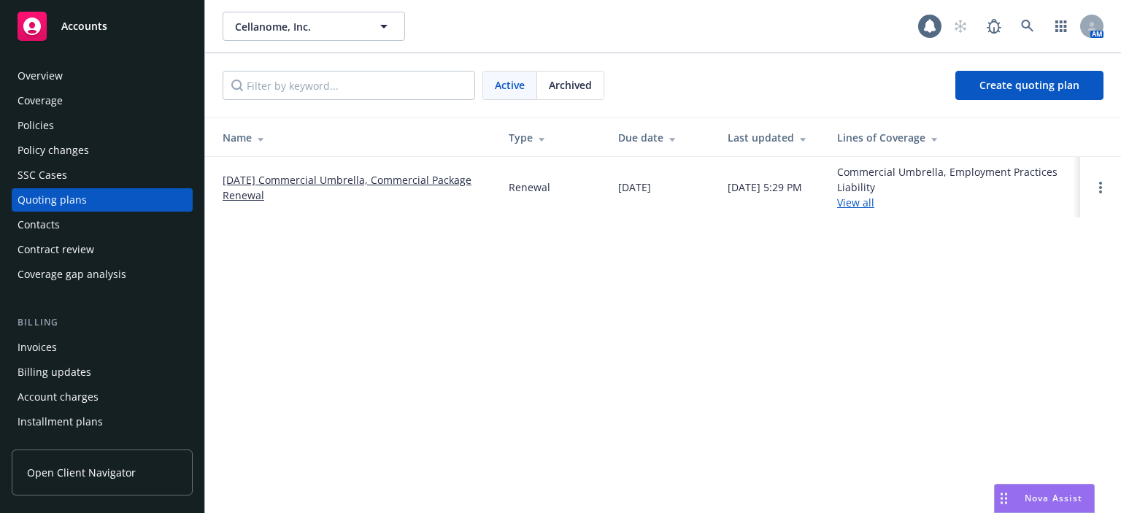
click at [569, 86] on span "Archived" at bounding box center [570, 84] width 43 height 15
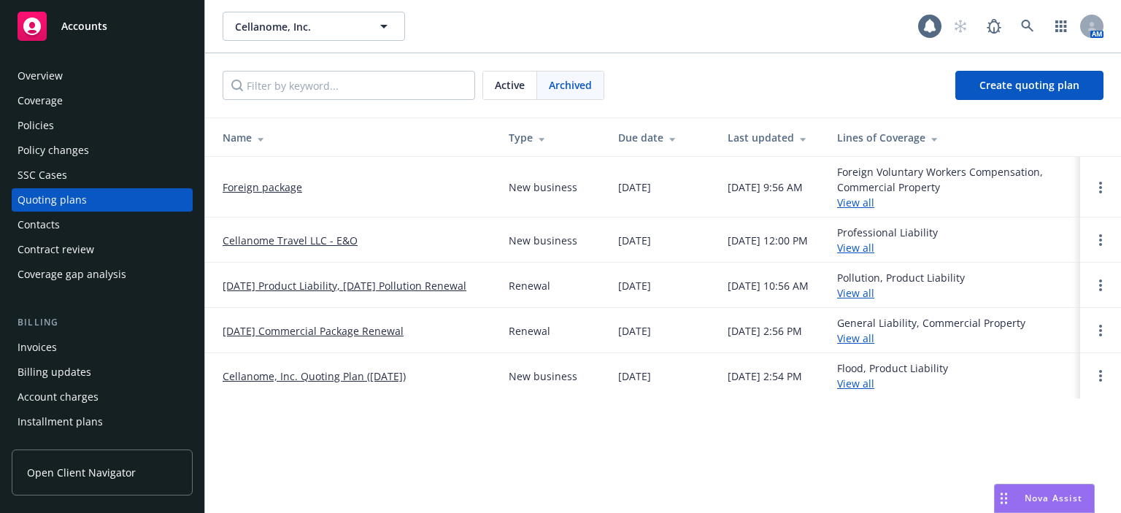
click at [127, 131] on div "Policies" at bounding box center [102, 125] width 169 height 23
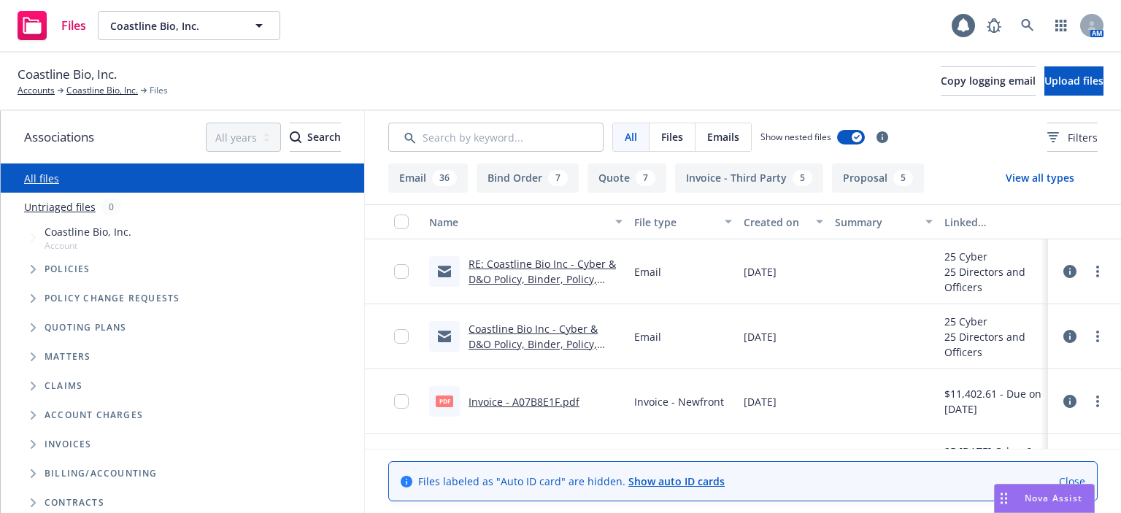
scroll to position [146, 0]
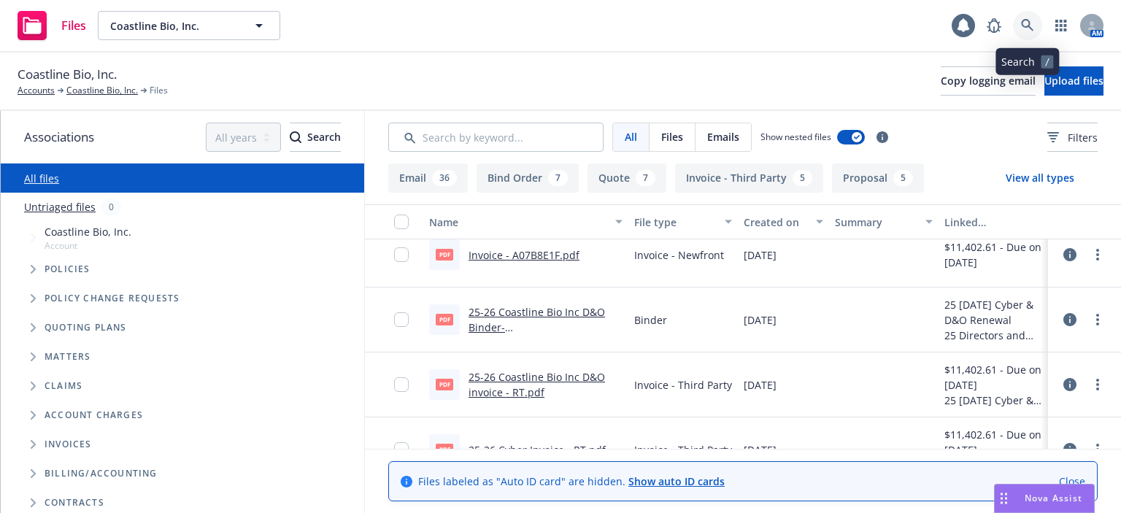
click at [1025, 23] on icon at bounding box center [1027, 25] width 13 height 13
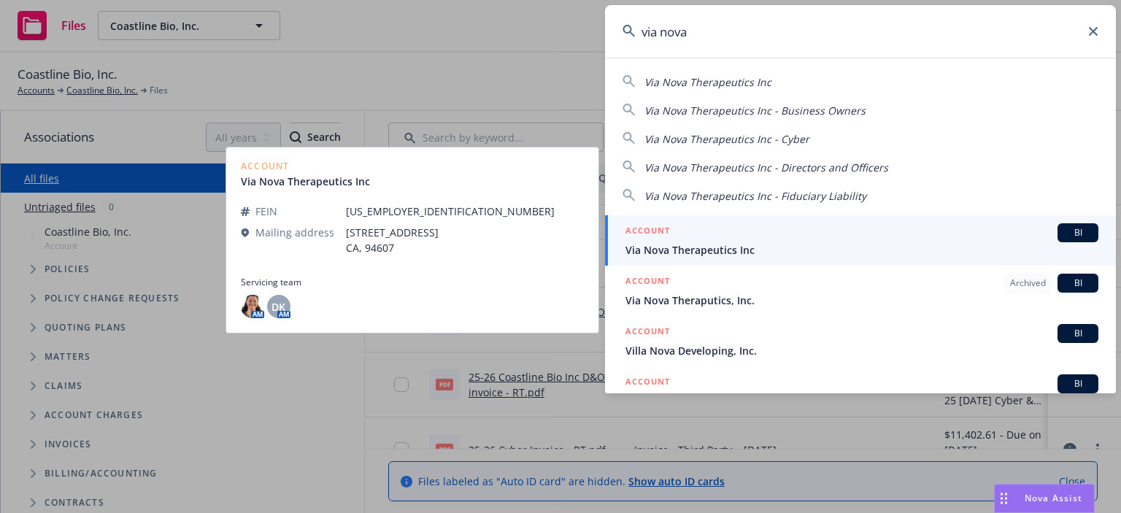
type input "via nova"
click at [728, 238] on div "ACCOUNT BI" at bounding box center [861, 232] width 473 height 19
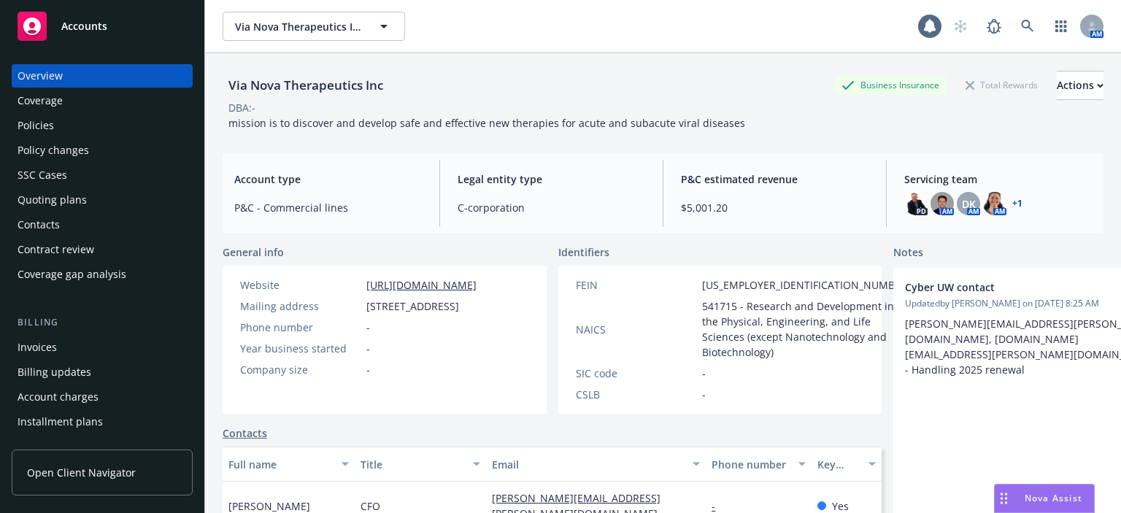
click at [73, 139] on div "Policy changes" at bounding box center [54, 150] width 72 height 23
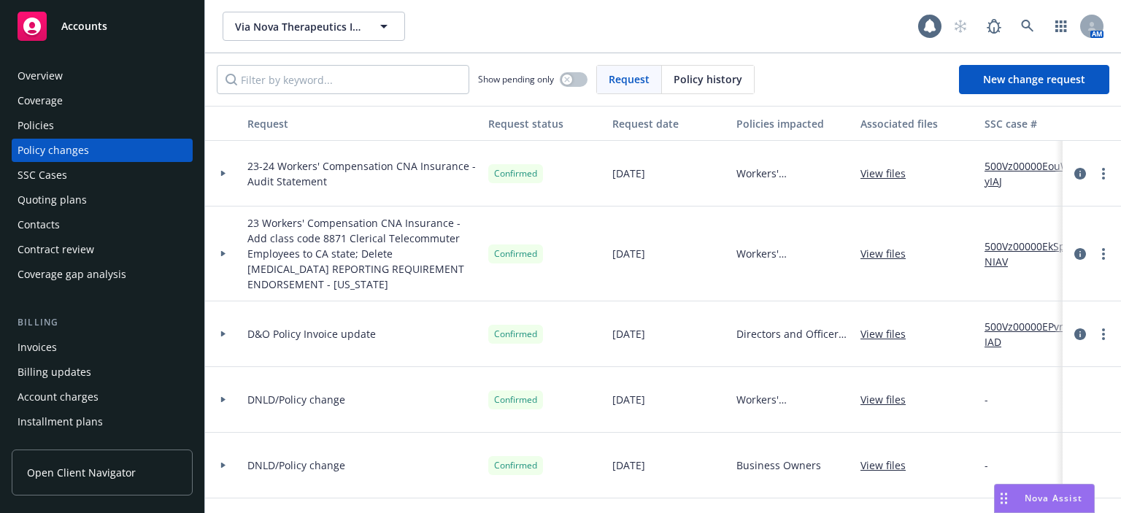
click at [66, 132] on div "Policies" at bounding box center [102, 125] width 169 height 23
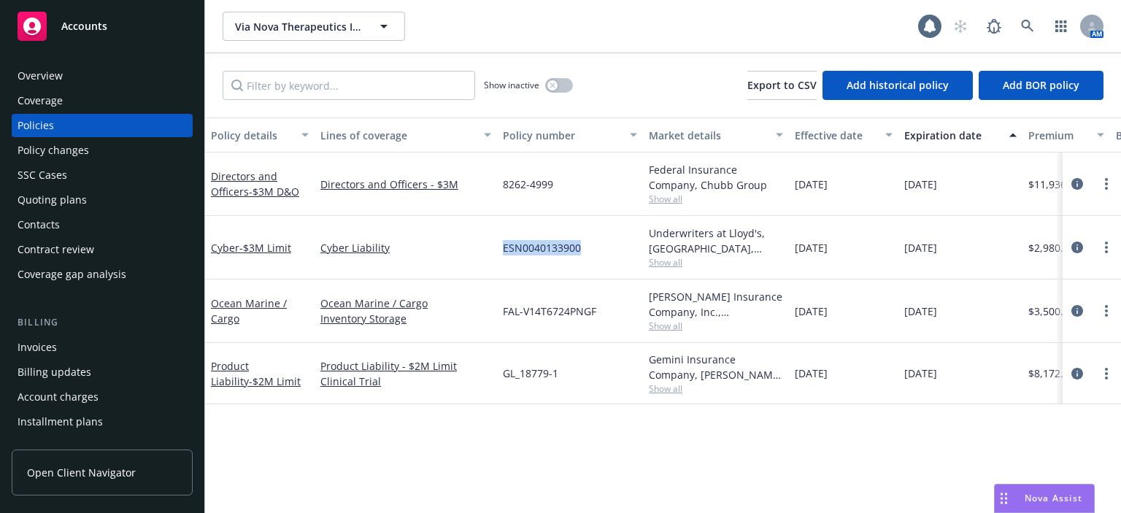
drag, startPoint x: 585, startPoint y: 250, endPoint x: 501, endPoint y: 256, distance: 84.1
click at [501, 256] on div "ESN0040133900" at bounding box center [570, 247] width 146 height 63
copy span "ESN0040133900"
drag, startPoint x: 598, startPoint y: 305, endPoint x: 504, endPoint y: 325, distance: 96.2
click at [504, 325] on div "FAL-V14T6724PNGF" at bounding box center [570, 311] width 146 height 63
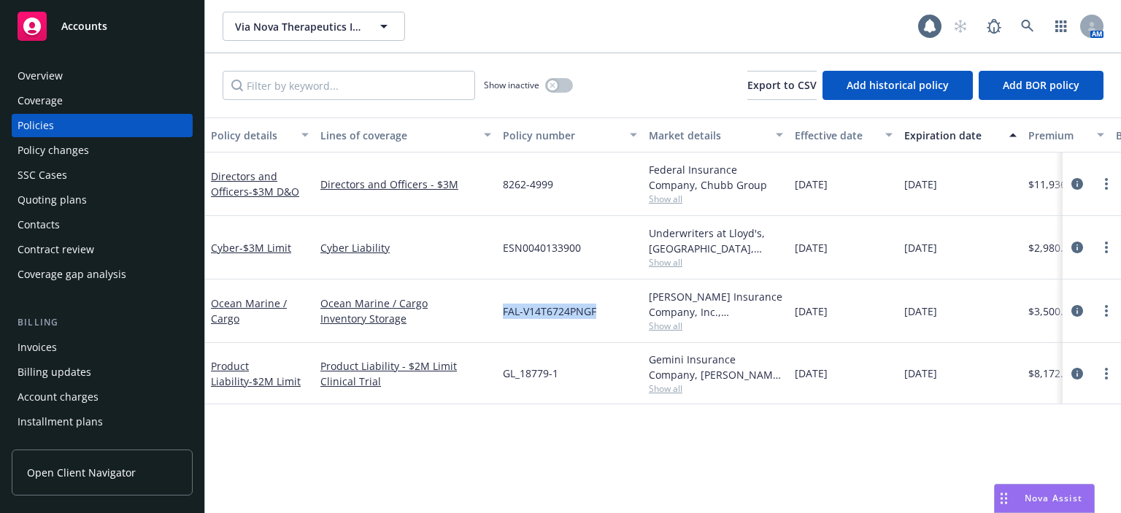
copy span "FAL-V14T6724PNGF"
click at [152, 200] on div "Quoting plans" at bounding box center [102, 199] width 169 height 23
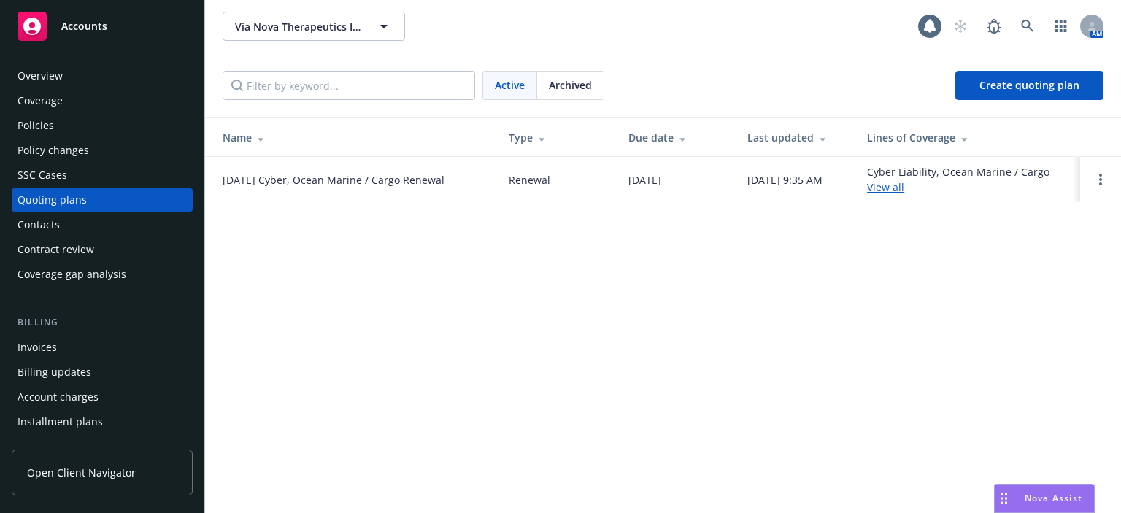
click at [248, 176] on link "11/01/25 Cyber, Ocean Marine / Cargo Renewal" at bounding box center [334, 179] width 222 height 15
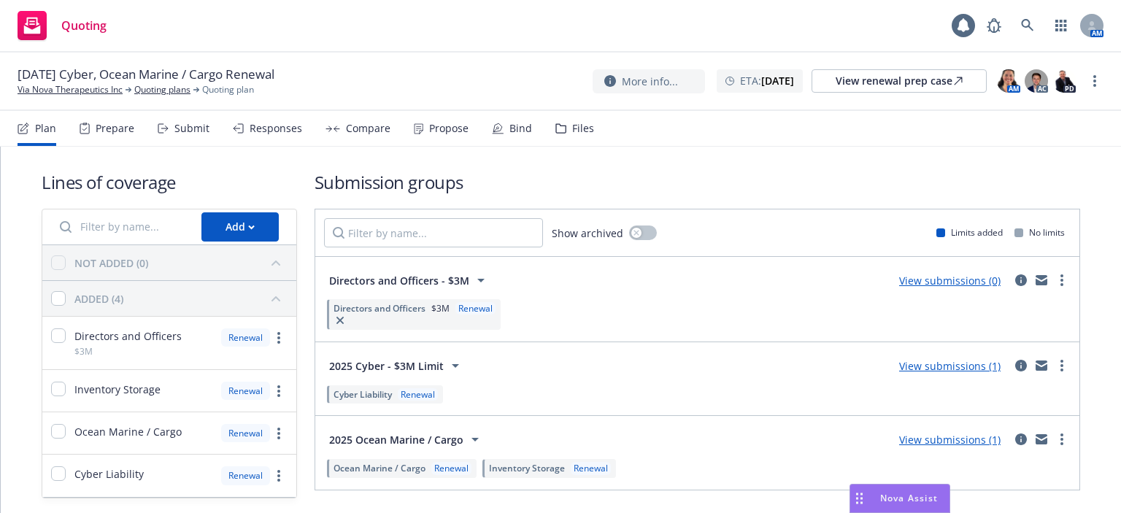
click at [97, 124] on div "Prepare" at bounding box center [115, 129] width 39 height 12
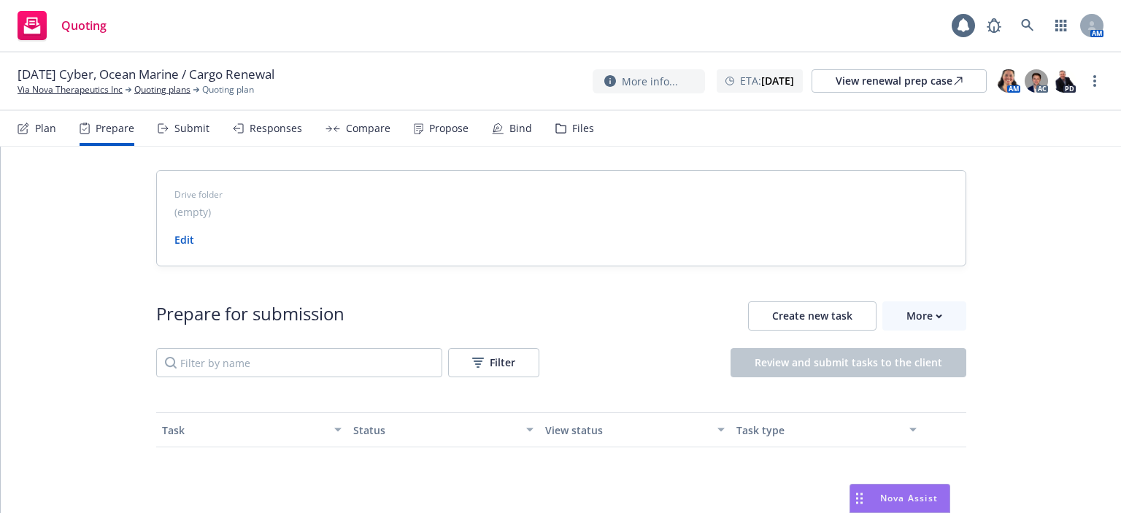
click at [178, 125] on div "Submit" at bounding box center [191, 129] width 35 height 12
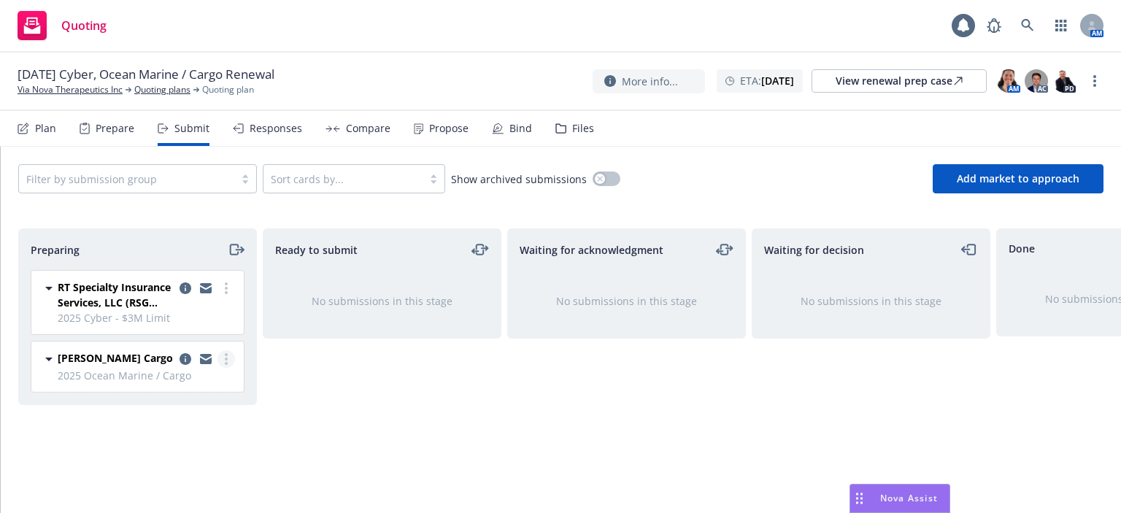
click at [223, 359] on link "more" at bounding box center [226, 359] width 18 height 18
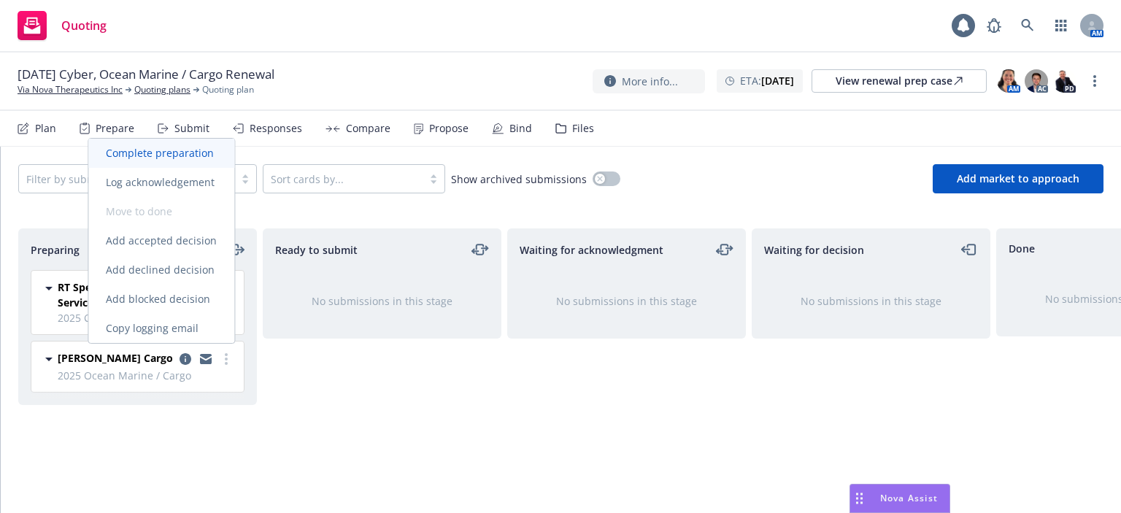
click at [190, 160] on span "Complete preparation" at bounding box center [159, 153] width 143 height 14
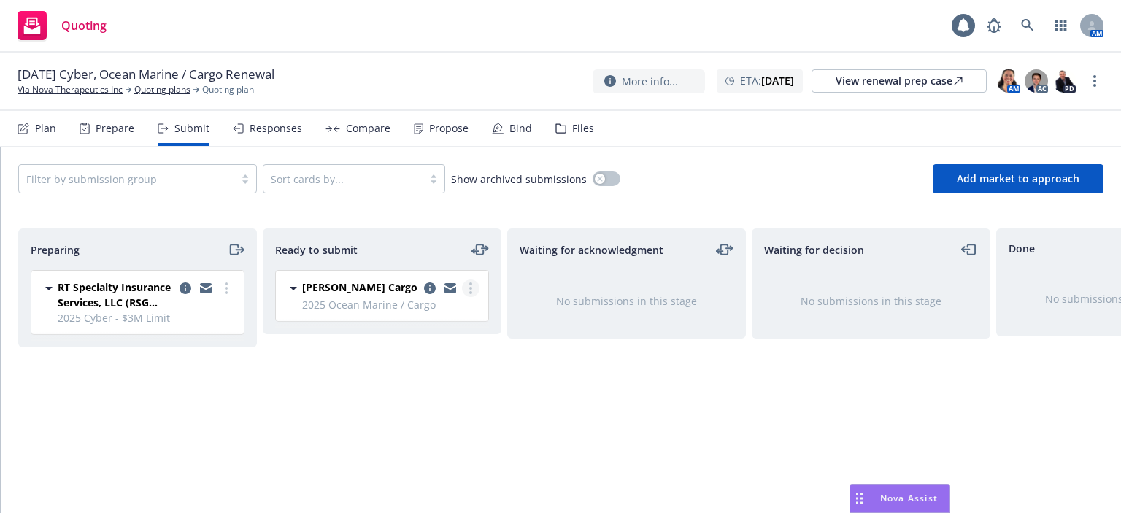
click at [470, 288] on circle "more" at bounding box center [470, 288] width 3 height 3
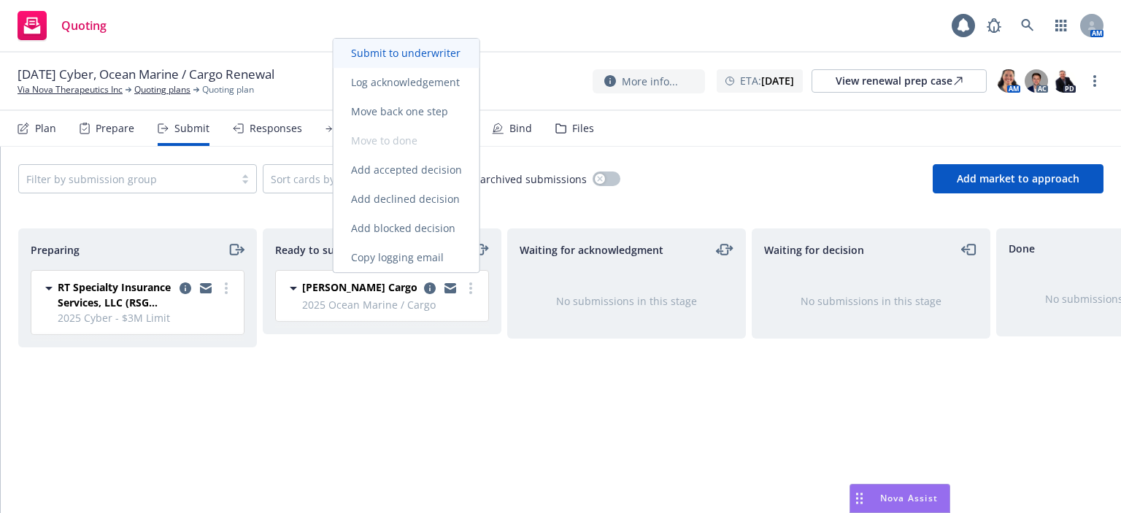
click at [447, 59] on span "Submit to underwriter" at bounding box center [406, 53] width 145 height 14
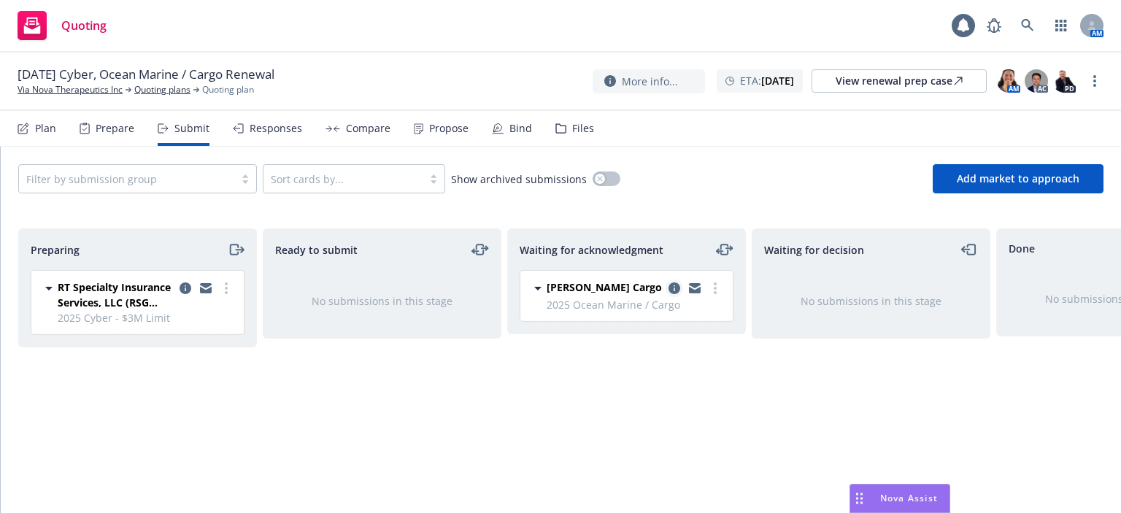
click at [674, 290] on icon "copy logging email" at bounding box center [675, 288] width 12 height 12
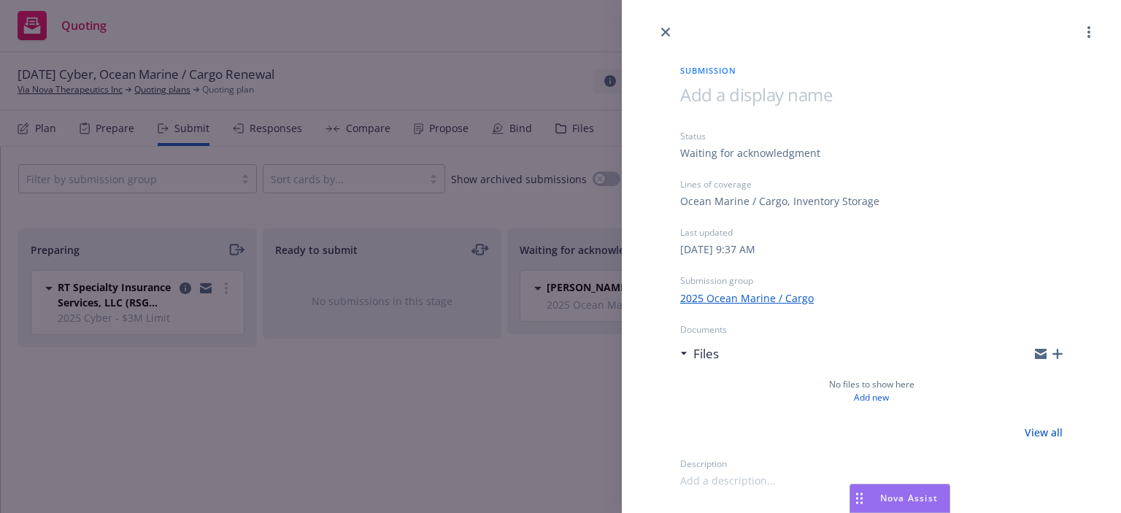
click at [1060, 355] on icon "button" at bounding box center [1057, 354] width 10 height 10
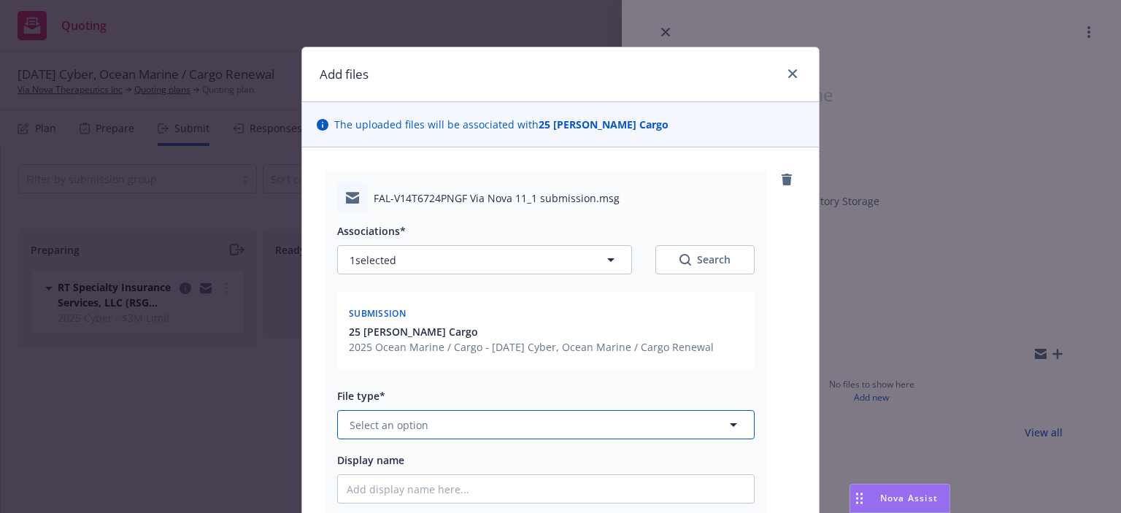
click at [374, 420] on span "Select an option" at bounding box center [389, 424] width 79 height 15
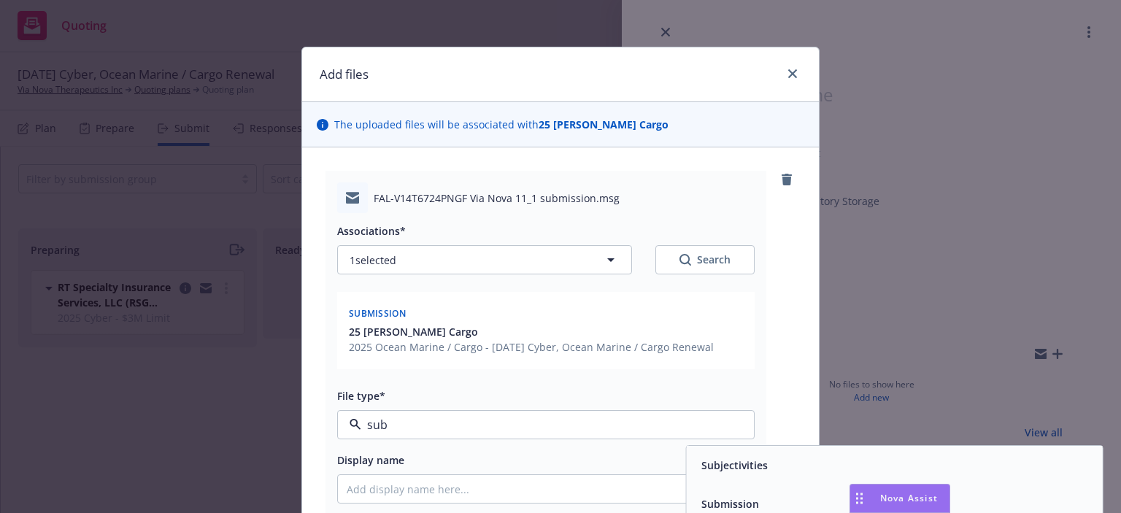
type input "subm"
click at [707, 454] on div "Submission" at bounding box center [895, 465] width 416 height 39
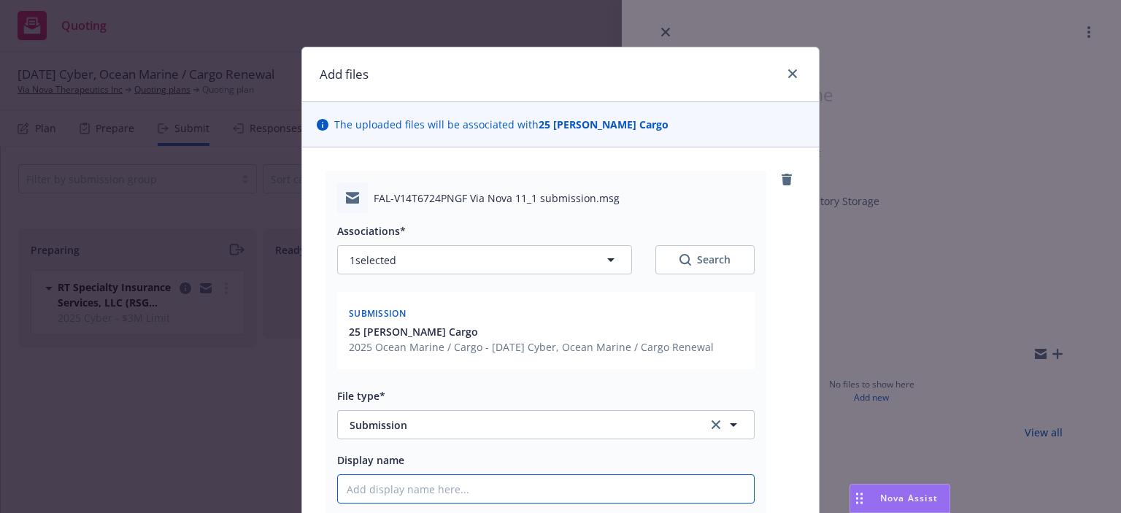
click at [619, 487] on input "Display name" at bounding box center [546, 489] width 416 height 28
type textarea "x"
type input "2"
type textarea "x"
type input "25"
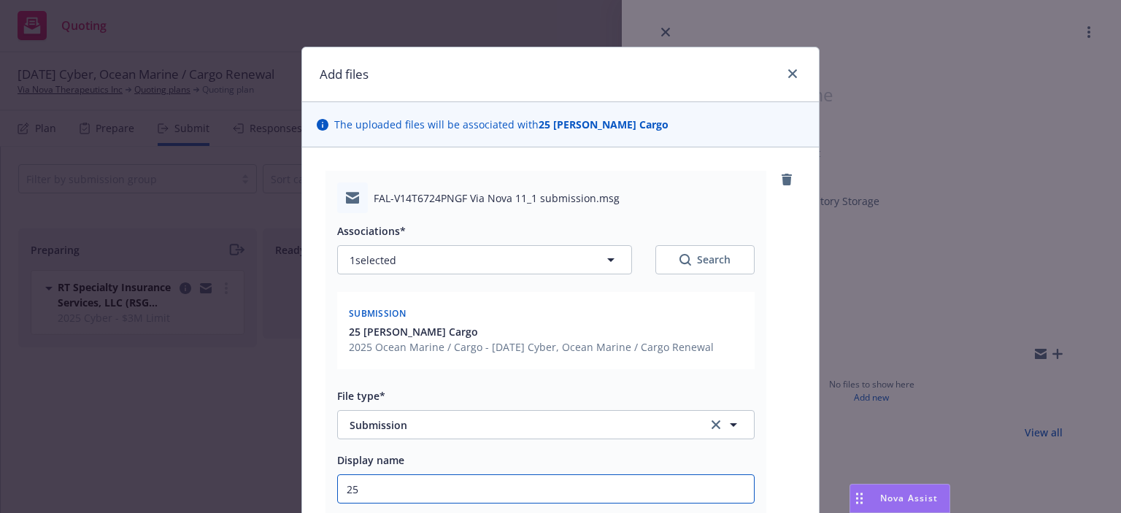
type textarea "x"
type input "25-"
type textarea "x"
type input "25-2"
type textarea "x"
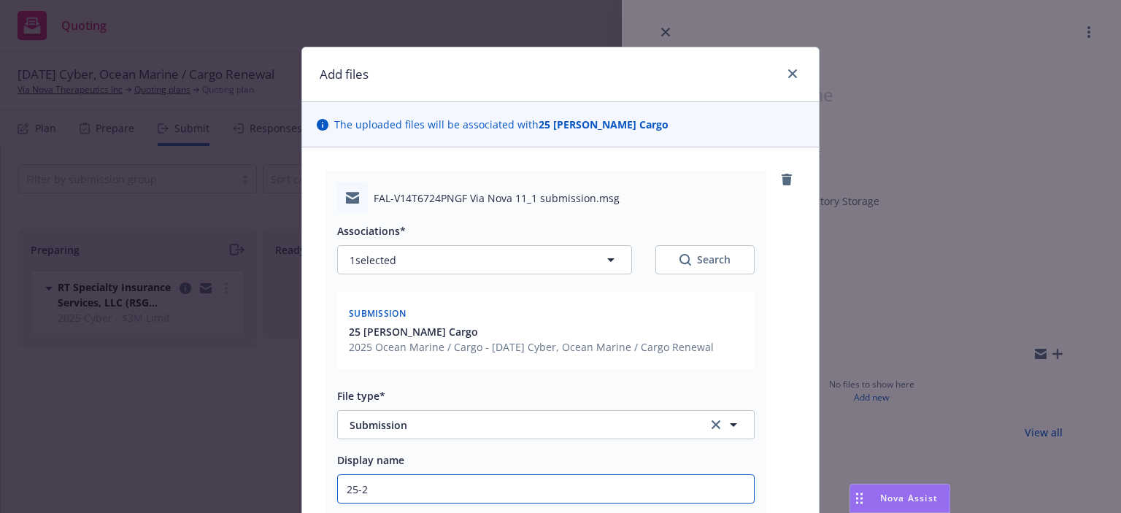
type input "25-26"
type textarea "x"
type input "25-26"
type textarea "x"
type input "25-26 C"
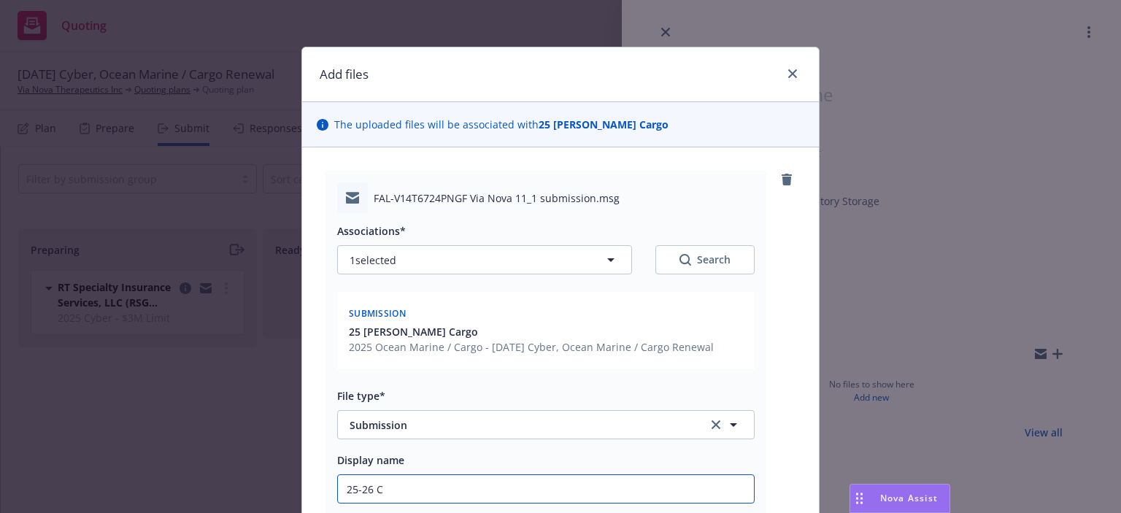
type textarea "x"
type input "25-26 Ca"
type textarea "x"
type input "25-26 Car"
type textarea "x"
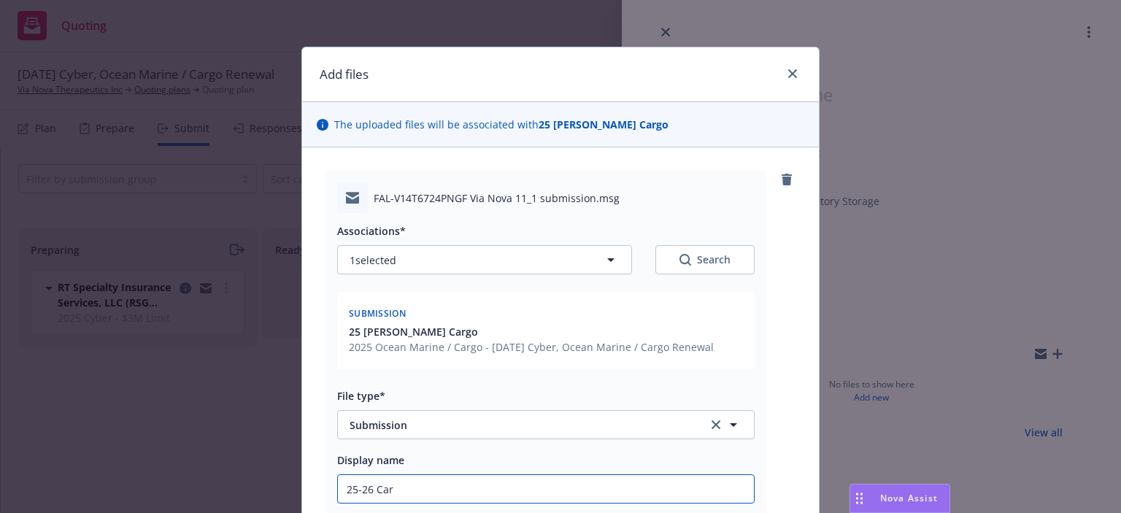
type input "25-26 Carg"
type textarea "x"
type input "25-26 Cargo"
type textarea "x"
type input "25-26 Cargo"
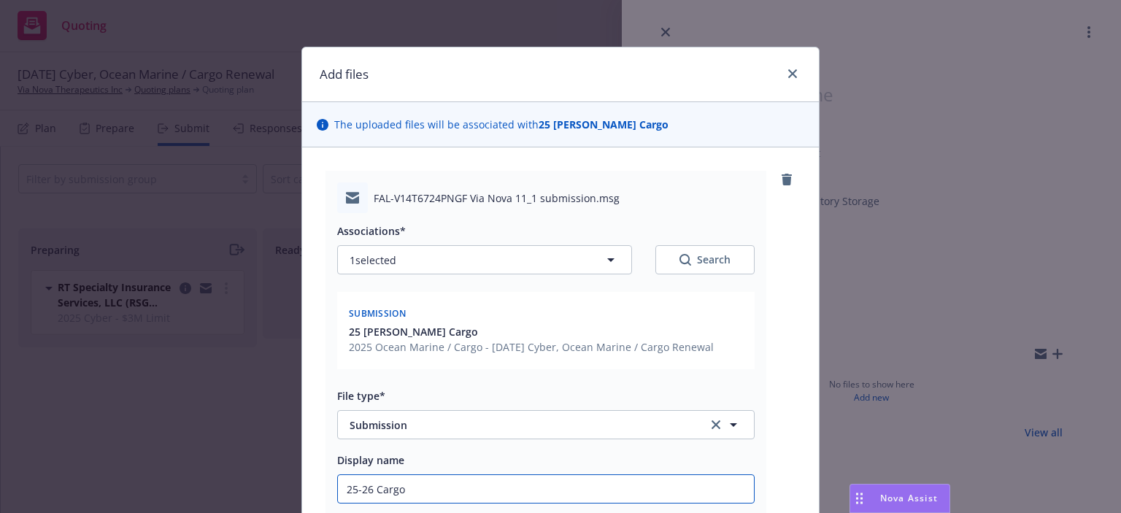
type textarea "x"
type input "25-26 Cargo r"
type textarea "x"
type input "25-26 Cargo ren"
type textarea "x"
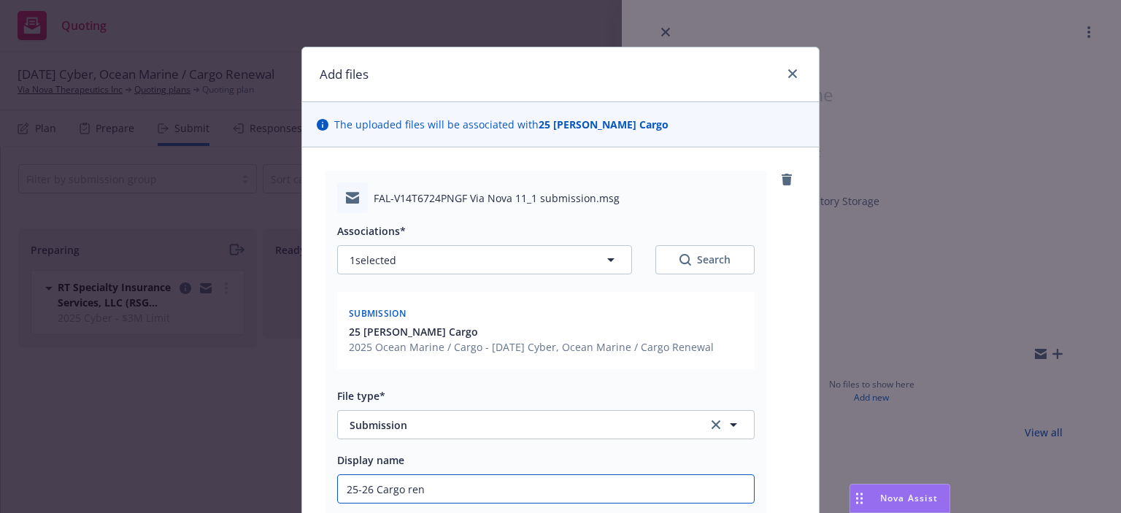
type input "25-26 Cargo rene"
type textarea "x"
type input "25-26 Cargo renew"
type textarea "x"
type input "25-26 Cargo renewa"
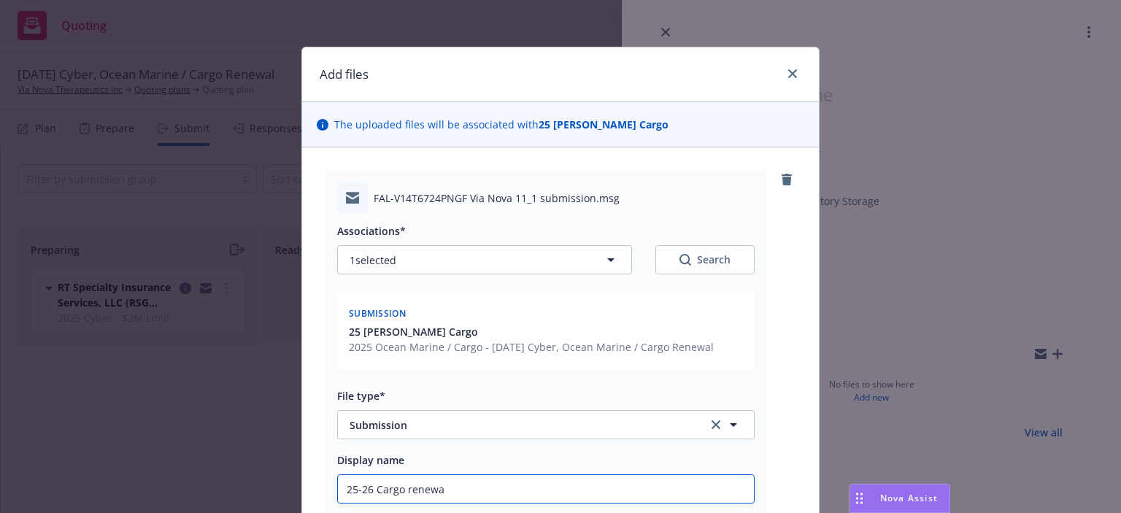
type textarea "x"
type input "25-26 Cargo renewal"
type textarea "x"
type input "25-26 Cargo renewal s"
type textarea "x"
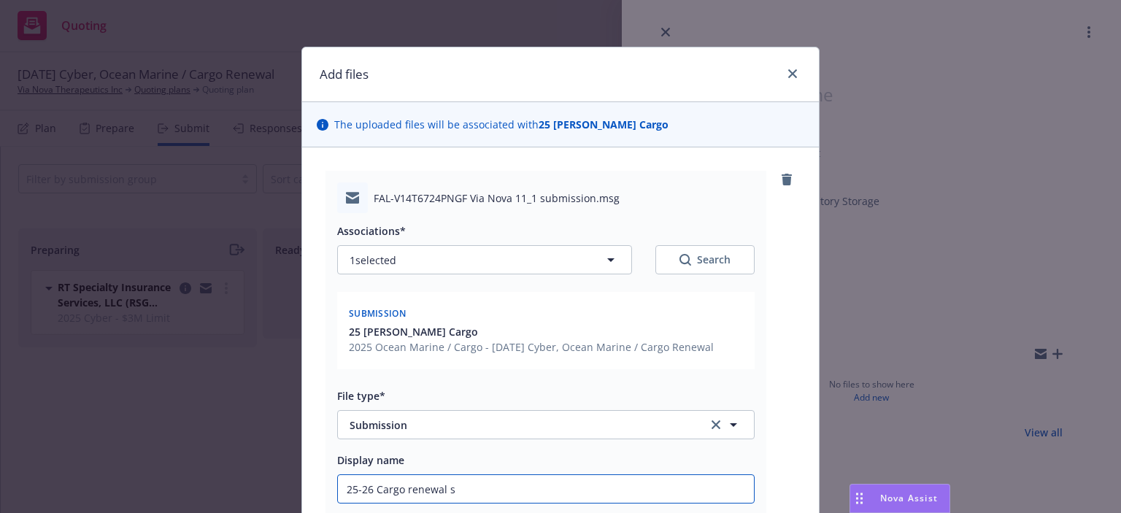
type input "25-26 Cargo renewal su"
type textarea "x"
type input "25-26 Cargo renewal sub"
type textarea "x"
type input "25-26 Cargo renewal subm"
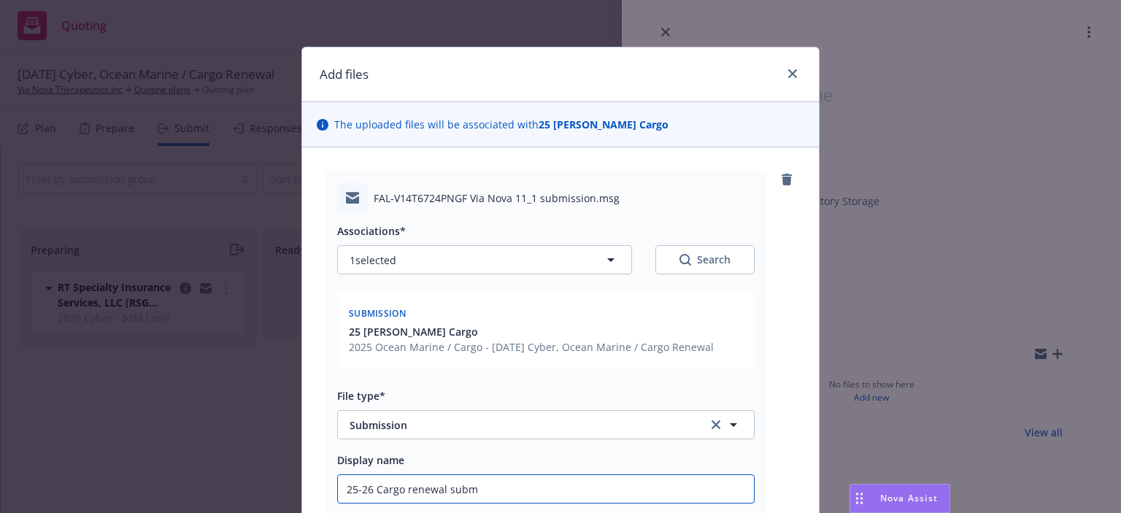
type textarea "x"
type input "25-26 Cargo renewal submi"
type textarea "x"
type input "25-26 Cargo renewal submis"
type textarea "x"
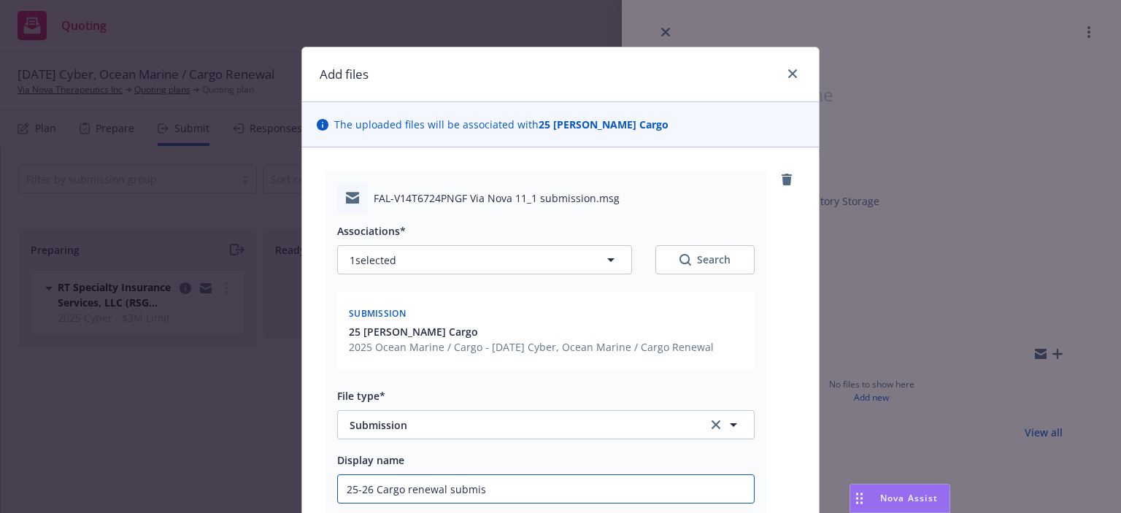
type input "25-26 Cargo renewal submiss"
type textarea "x"
type input "25-26 Cargo renewal submissi"
type textarea "x"
type input "25-26 Cargo renewal submissio"
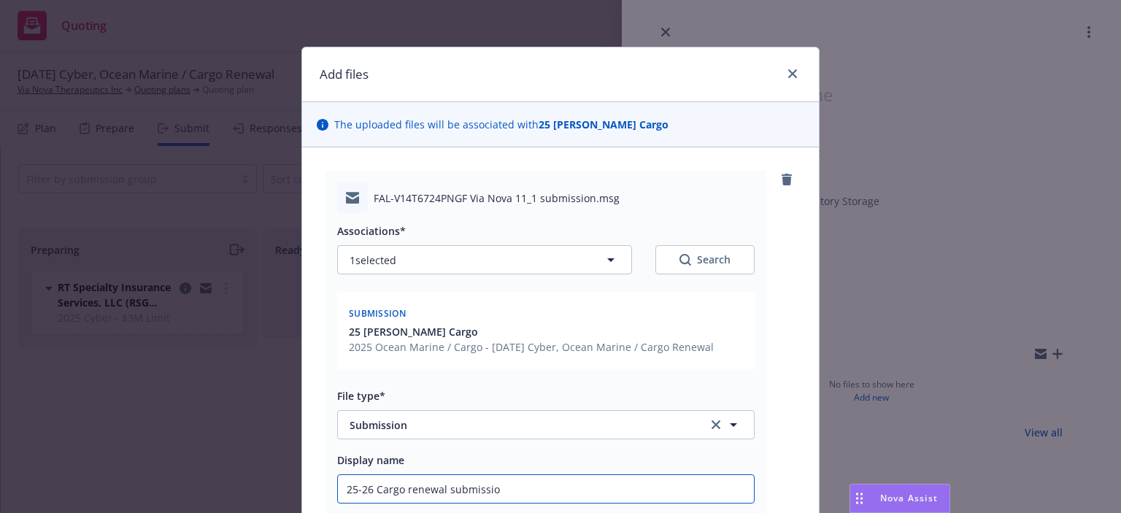
type textarea "x"
type input "25-26 Cargo renewal submission"
type textarea "x"
type input "25-26 Cargo renewal submission"
type textarea "x"
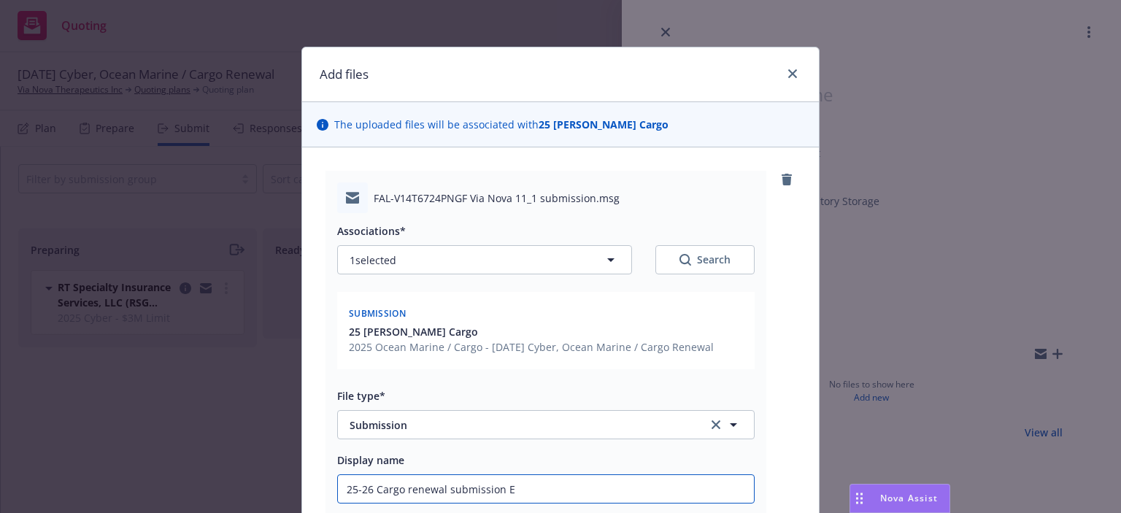
type input "25-26 Cargo renewal submission Em"
type textarea "x"
type input "25-26 Cargo renewal submission Em"
type textarea "x"
type input "25-26 Cargo renewal submission Em to"
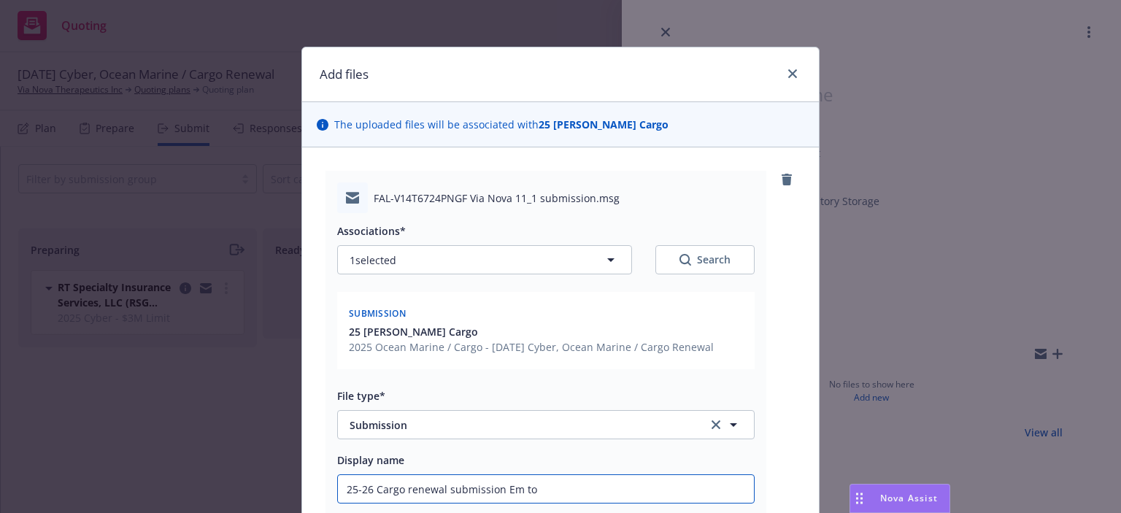
type textarea "x"
type input "25-26 Cargo renewal submission Em to"
type textarea "x"
type input "25-26 Cargo renewal submission Em to F"
type textarea "x"
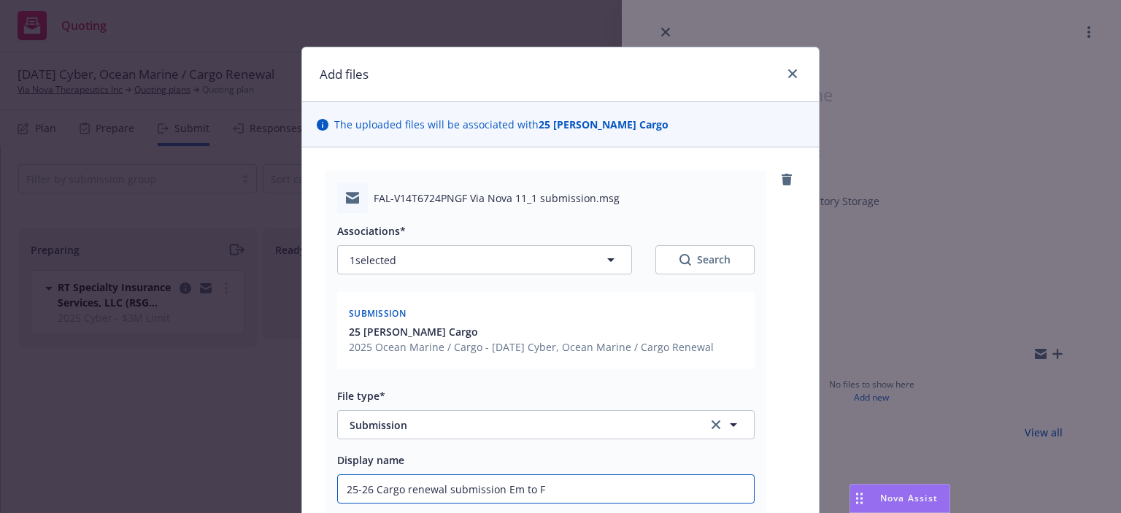
type input "25-26 Cargo renewal submission Em to Fa"
type textarea "x"
type input "25-26 Cargo renewal submission Em to Fal"
type textarea "x"
type input "25-26 Cargo renewal submission Em to Falv"
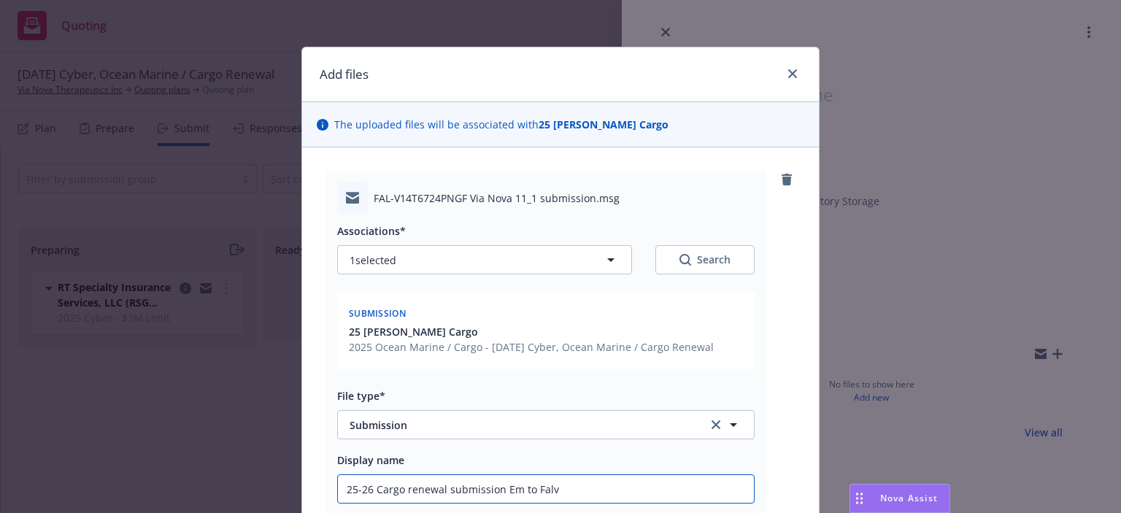
type textarea "x"
type input "25-26 Cargo renewal submission Em to Falve"
type textarea "x"
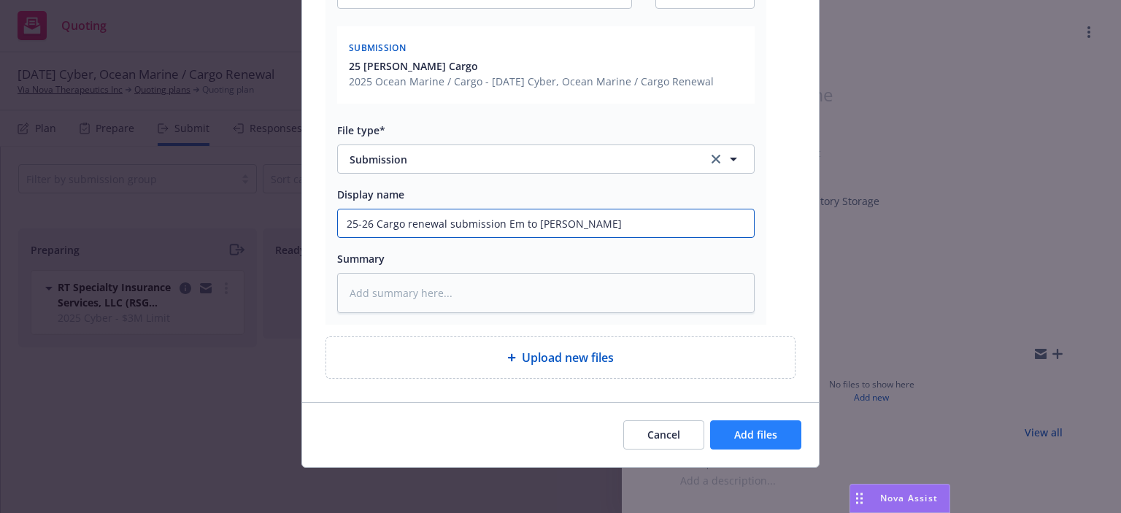
type input "25-26 Cargo renewal submission Em to Falvey"
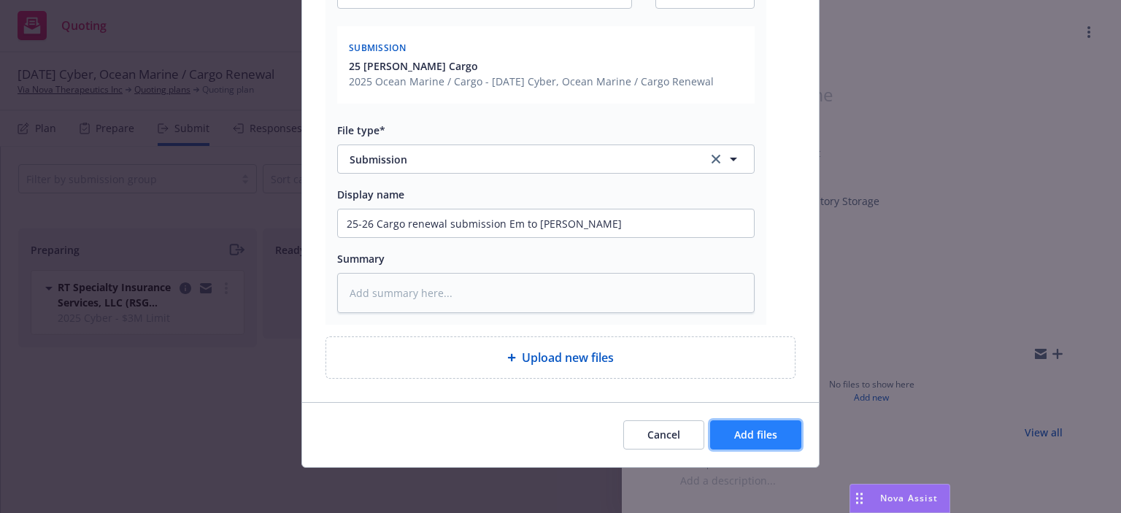
click at [726, 429] on button "Add files" at bounding box center [755, 434] width 91 height 29
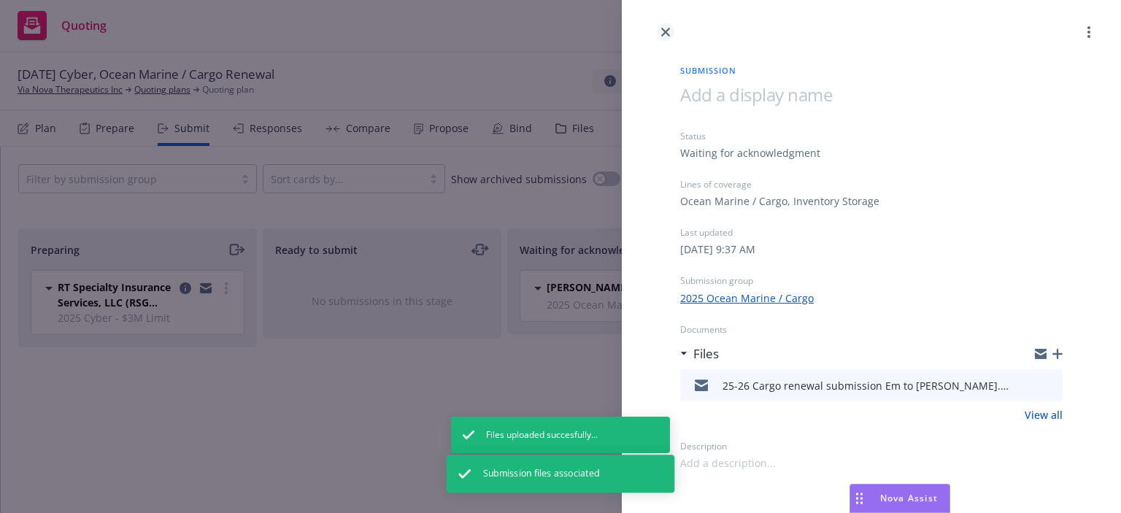
click at [660, 34] on link "close" at bounding box center [666, 32] width 18 height 18
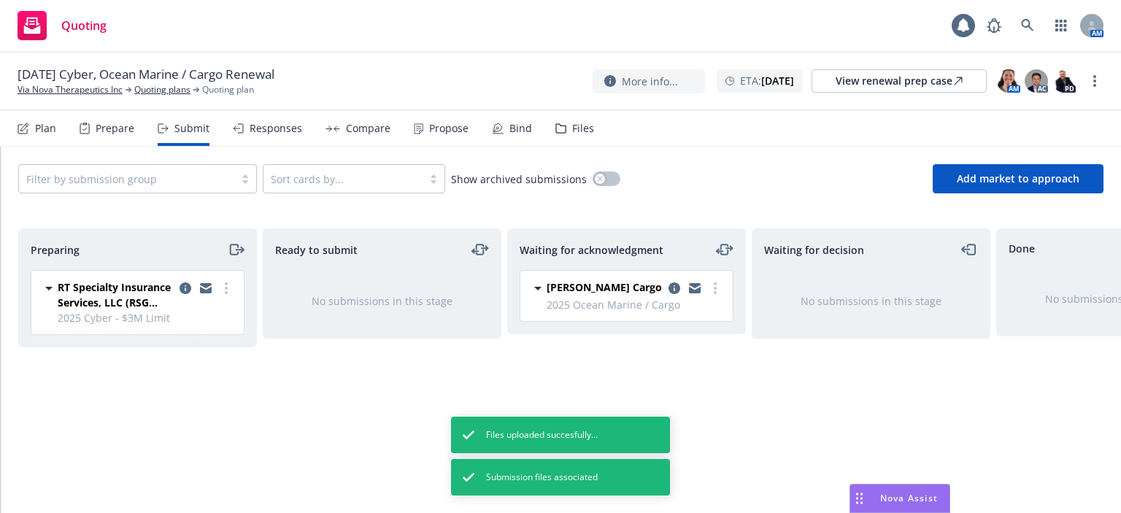
click at [572, 134] on div "Files" at bounding box center [583, 129] width 22 height 12
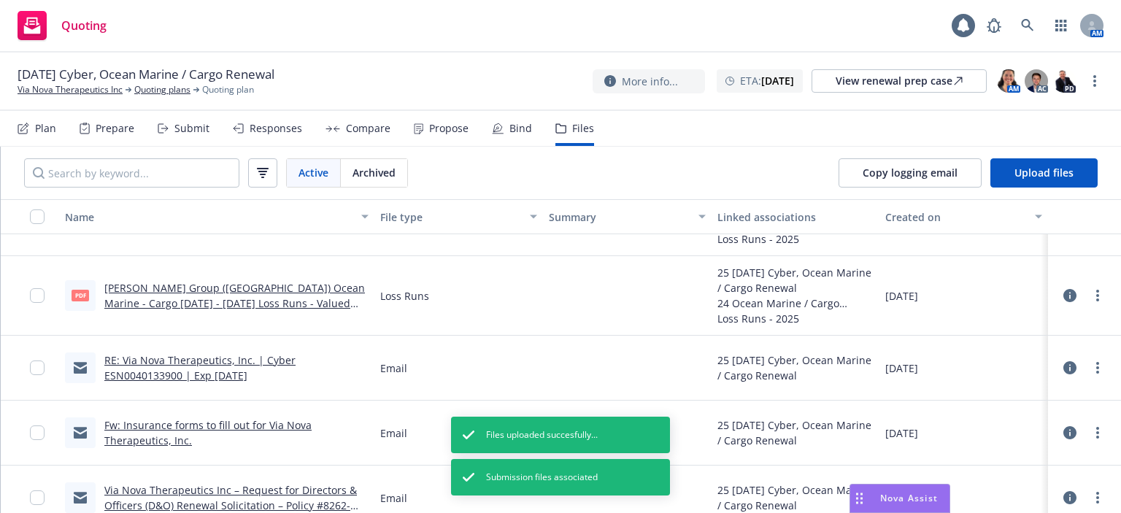
scroll to position [146, 0]
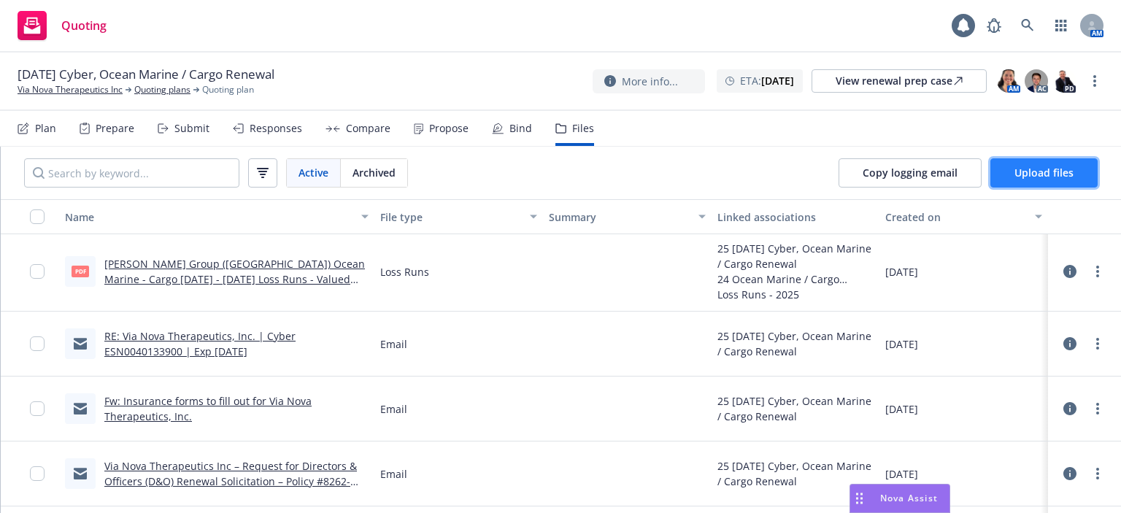
click at [1019, 174] on span "Upload files" at bounding box center [1044, 173] width 59 height 14
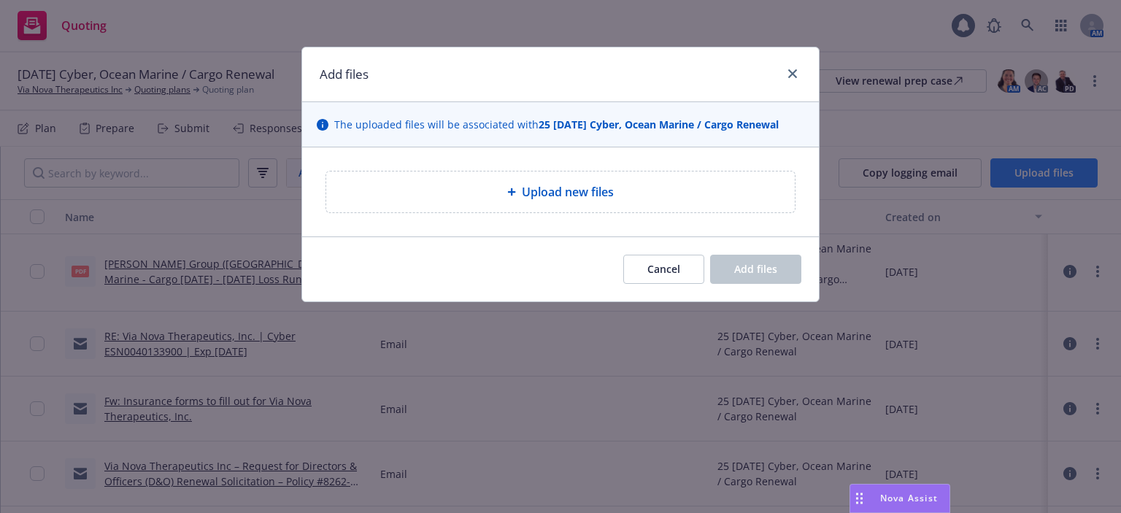
type textarea "x"
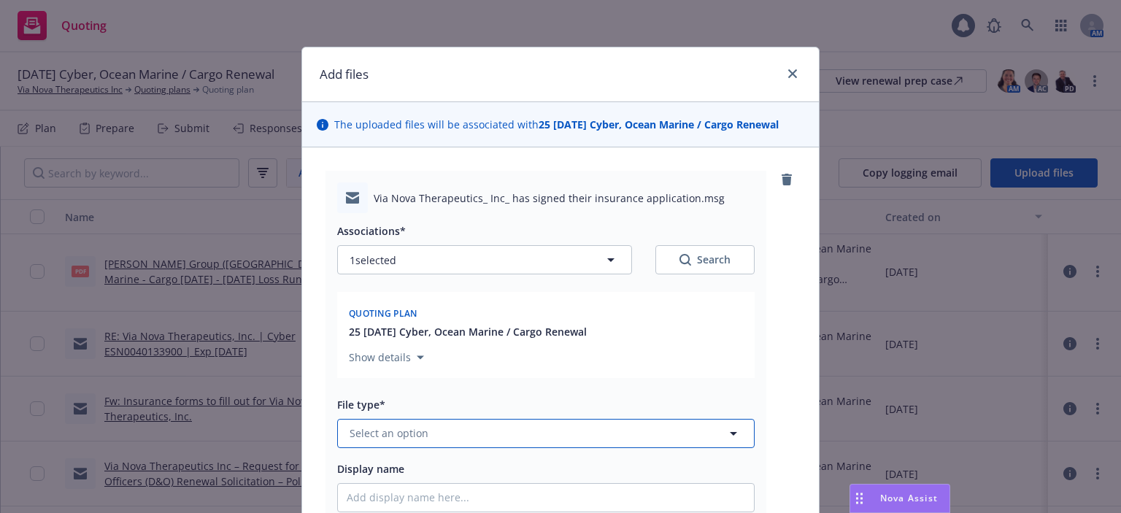
click at [566, 439] on button "Select an option" at bounding box center [545, 433] width 417 height 29
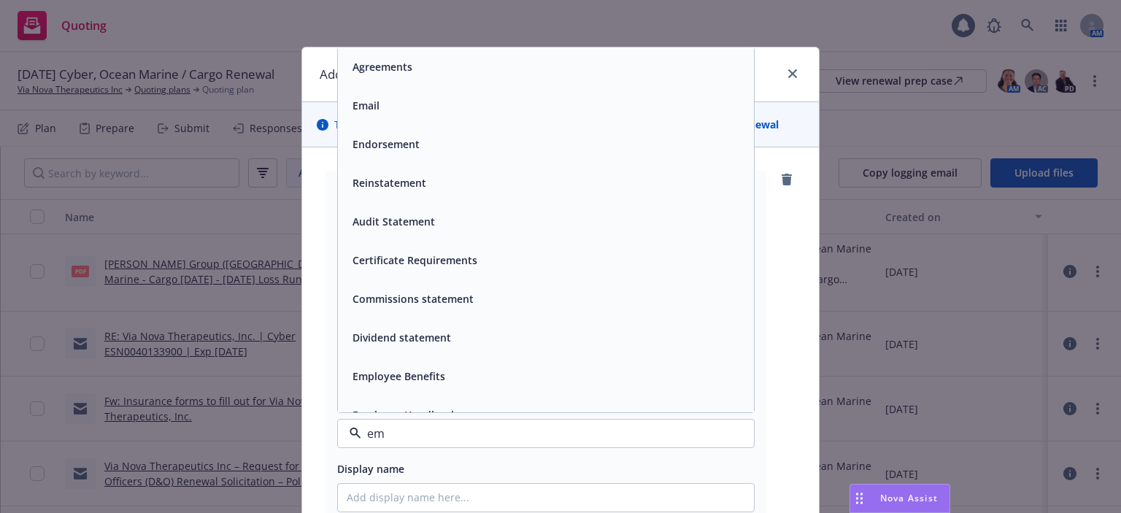
type input "ema"
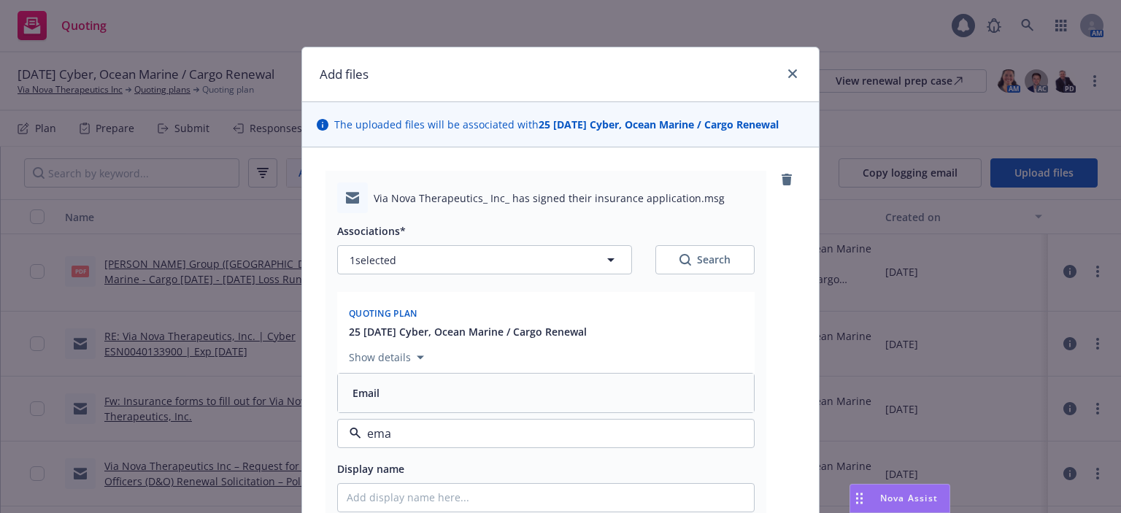
click at [554, 390] on div "Email" at bounding box center [546, 392] width 399 height 21
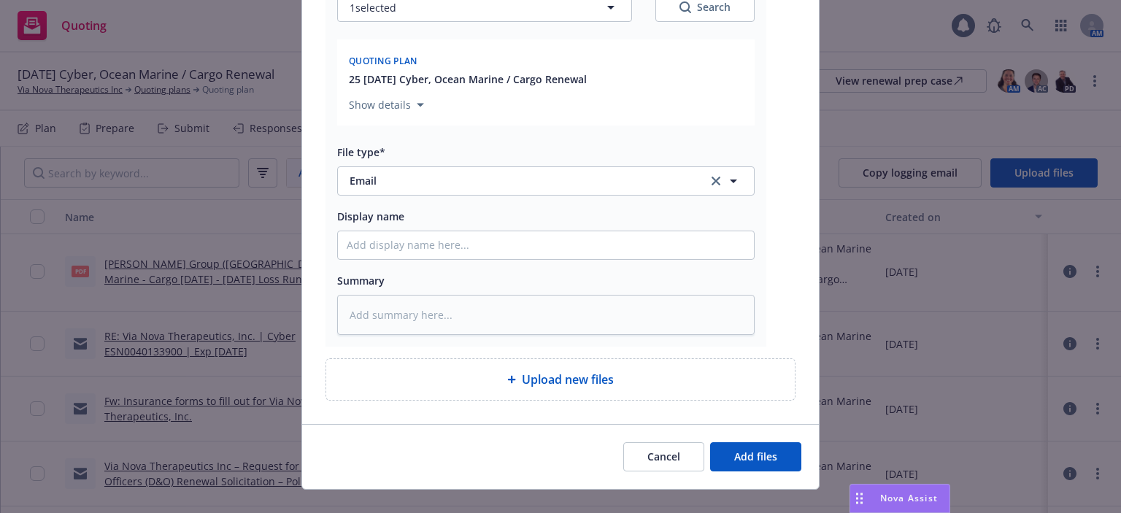
scroll to position [274, 0]
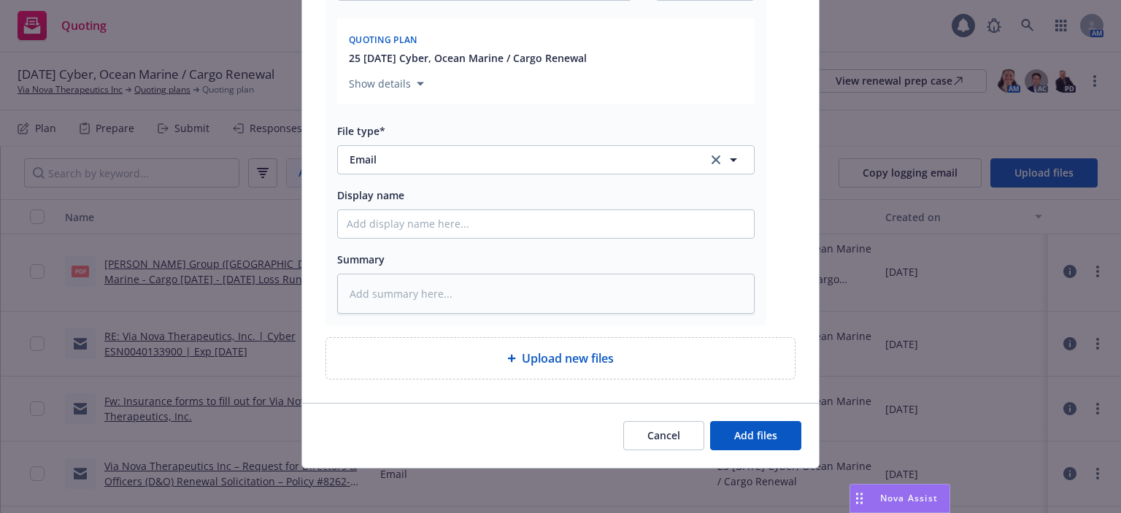
type textarea "x"
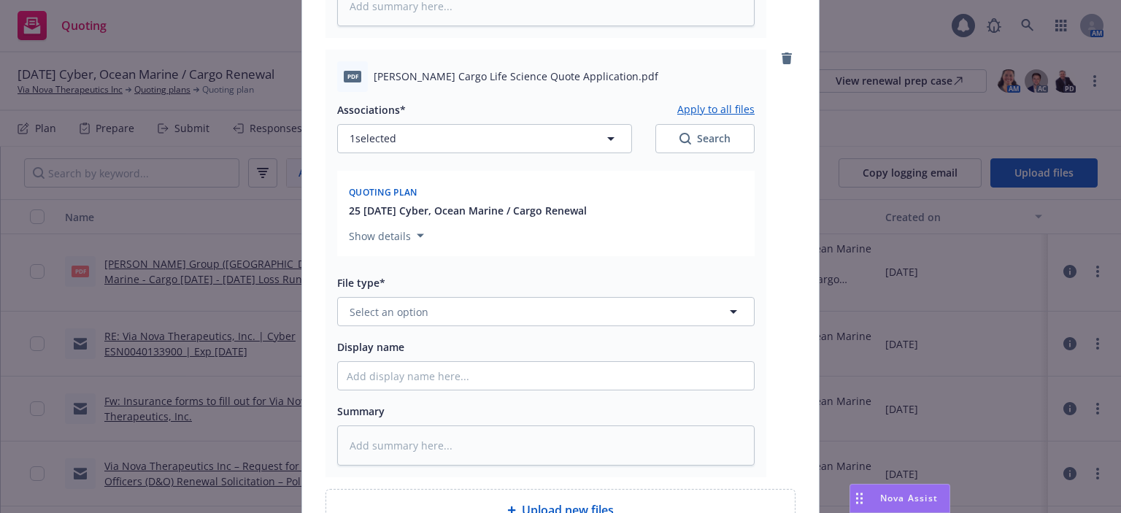
scroll to position [566, 0]
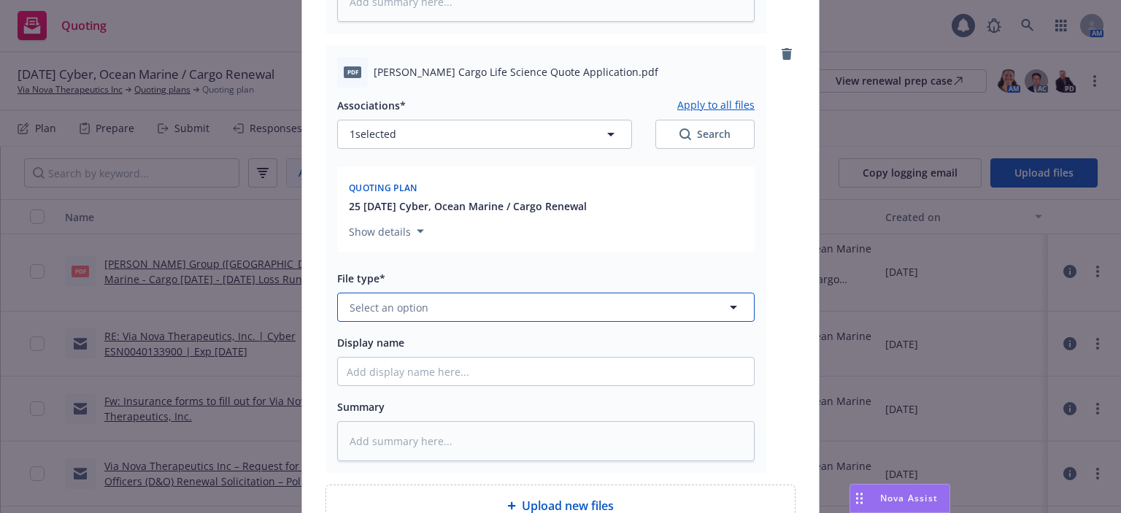
click at [458, 294] on button "Select an option" at bounding box center [545, 307] width 417 height 29
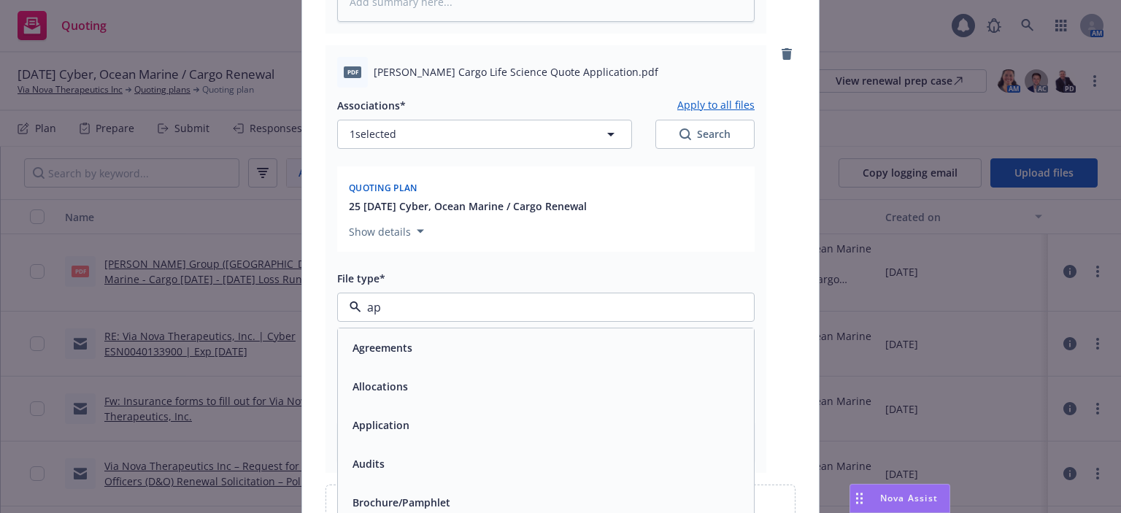
type input "app"
click at [457, 335] on div "Application" at bounding box center [546, 347] width 416 height 39
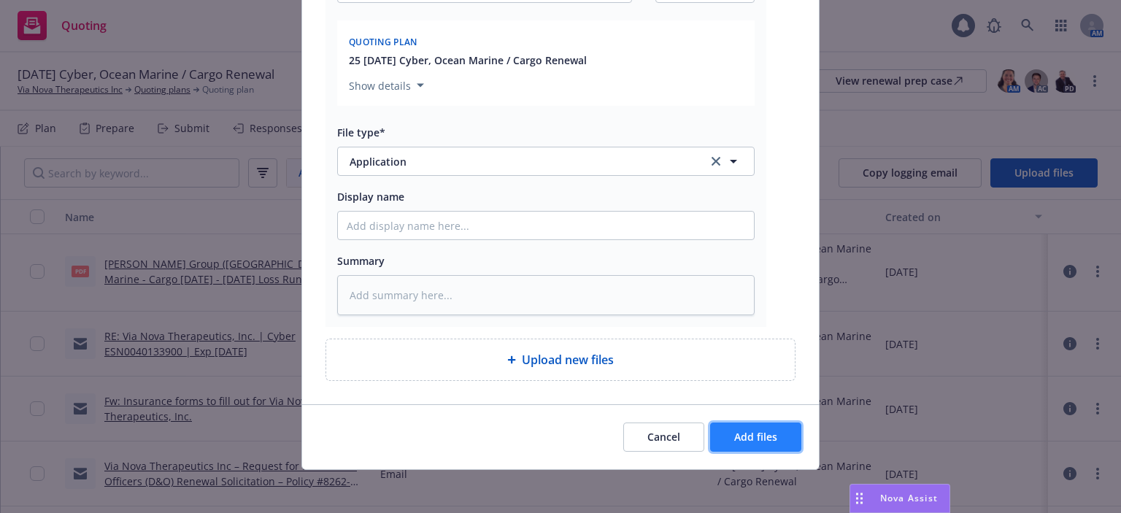
click at [738, 430] on span "Add files" at bounding box center [755, 437] width 43 height 14
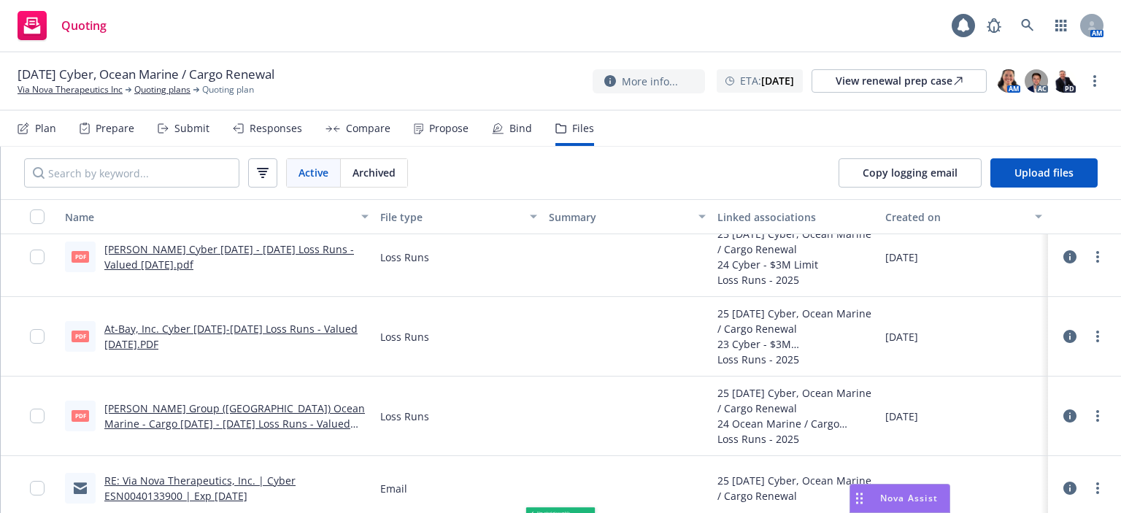
scroll to position [290, 0]
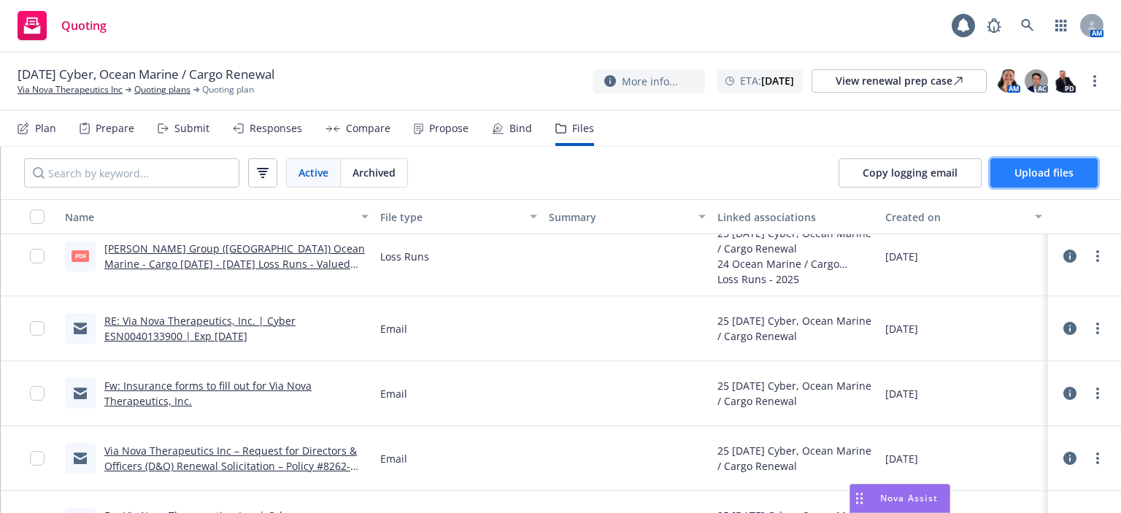
click at [1033, 166] on span "Upload files" at bounding box center [1044, 173] width 59 height 14
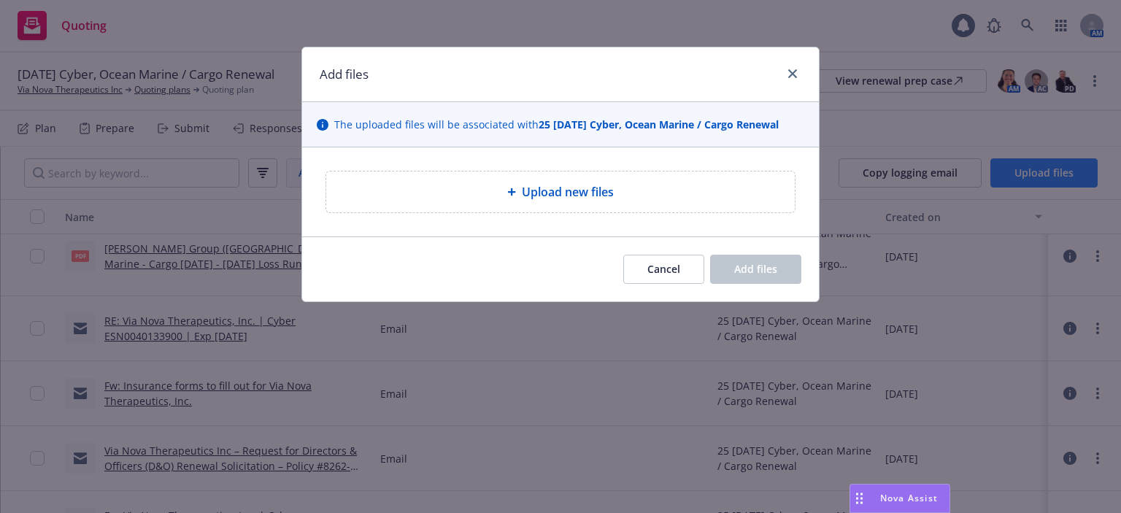
type textarea "x"
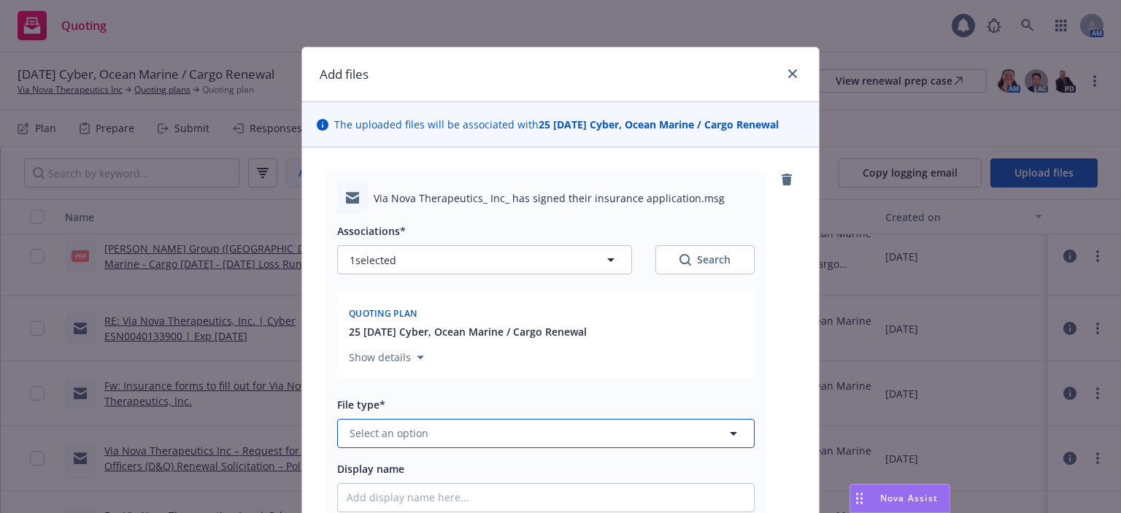
click at [500, 426] on button "Select an option" at bounding box center [545, 433] width 417 height 29
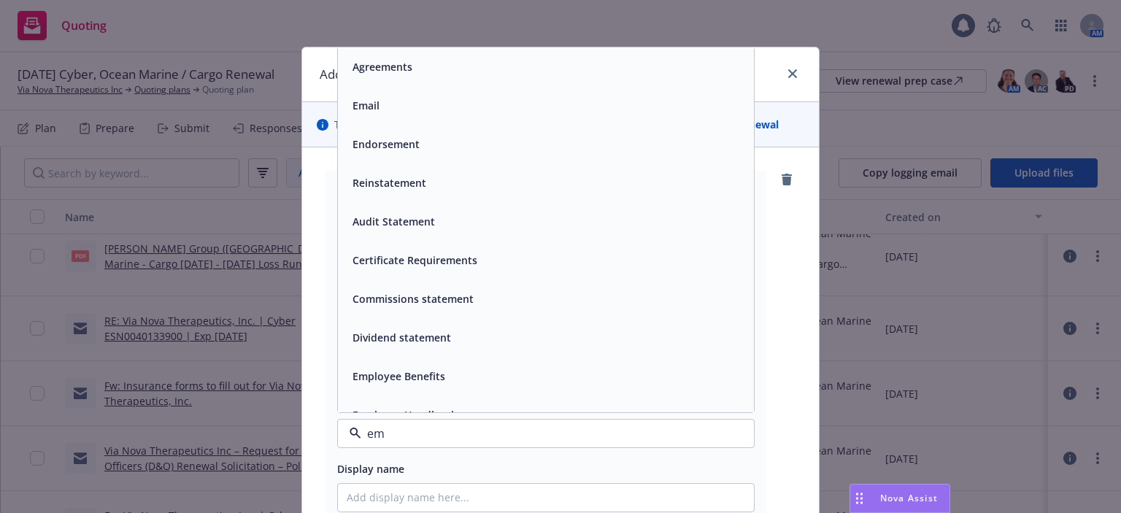
type input "ema"
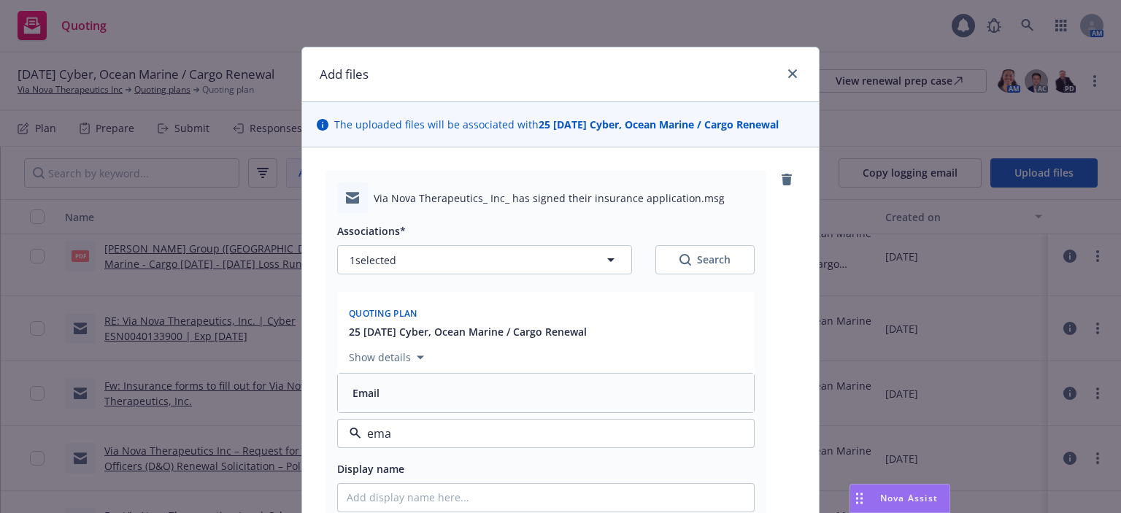
click at [499, 410] on div "Email" at bounding box center [546, 393] width 416 height 39
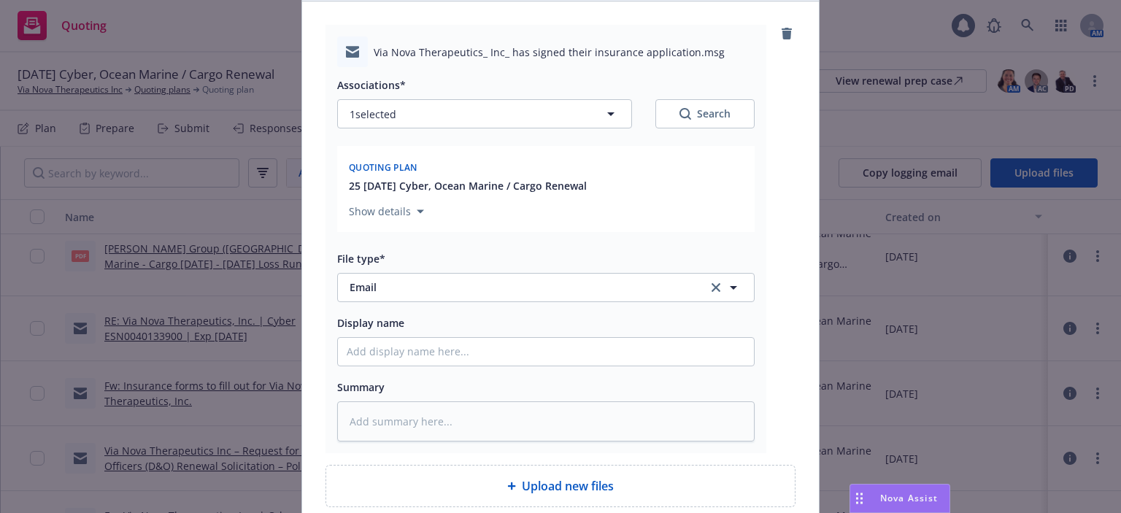
scroll to position [274, 0]
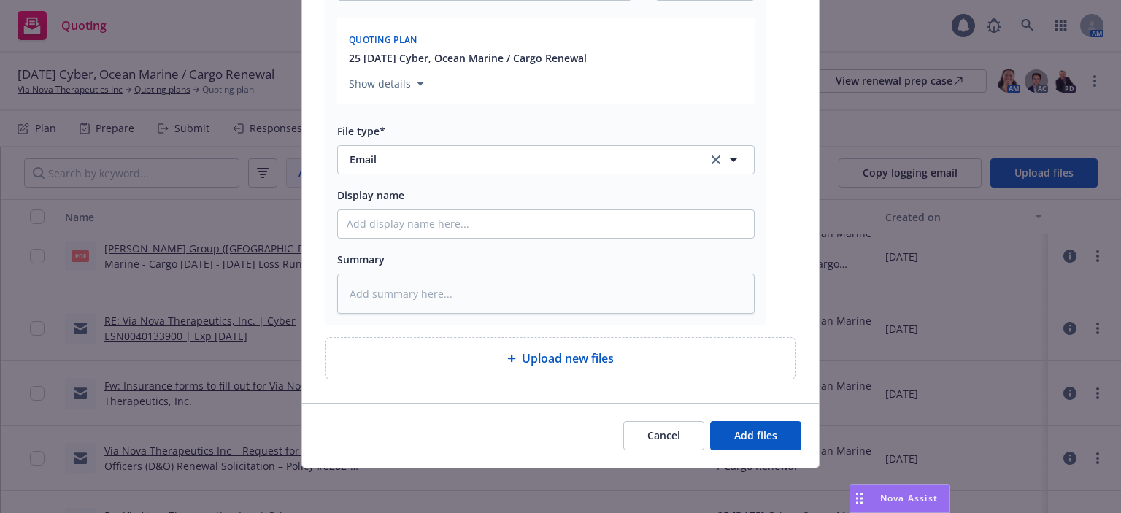
type textarea "x"
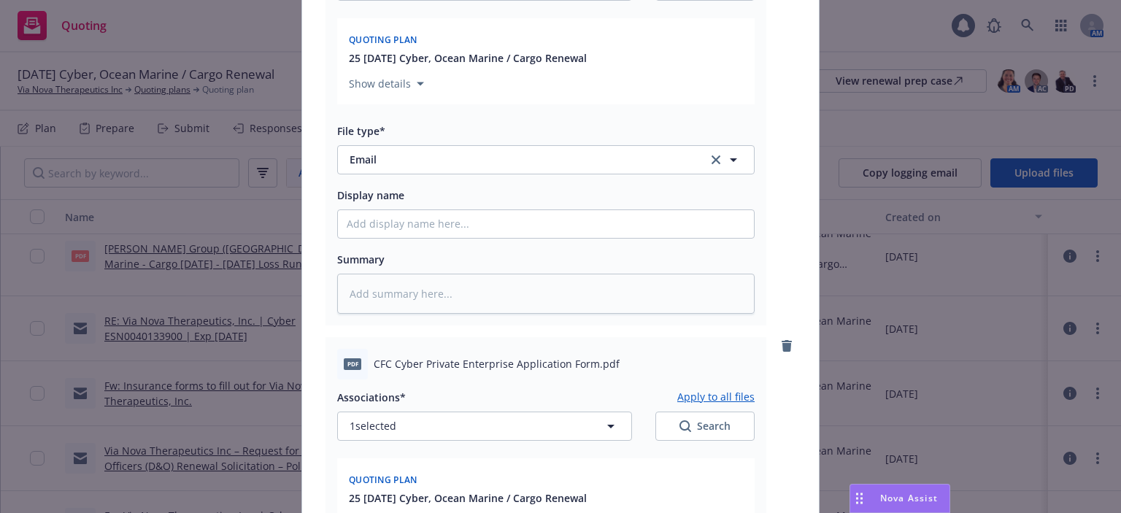
scroll to position [566, 0]
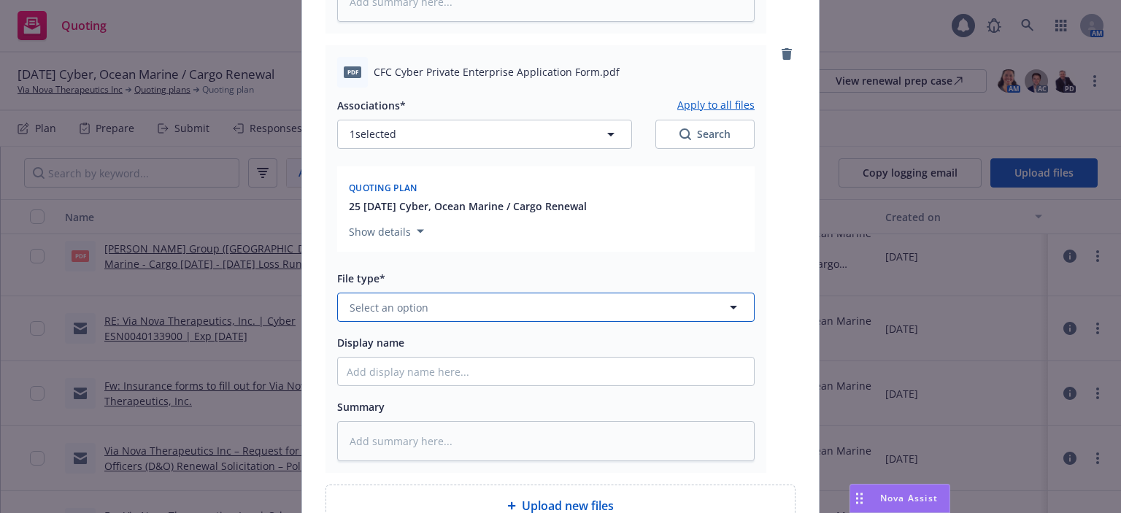
click at [482, 308] on button "Select an option" at bounding box center [545, 307] width 417 height 29
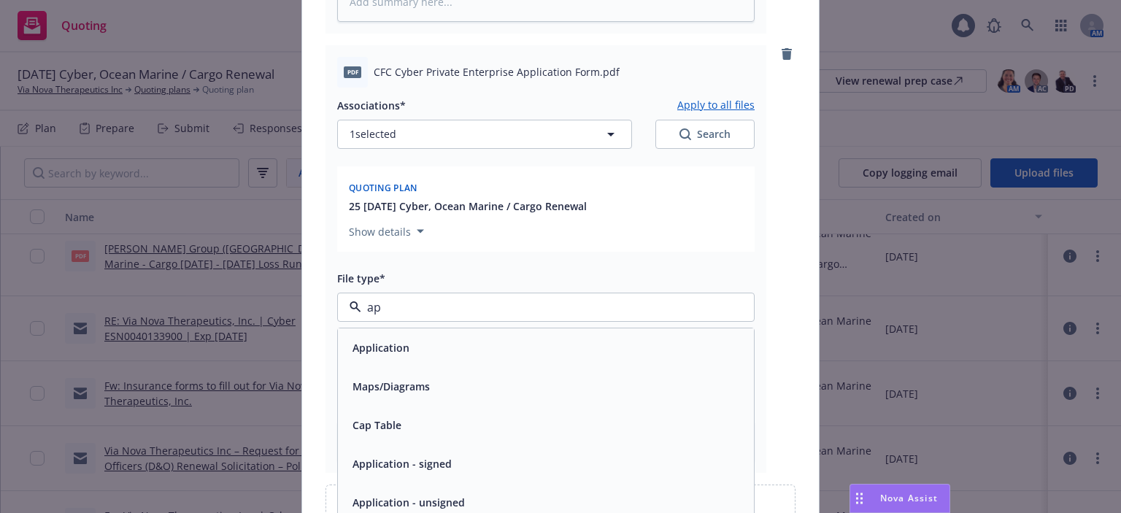
type input "app"
click at [481, 339] on div "Application" at bounding box center [546, 347] width 399 height 21
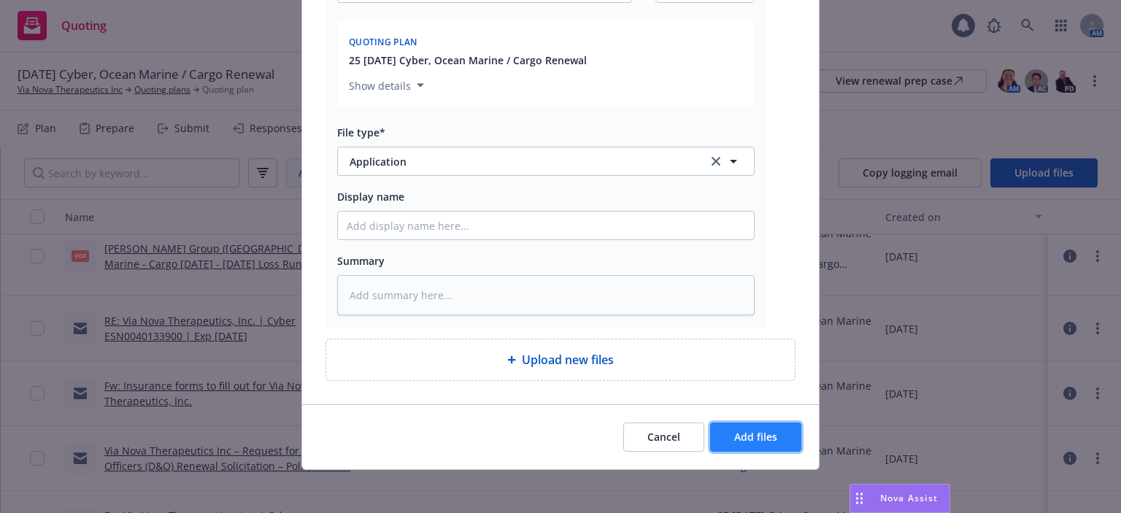
click at [734, 441] on span "Add files" at bounding box center [755, 437] width 43 height 14
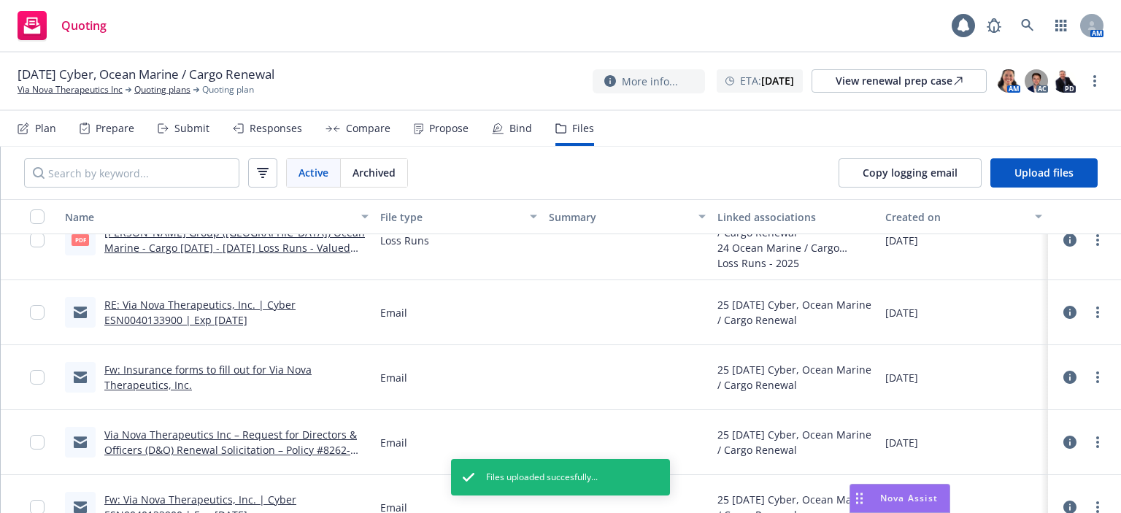
scroll to position [0, 0]
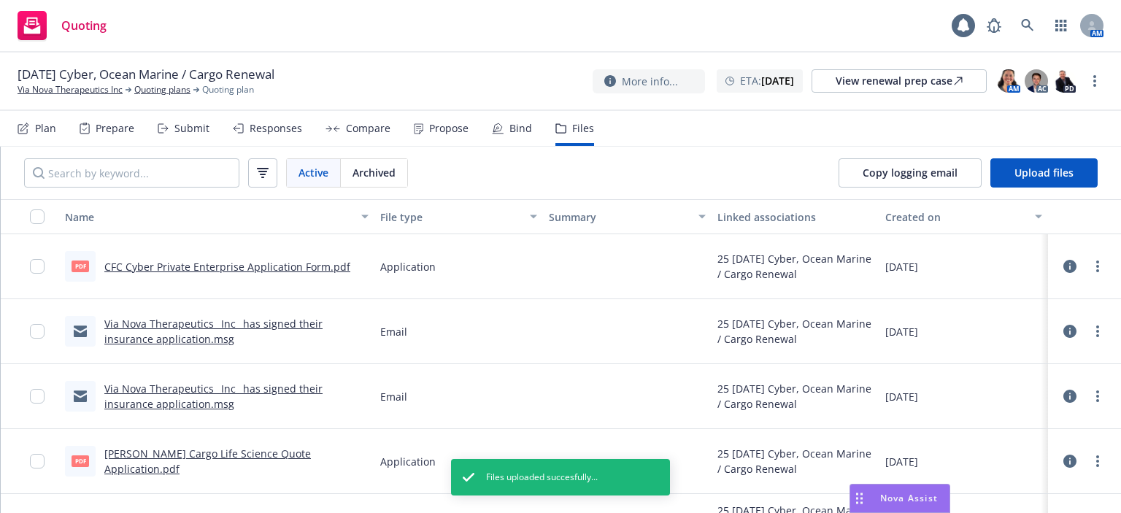
click at [199, 132] on div "Submit" at bounding box center [191, 129] width 35 height 12
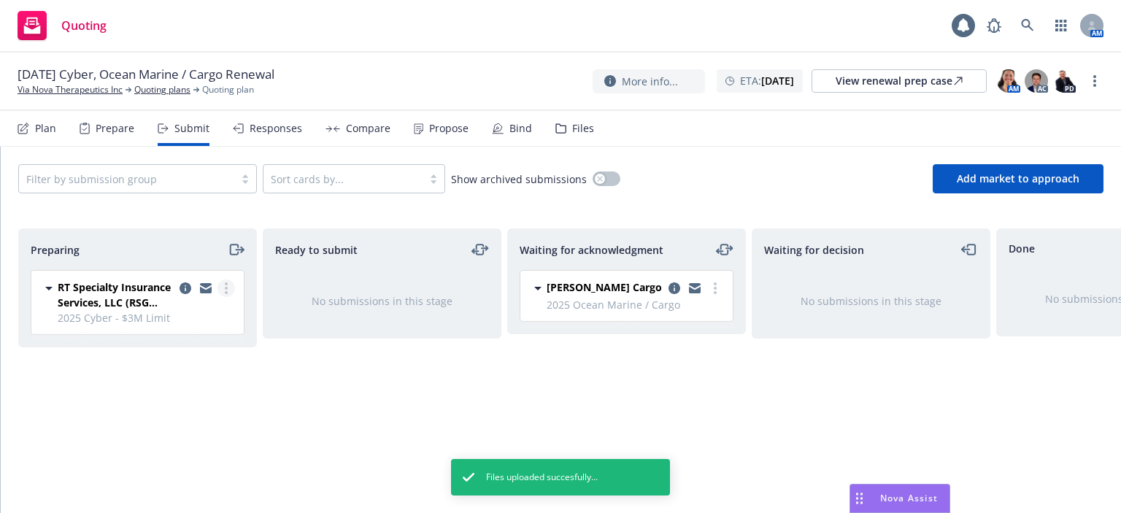
click at [223, 282] on link "more" at bounding box center [226, 289] width 18 height 18
click at [223, 316] on span "Complete preparation" at bounding box center [159, 317] width 143 height 14
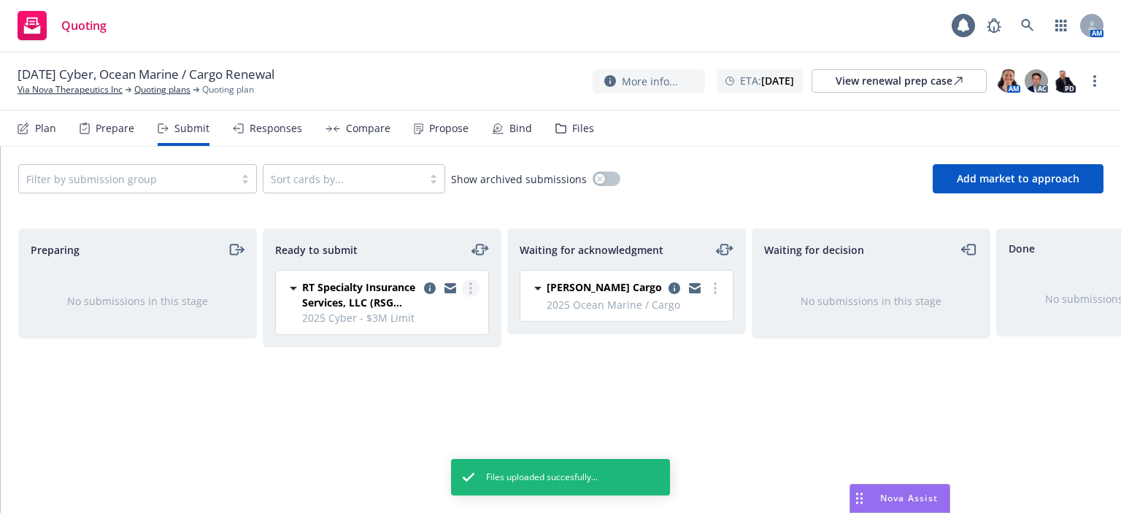
click at [469, 290] on icon "more" at bounding box center [470, 288] width 3 height 12
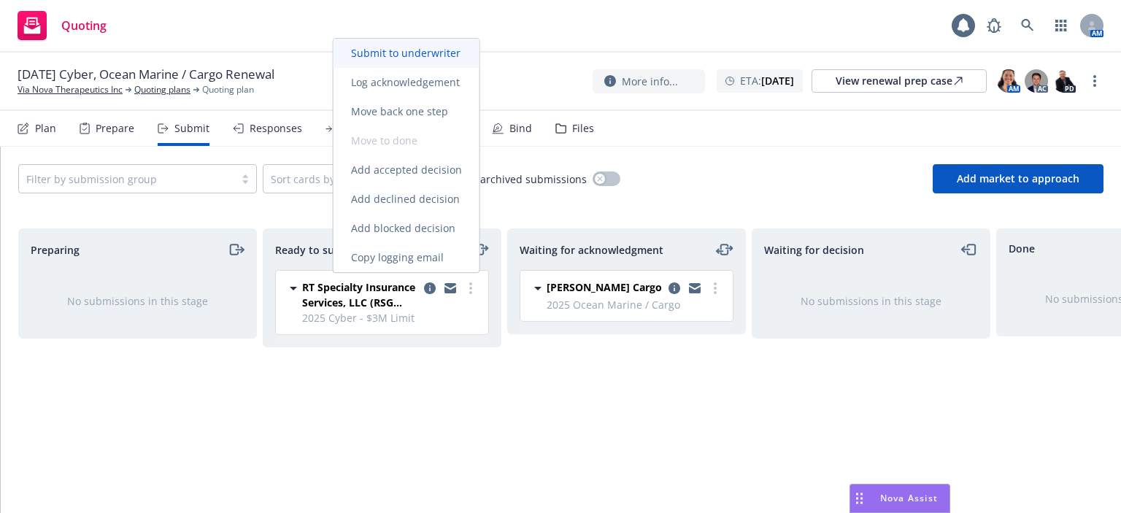
click at [415, 54] on span "Submit to underwriter" at bounding box center [406, 53] width 145 height 14
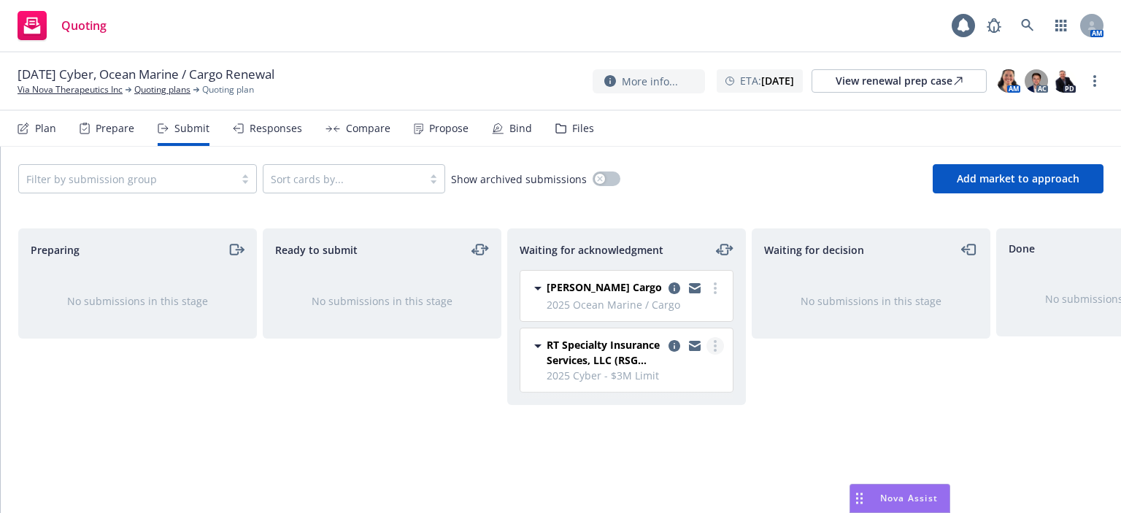
click at [716, 351] on link "more" at bounding box center [716, 346] width 18 height 18
click at [671, 347] on icon "copy logging email" at bounding box center [675, 346] width 12 height 12
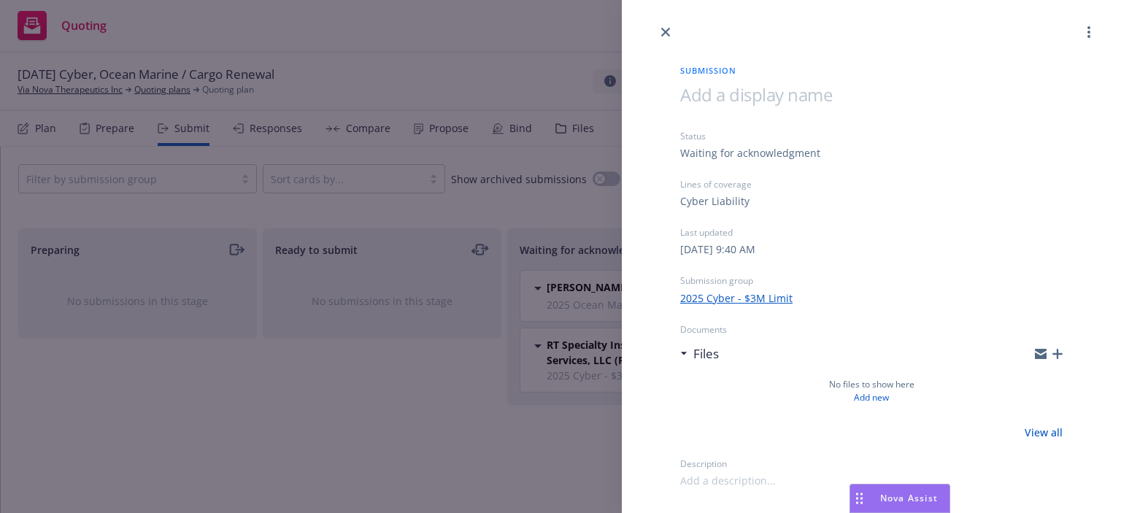
click at [1058, 355] on icon "button" at bounding box center [1057, 354] width 10 height 10
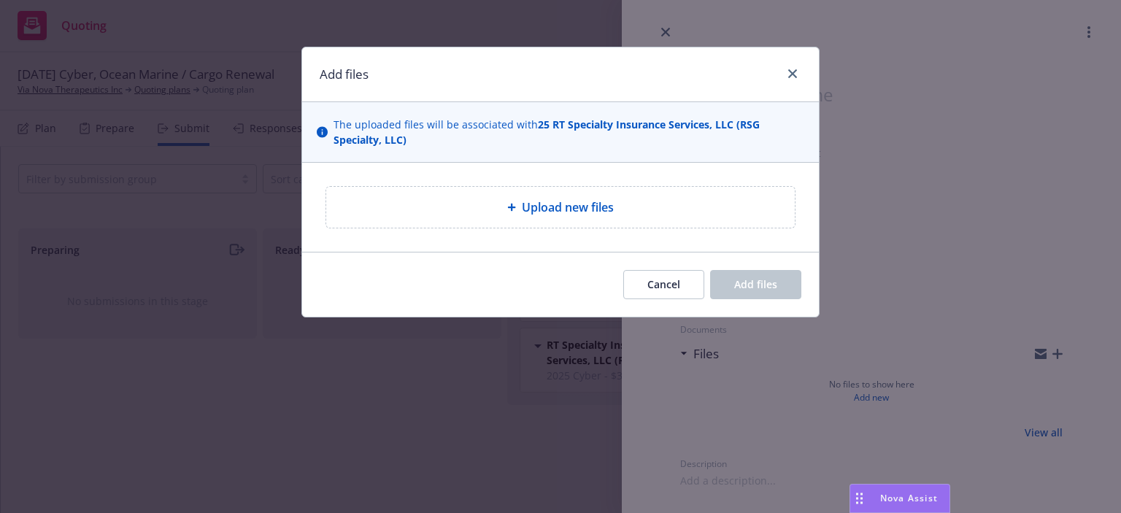
type textarea "x"
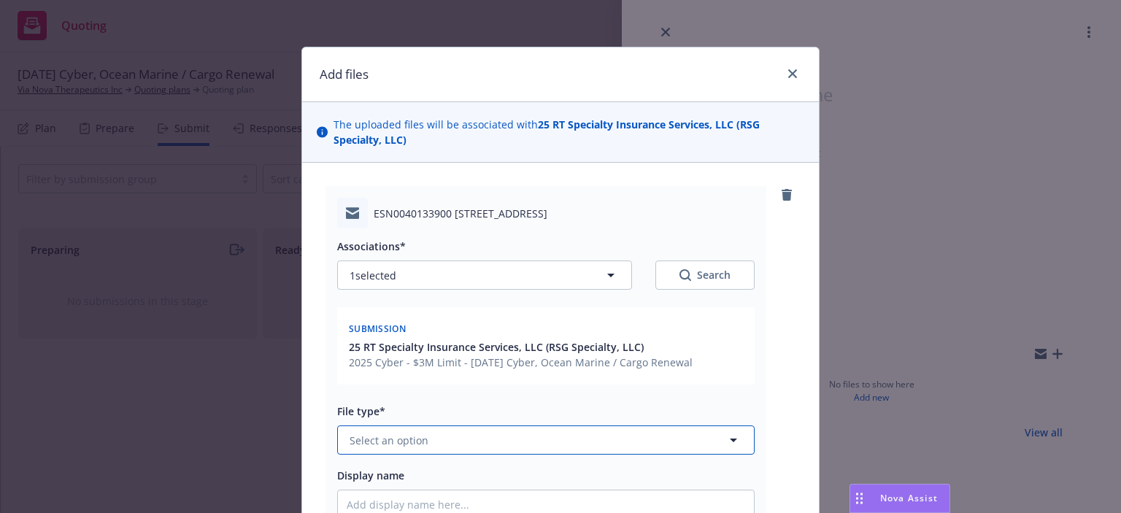
click at [461, 426] on button "Select an option" at bounding box center [545, 440] width 417 height 29
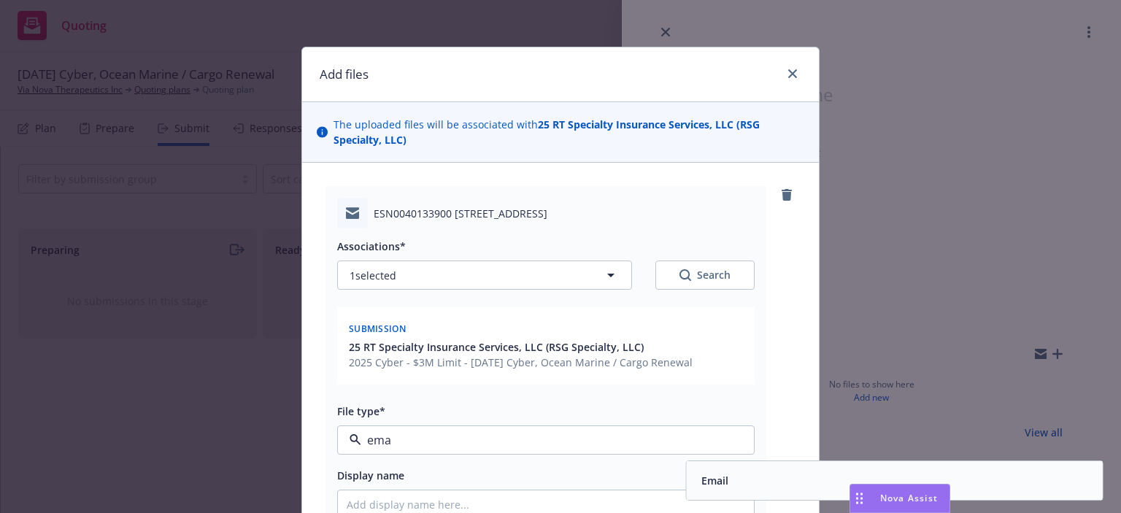
drag, startPoint x: 557, startPoint y: 435, endPoint x: 305, endPoint y: 428, distance: 251.9
click at [305, 428] on div "ESN0040133900 Via Nova 11_1 submission.msg Associations* 1 selected Search Subm…" at bounding box center [560, 423] width 517 height 520
type input "sub"
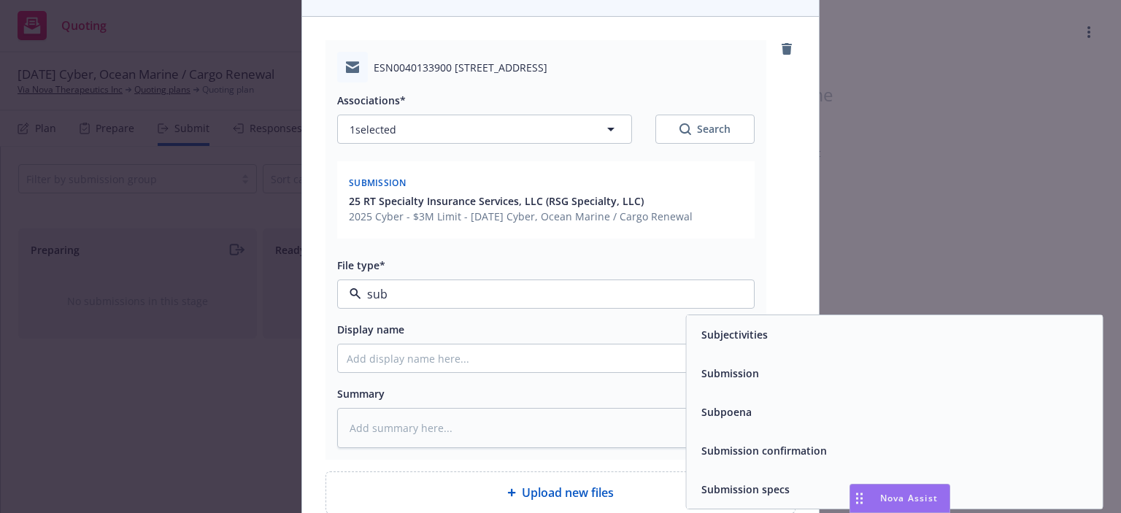
click at [702, 378] on span "Submission" at bounding box center [730, 373] width 58 height 15
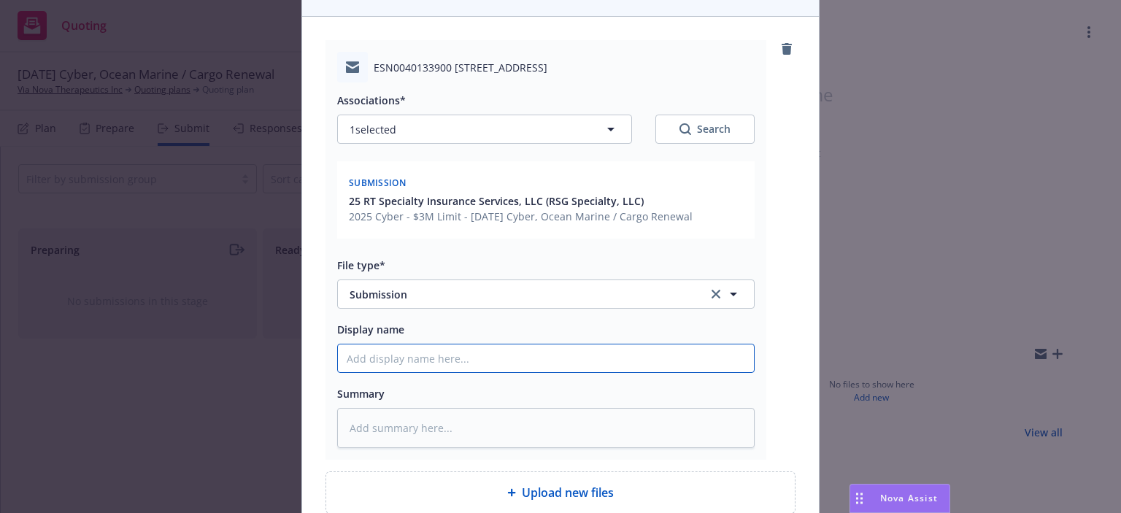
click at [552, 363] on input "Display name" at bounding box center [546, 358] width 416 height 28
paste input "ESN0040133900"
type textarea "x"
type input "ESN0040133900"
drag, startPoint x: 426, startPoint y: 363, endPoint x: 286, endPoint y: 345, distance: 141.2
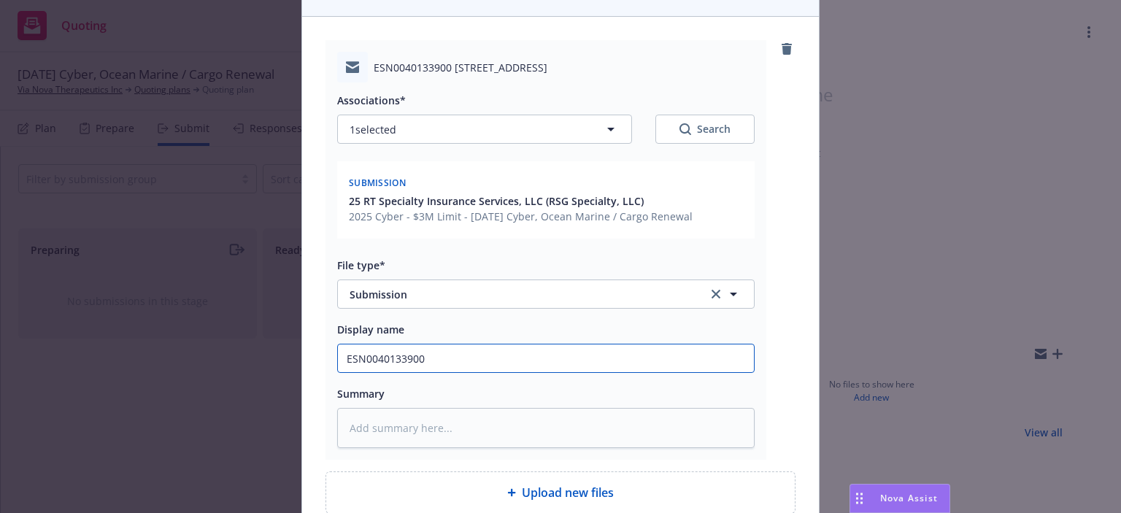
click at [288, 345] on div "Add files The uploaded files will be associated with 25 RT Specialty Insurance …" at bounding box center [560, 256] width 1121 height 513
type textarea "x"
type input "2"
type textarea "x"
type input "25"
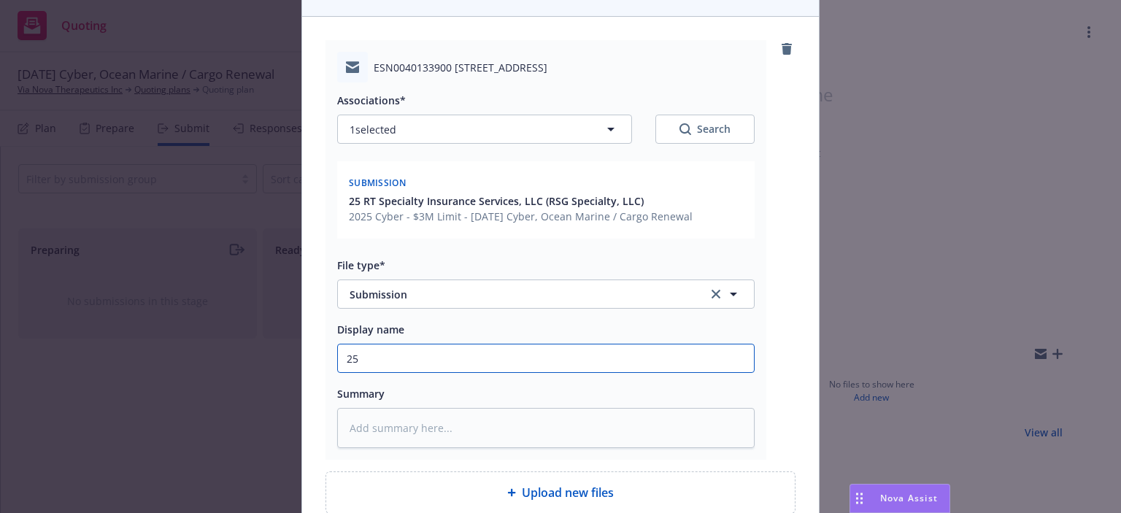
type textarea "x"
type input "25-"
type textarea "x"
type input "25-2"
type textarea "x"
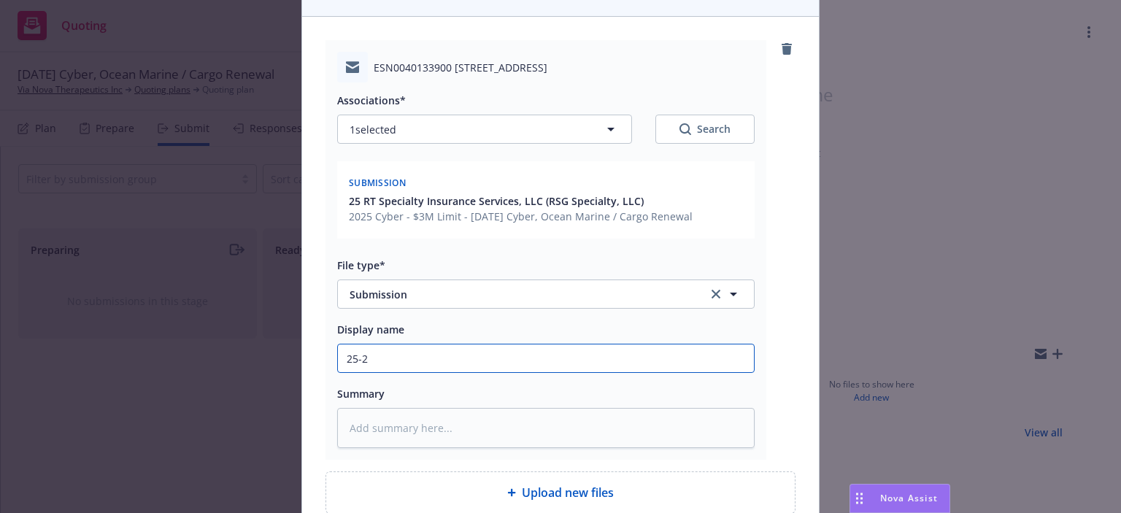
type input "25-26"
type textarea "x"
type input "25-26"
type textarea "x"
type input "25-26 C"
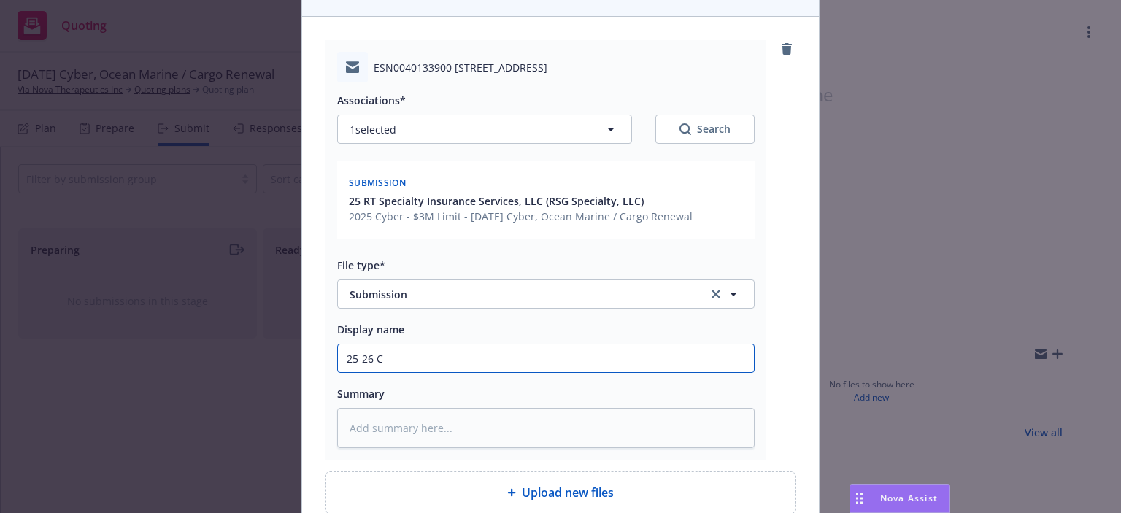
type textarea "x"
type input "25-26 Cy"
type textarea "x"
type input "25-26 Cyb"
type textarea "x"
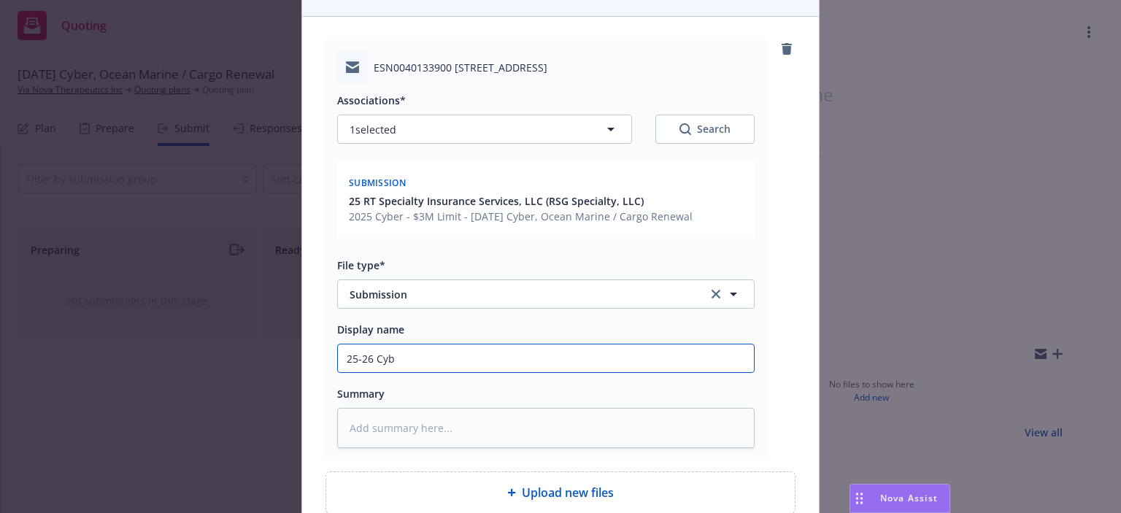
type input "25-26 Cybe"
type textarea "x"
type input "25-26 Cyber"
type textarea "x"
type input "25-26 Cyber"
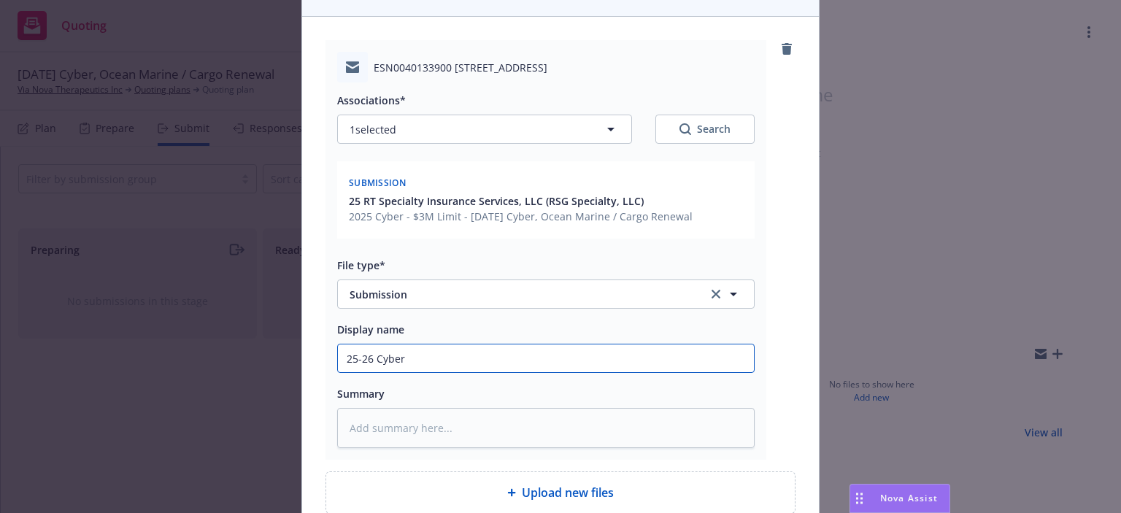
type textarea "x"
type input "25-26 Cyber s"
type textarea "x"
type input "25-26 Cyber su"
type textarea "x"
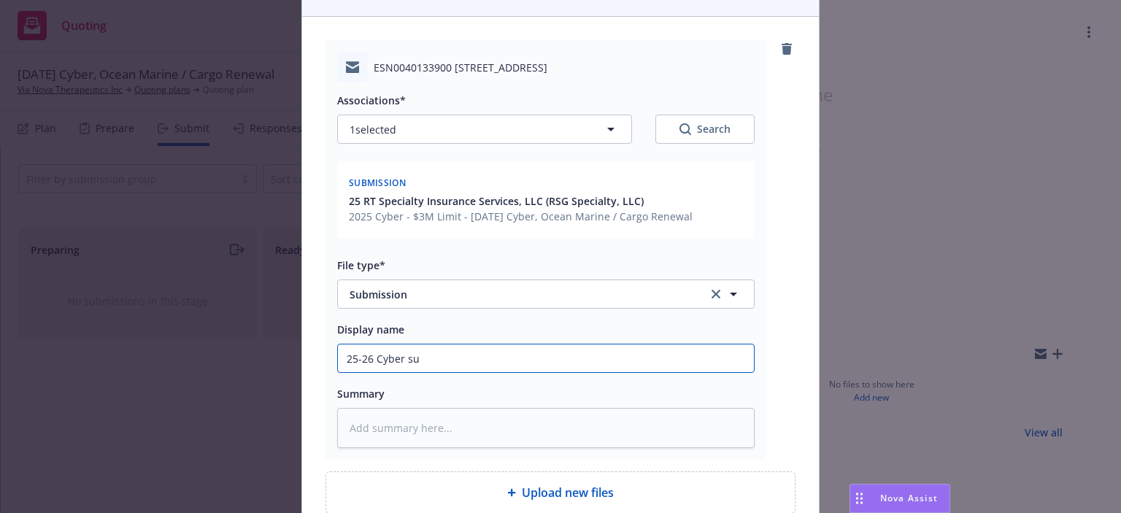
type input "25-26 Cyber sum"
type textarea "x"
type input "25-26 Cyber sumb"
type textarea "x"
type input "25-26 Cyber sumbi"
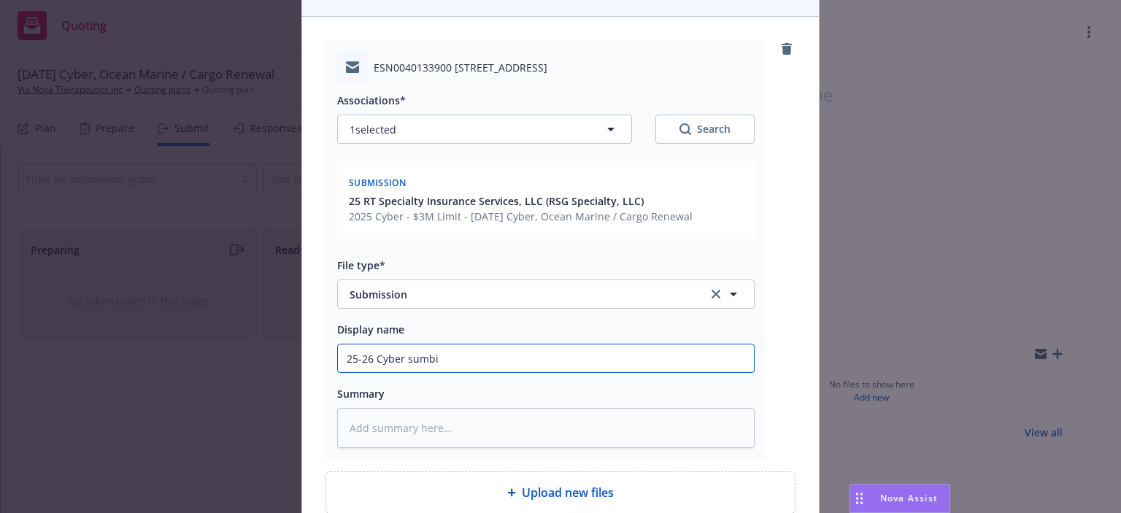
type textarea "x"
type input "25-26 Cyber sumb"
type textarea "x"
type input "25-26 Cyber sum"
type textarea "x"
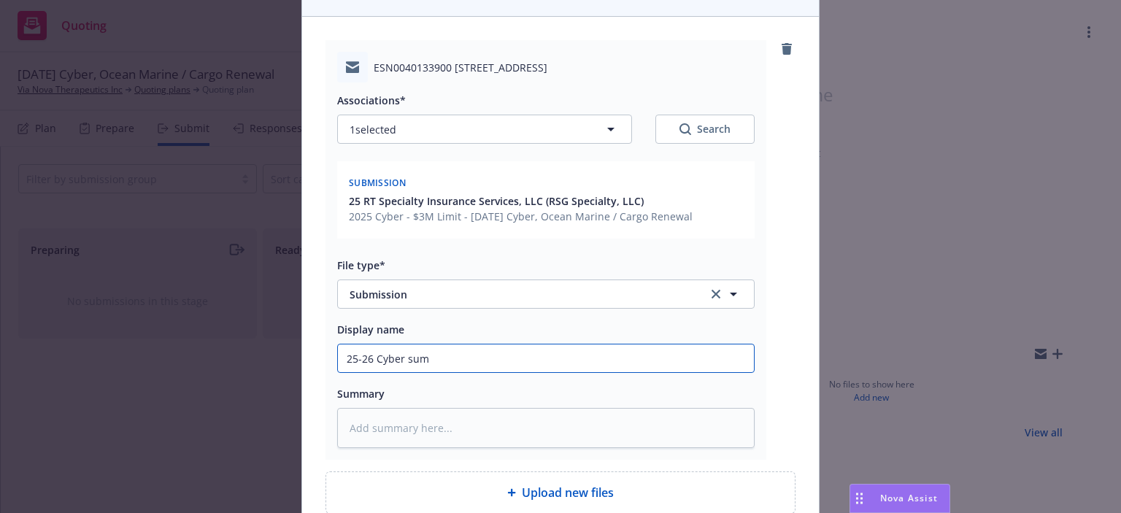
type input "25-26 Cyber su"
type textarea "x"
type input "25-26 Cyber sub"
type textarea "x"
type input "25-26 Cyber subm"
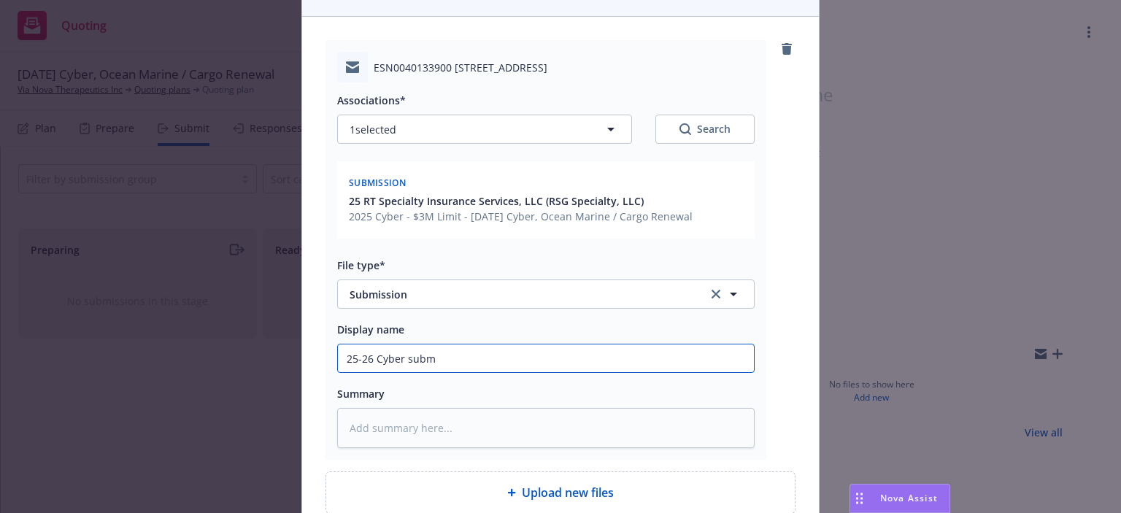
type textarea "x"
type input "25-26 Cyber submi"
type textarea "x"
type input "25-26 Cyber submit"
type textarea "x"
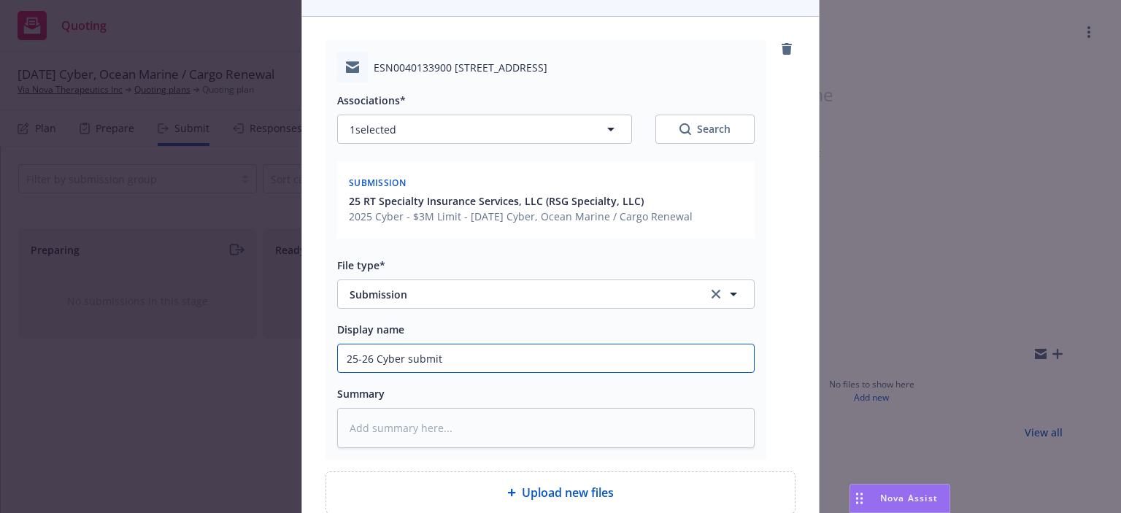
type input "25-26 Cyber submitt"
type textarea "x"
type input "25-26 Cyber submit"
type textarea "x"
type input "25-26 Cyber submi"
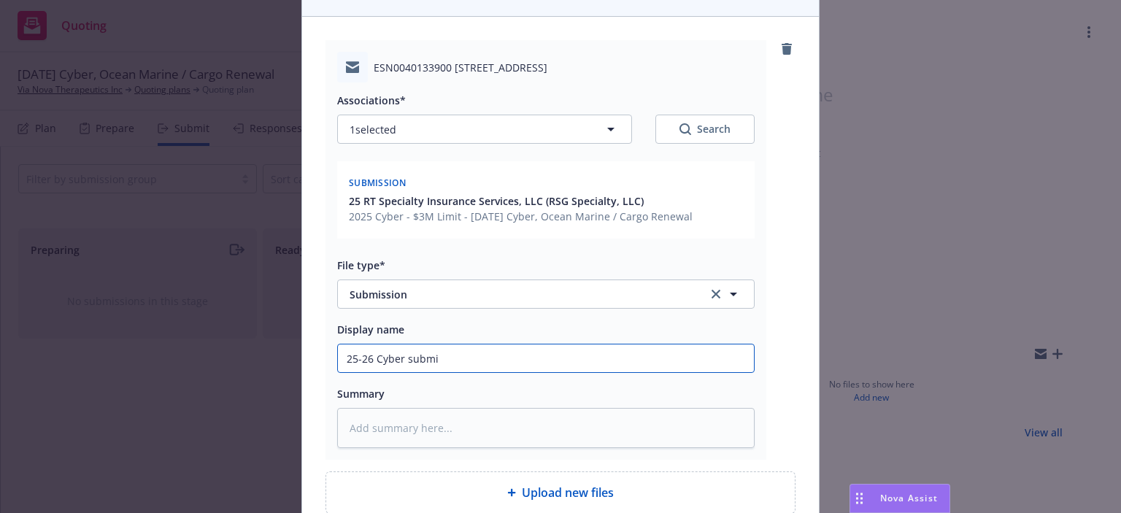
type textarea "x"
type input "25-26 Cyber submis"
type textarea "x"
type input "25-26 Cyber submissi"
type textarea "x"
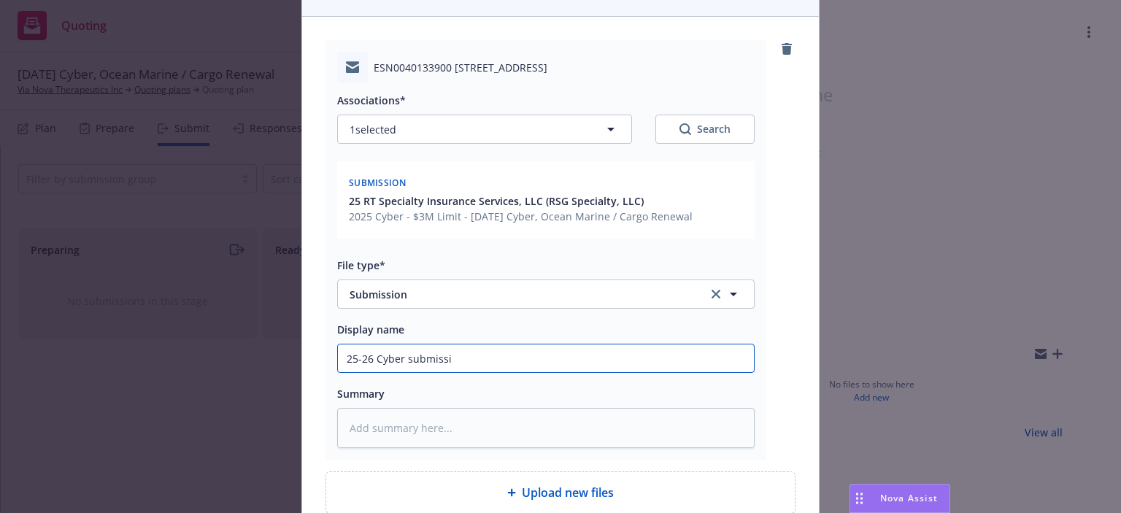
type input "25-26 Cyber submissio"
type textarea "x"
type input "25-26 Cyber submission"
type textarea "x"
type input "25-26 Cyber submission E"
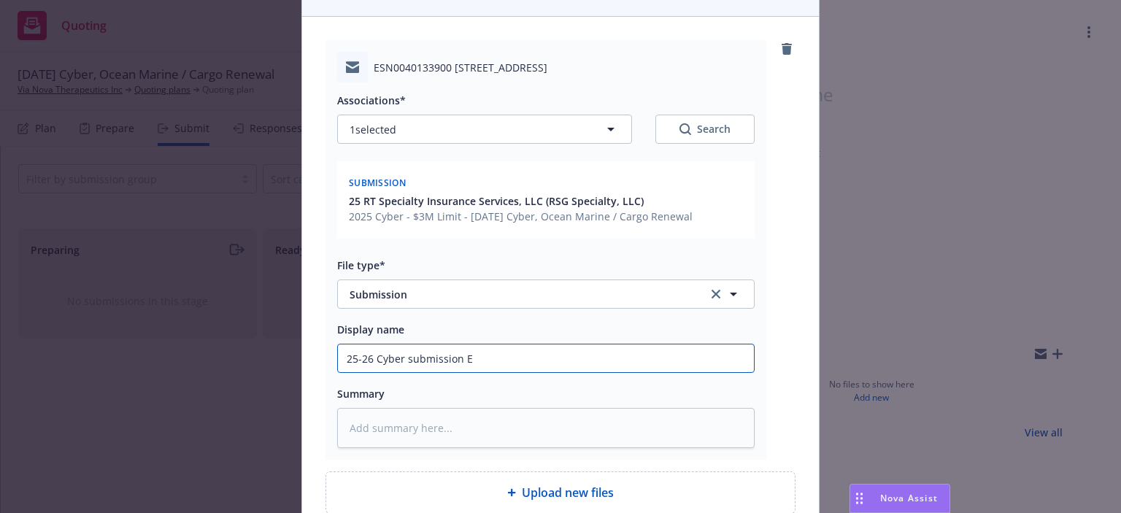
type textarea "x"
type input "25-26 Cyber submission EM"
type textarea "x"
type input "25-26 Cyber submission EM"
type textarea "x"
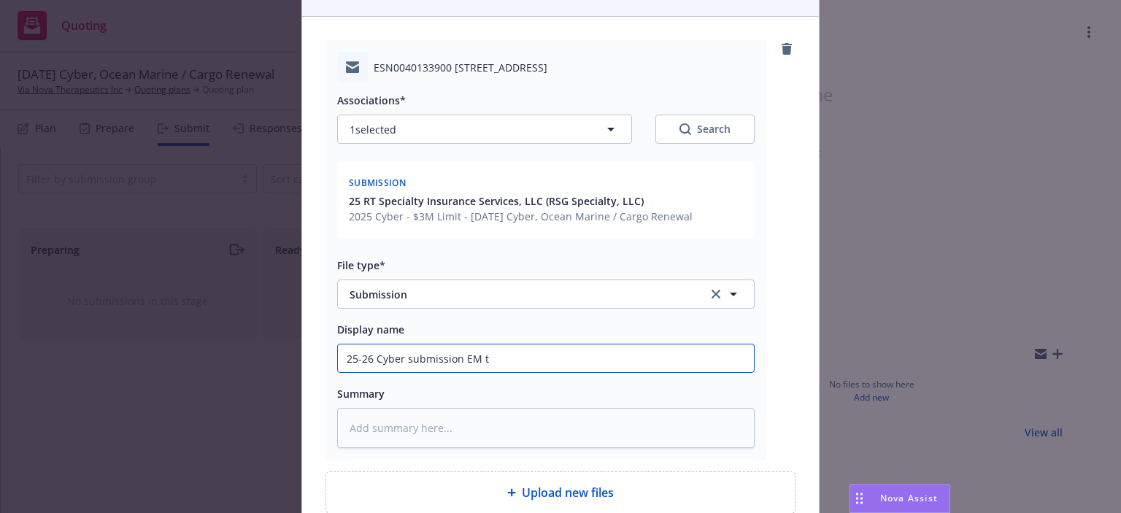
type input "25-26 Cyber submission EM to"
type textarea "x"
type input "25-26 Cyber submission EM to"
type textarea "x"
type input "25-26 Cyber submission EM to R"
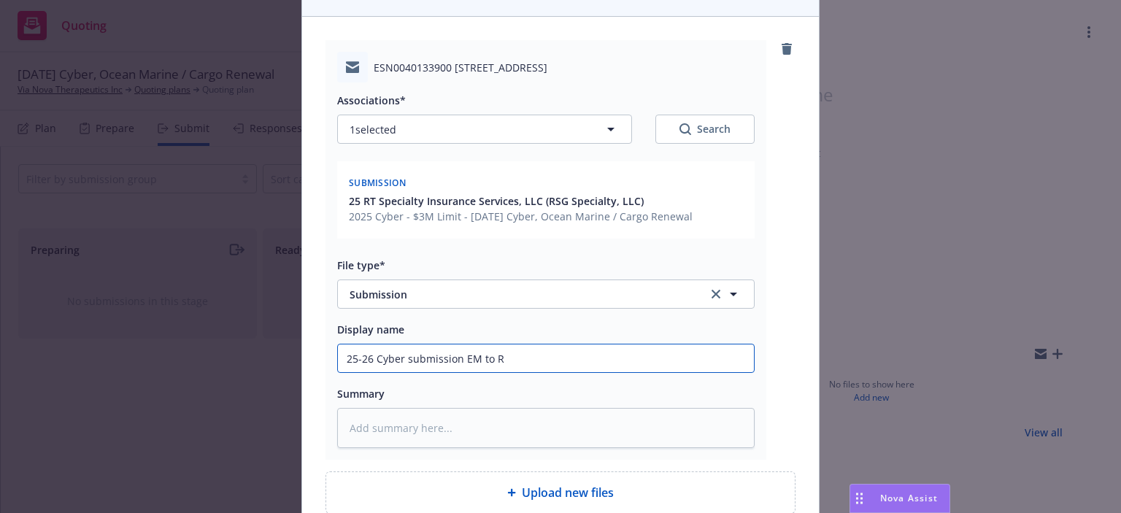
type textarea "x"
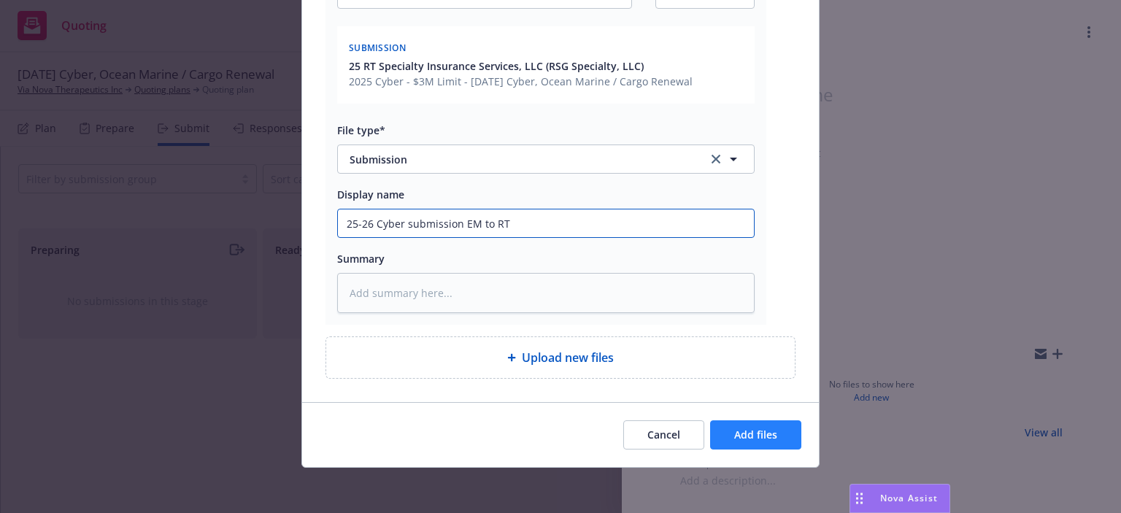
type input "25-26 Cyber submission EM to RT"
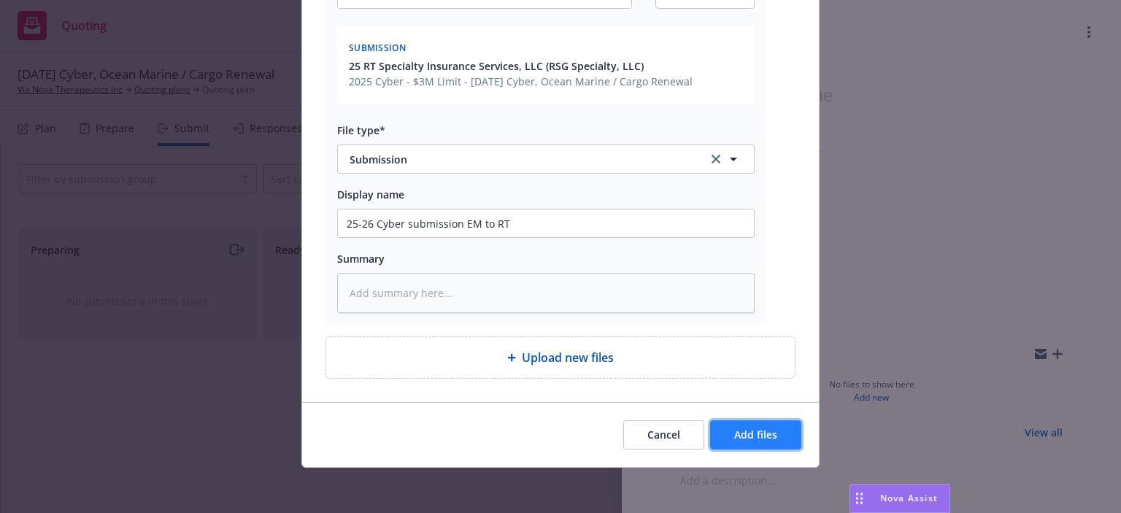
click at [756, 428] on span "Add files" at bounding box center [755, 435] width 43 height 14
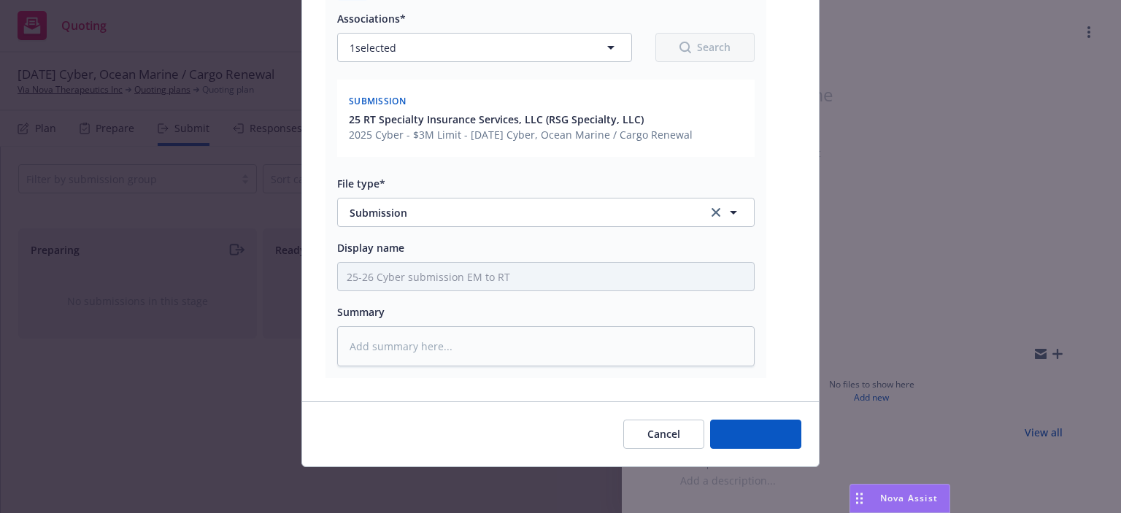
type textarea "x"
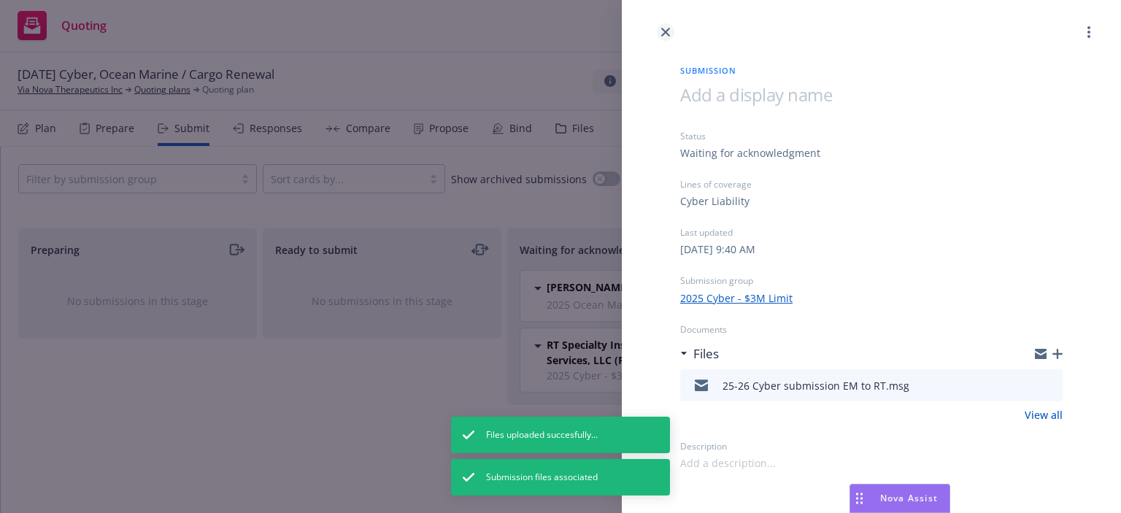
click at [662, 34] on icon "close" at bounding box center [665, 32] width 9 height 9
